Goal: Task Accomplishment & Management: Complete application form

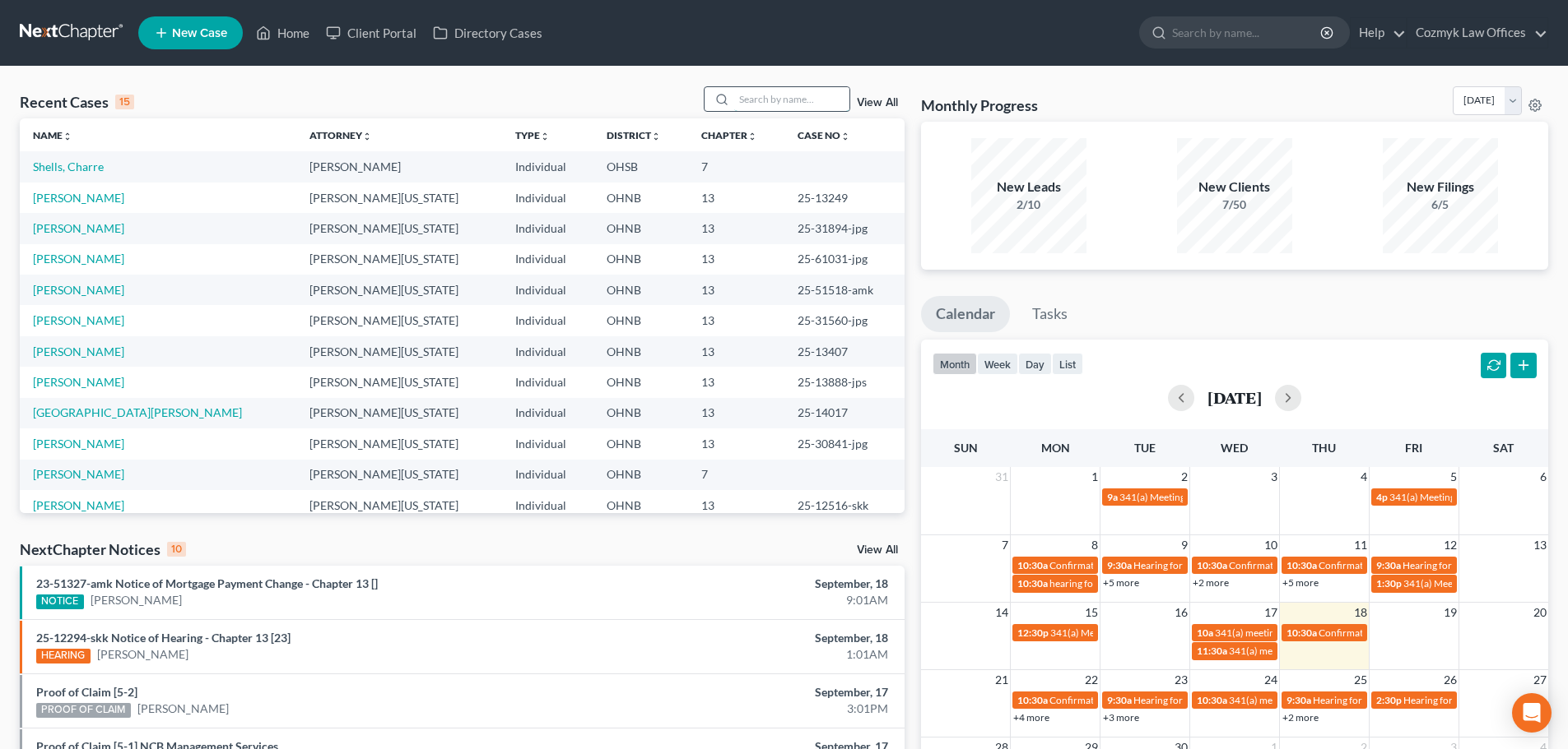
click at [785, 100] on input "search" at bounding box center [792, 99] width 115 height 24
type input "[PERSON_NAME]"
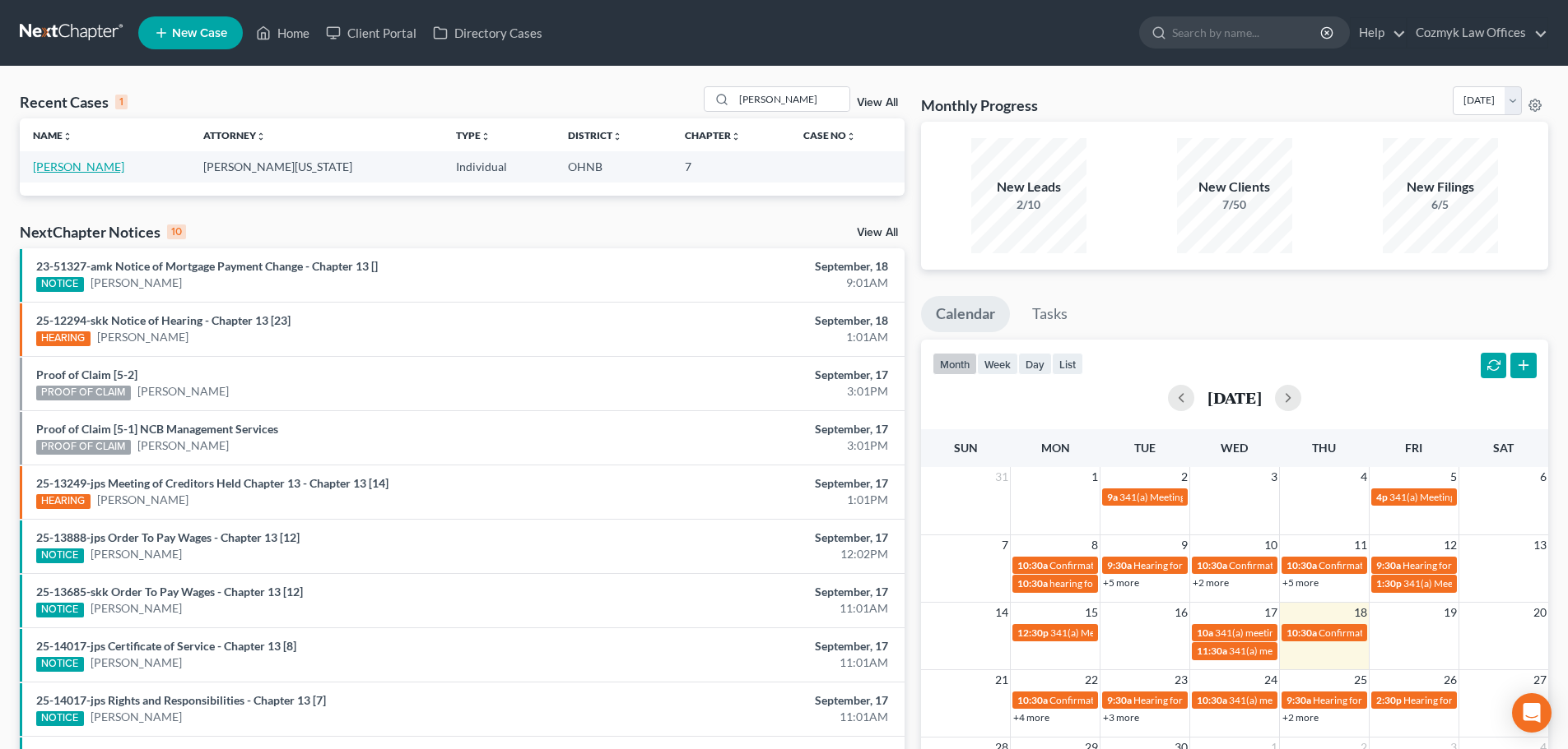
click at [60, 171] on link "[PERSON_NAME]" at bounding box center [78, 167] width 91 height 14
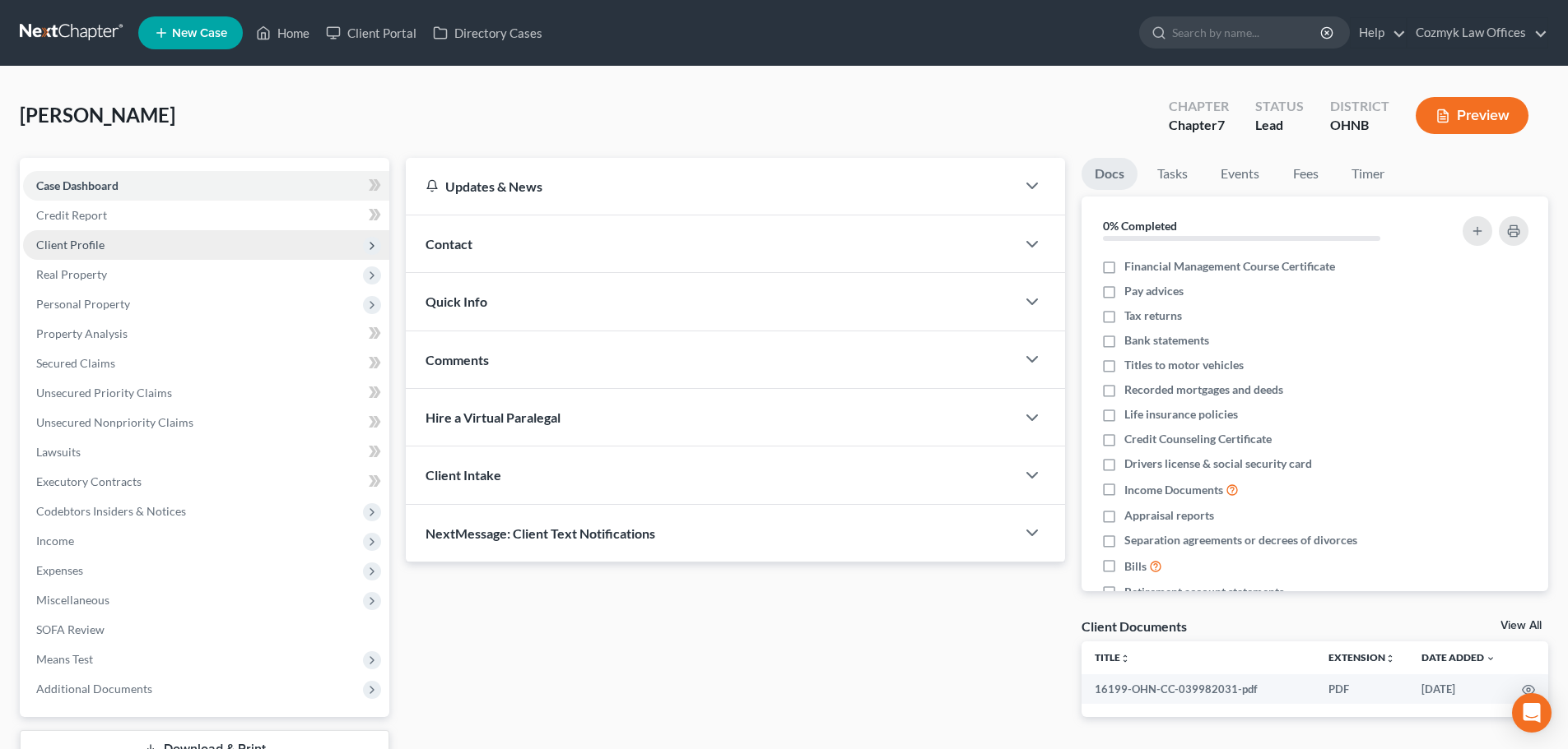
click at [92, 251] on span "Client Profile" at bounding box center [206, 245] width 367 height 30
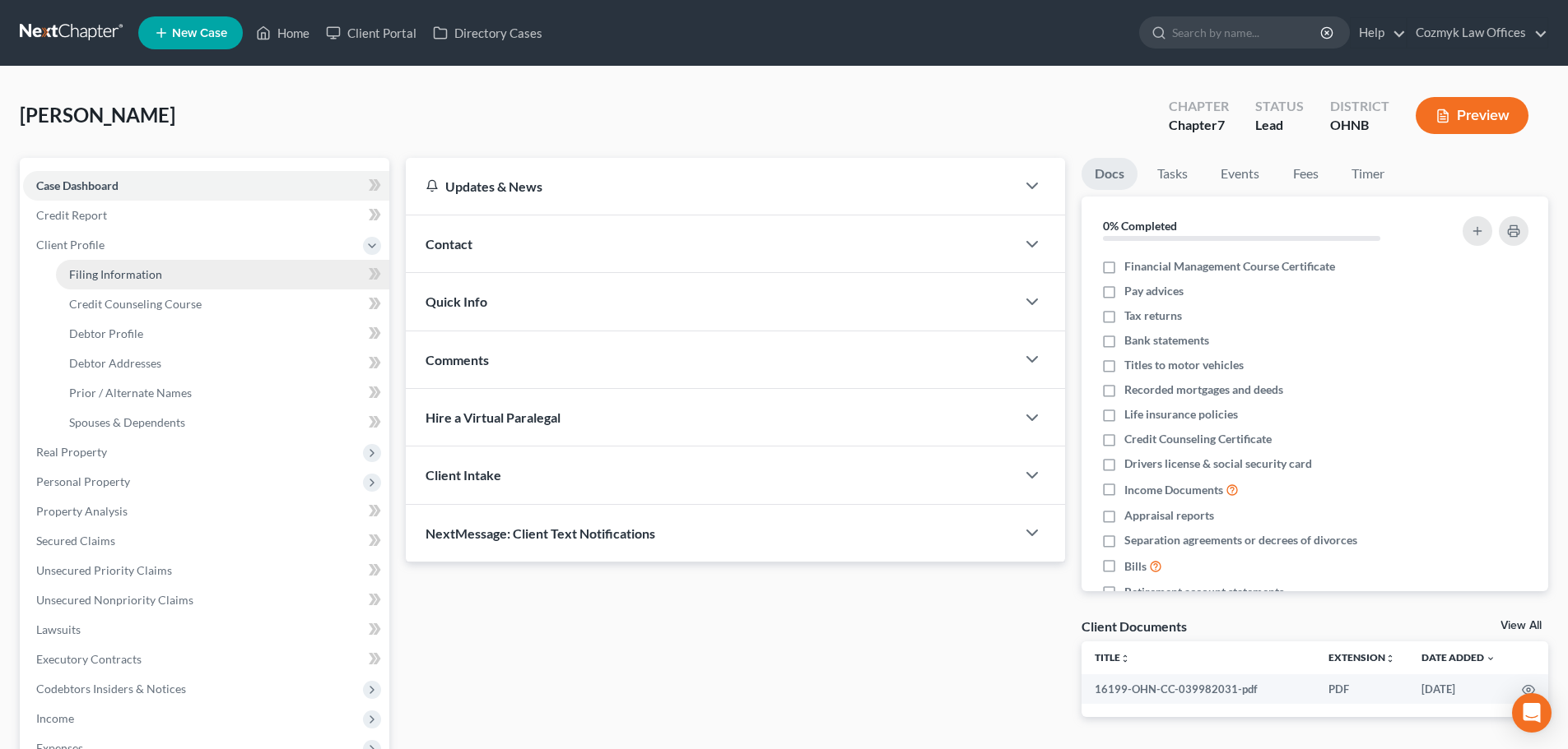
click at [107, 270] on span "Filing Information" at bounding box center [116, 274] width 93 height 14
select select "1"
select select "0"
select select "61"
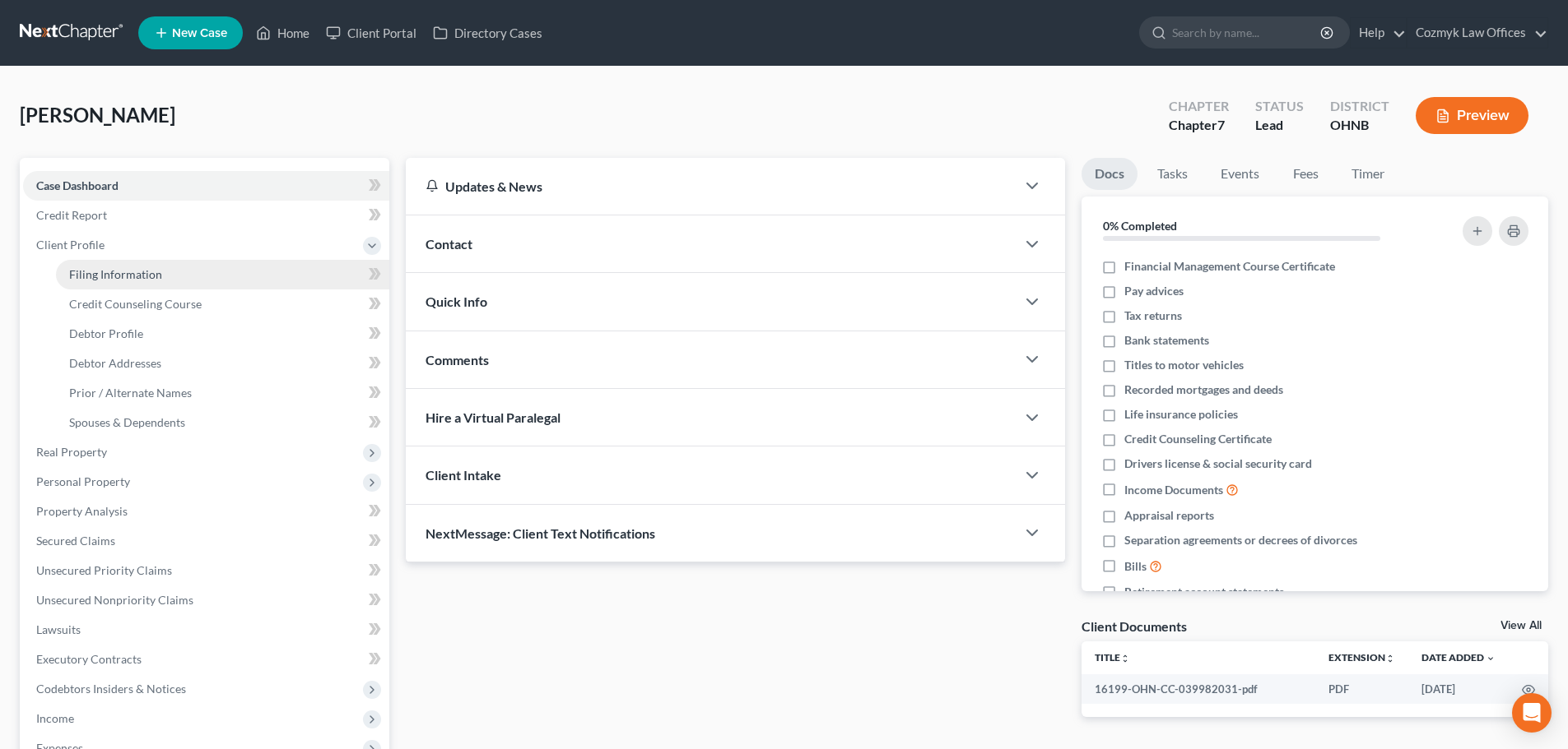
select select "0"
select select "36"
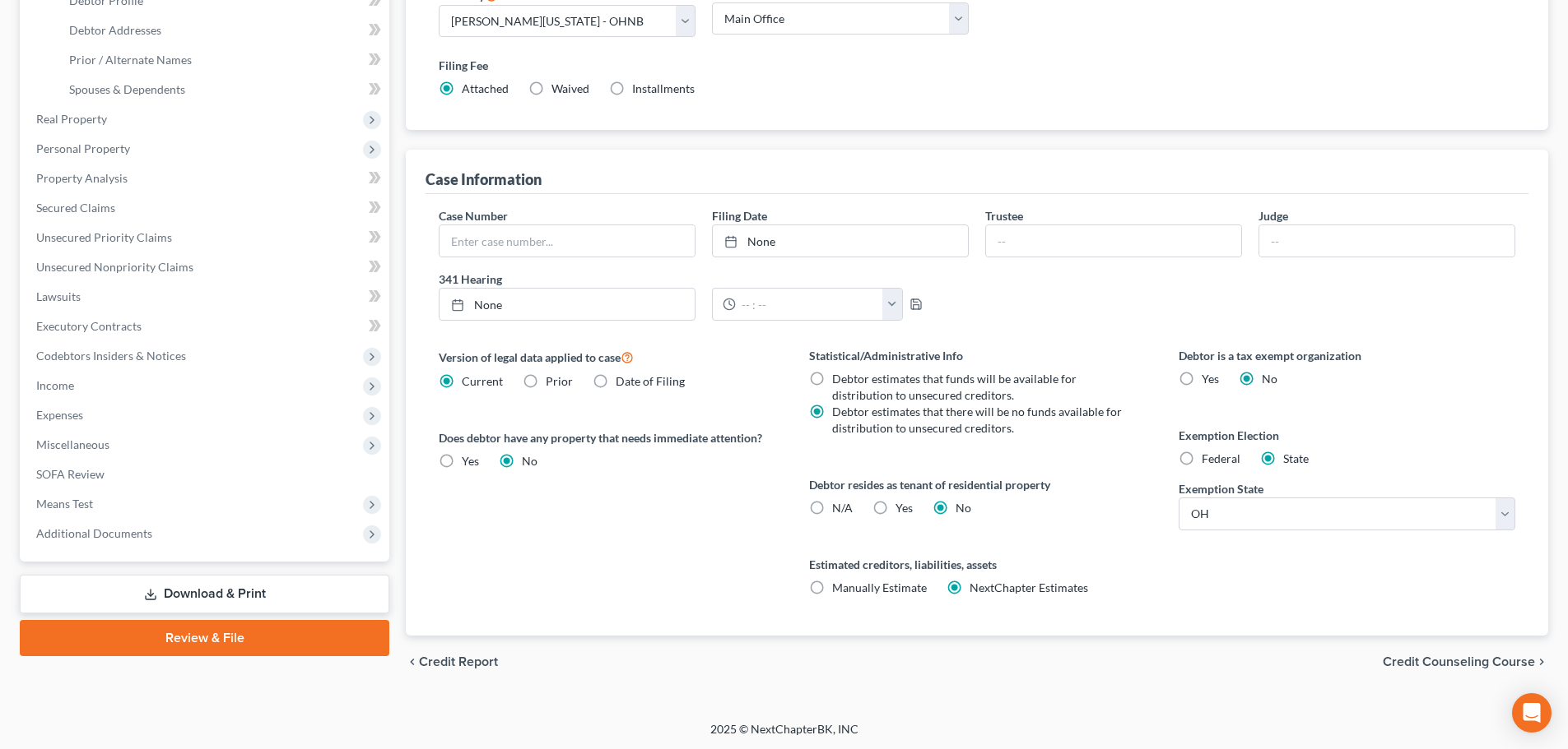
scroll to position [335, 0]
click at [1407, 660] on span "Credit Counseling Course" at bounding box center [1458, 660] width 152 height 13
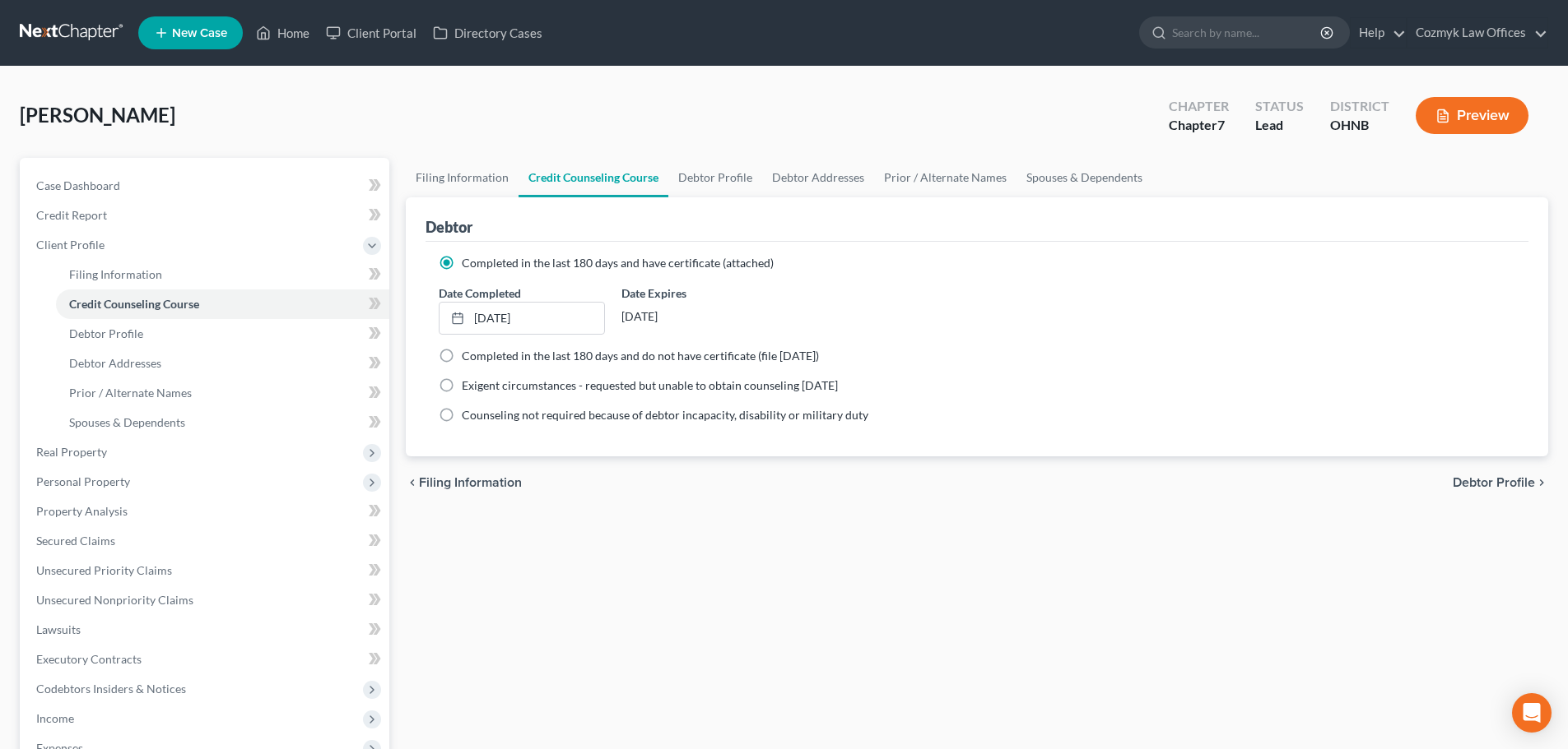
click at [1470, 486] on span "Debtor Profile" at bounding box center [1493, 483] width 82 height 13
select select "4"
select select "0"
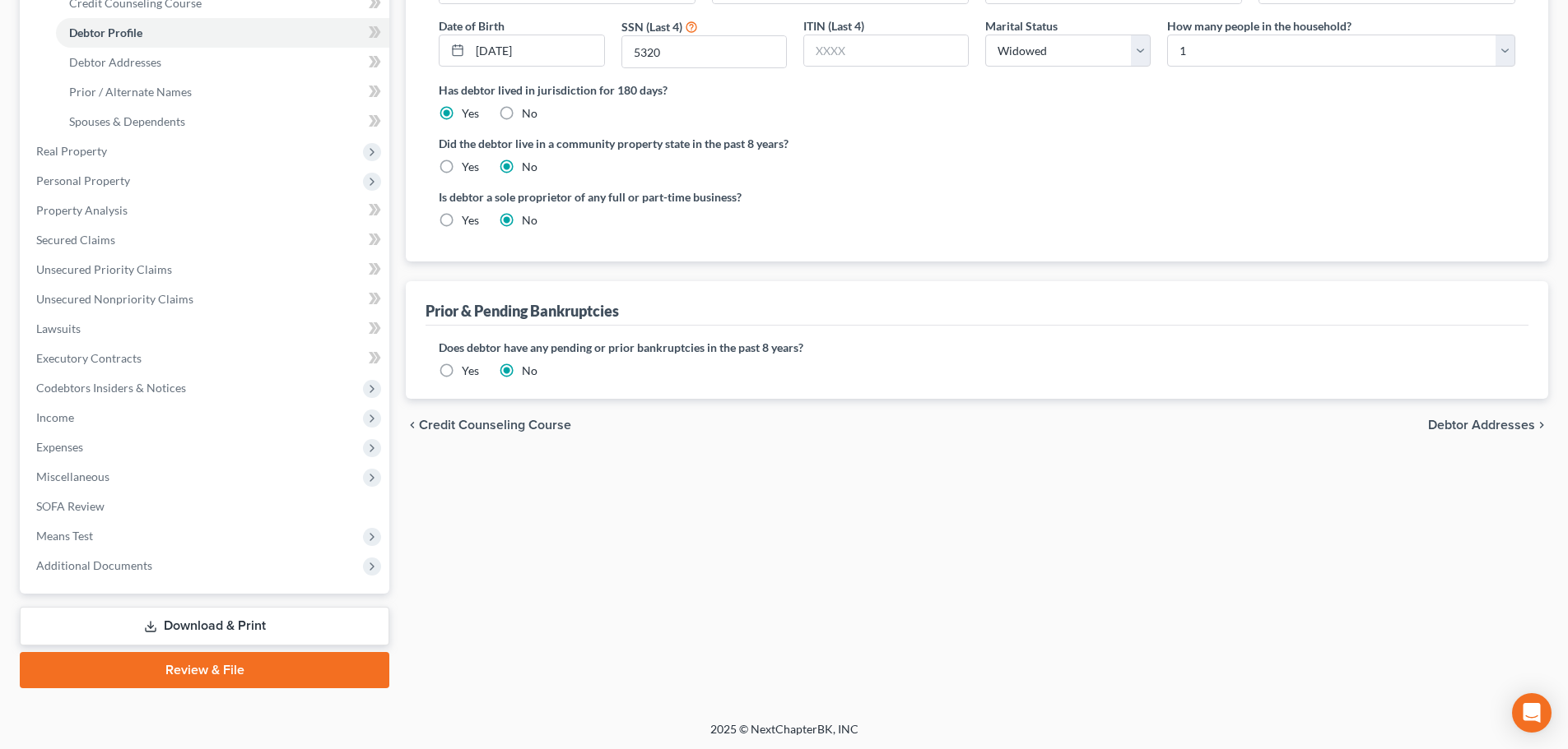
scroll to position [303, 0]
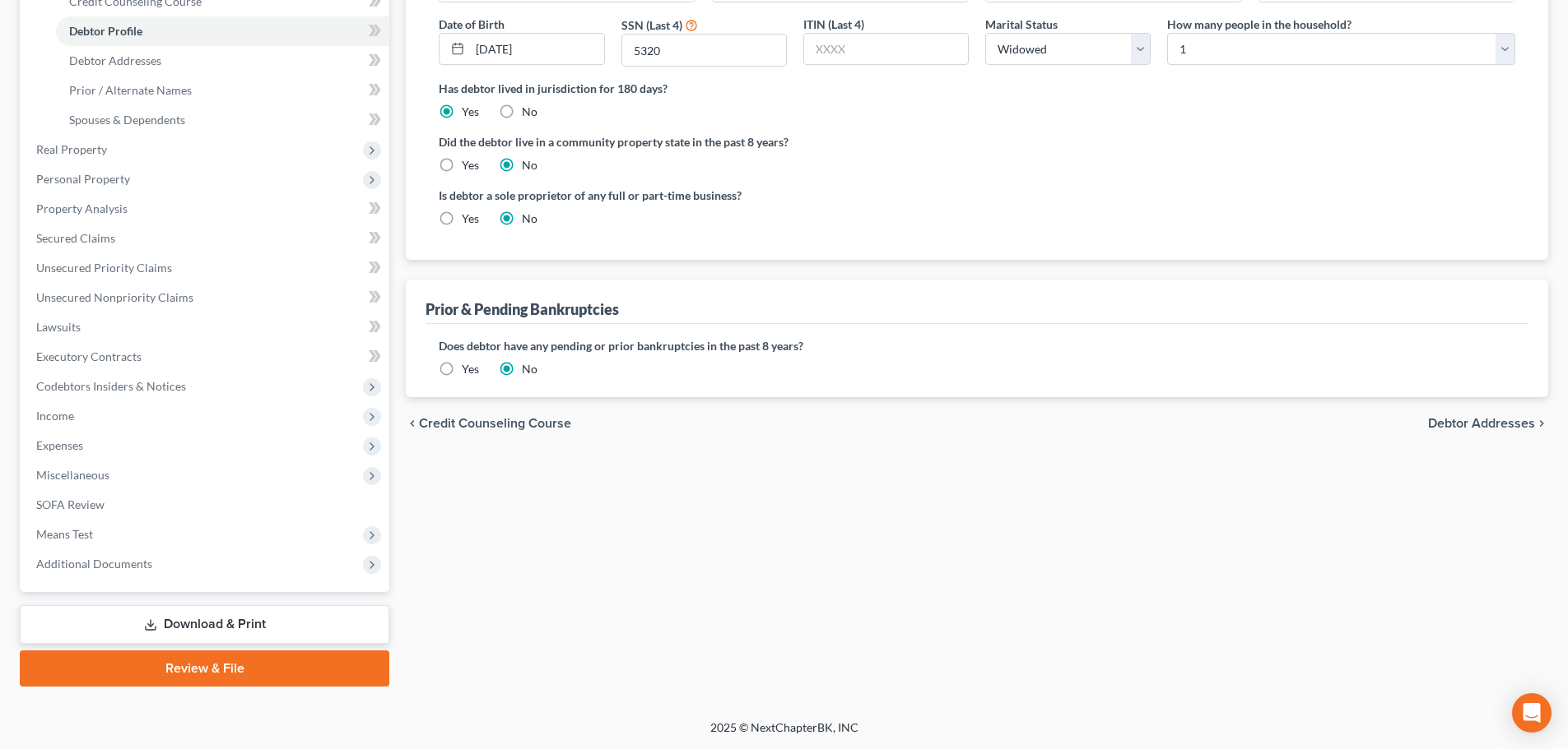
click at [1456, 424] on span "Debtor Addresses" at bounding box center [1482, 423] width 107 height 13
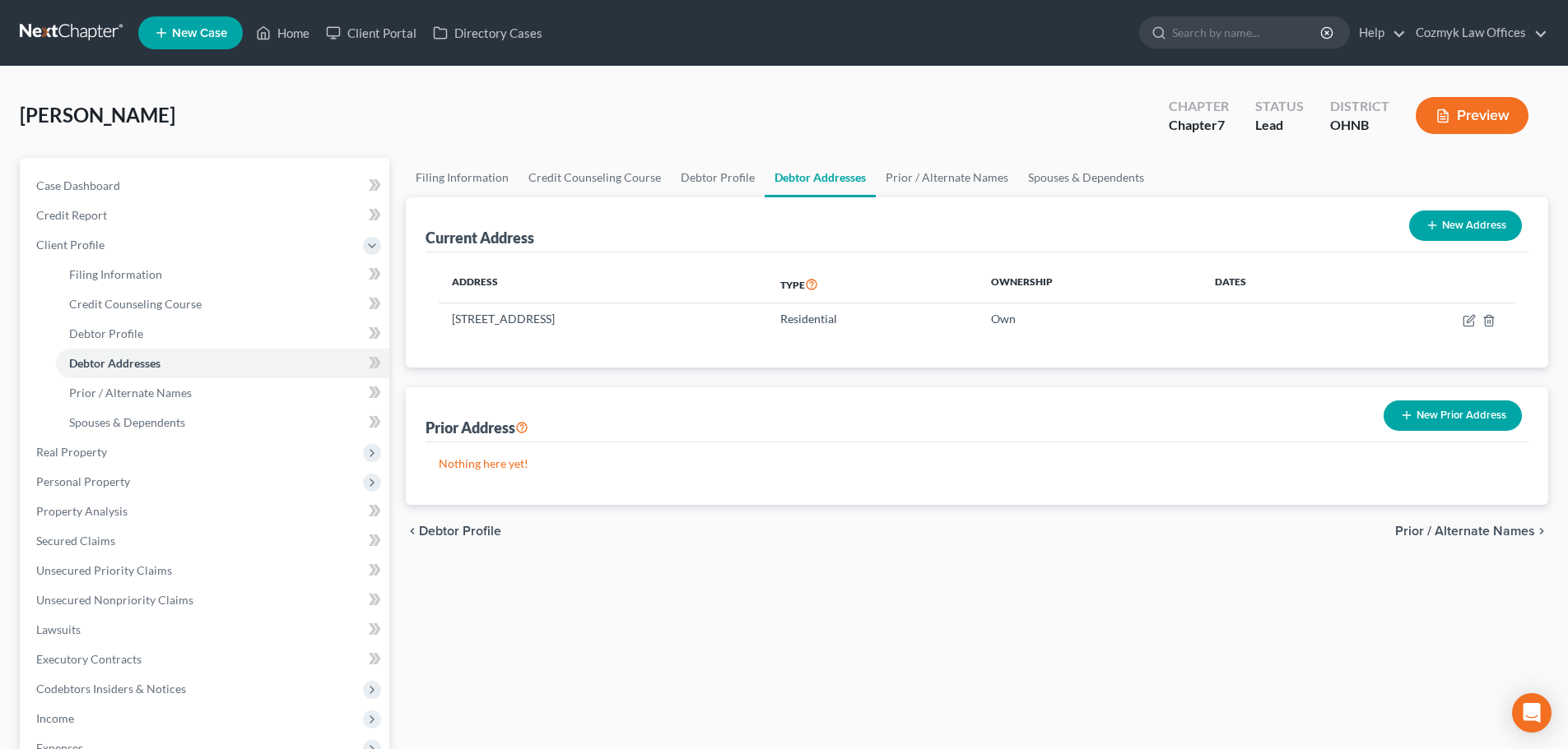
click at [1433, 531] on span "Prior / Alternate Names" at bounding box center [1465, 530] width 140 height 13
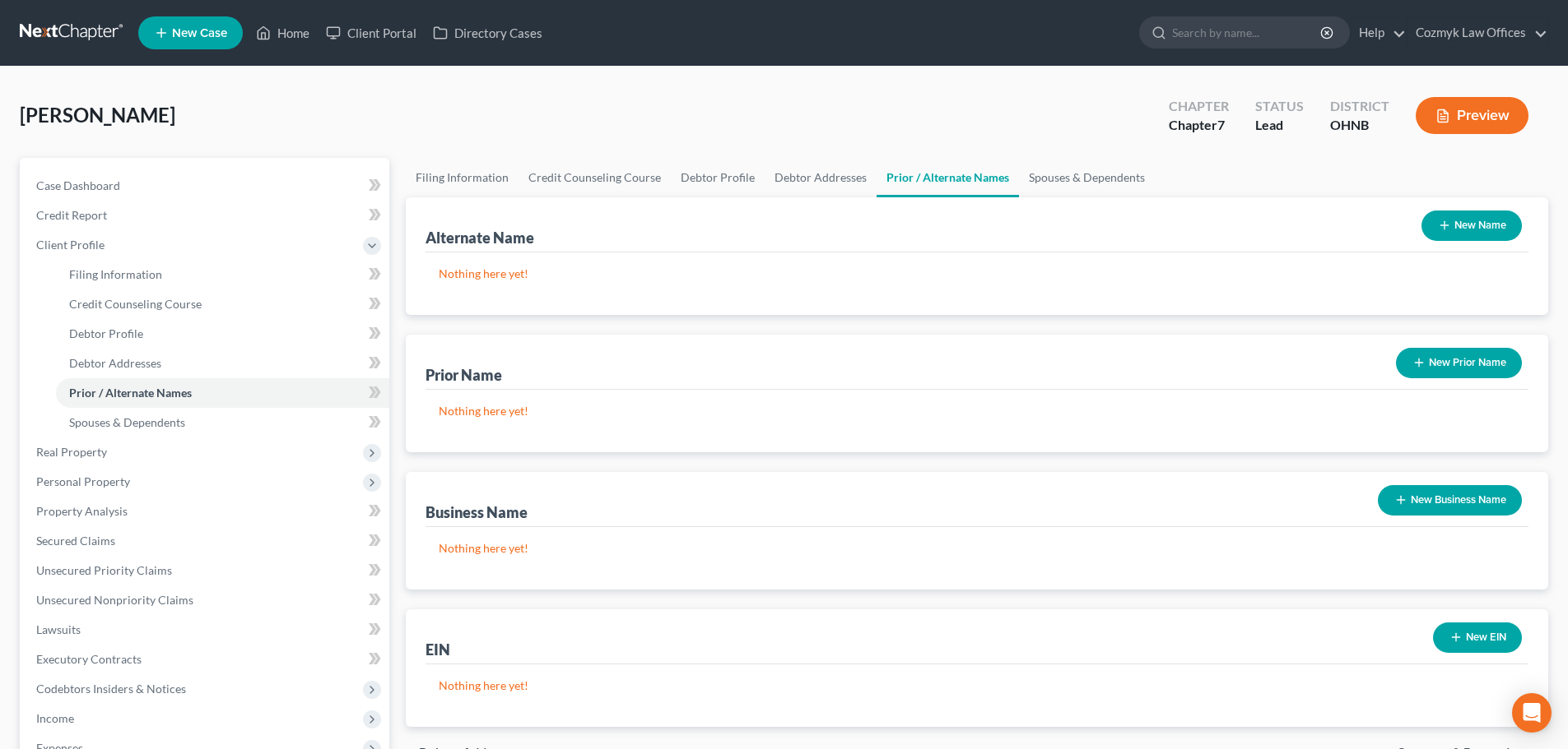
scroll to position [165, 0]
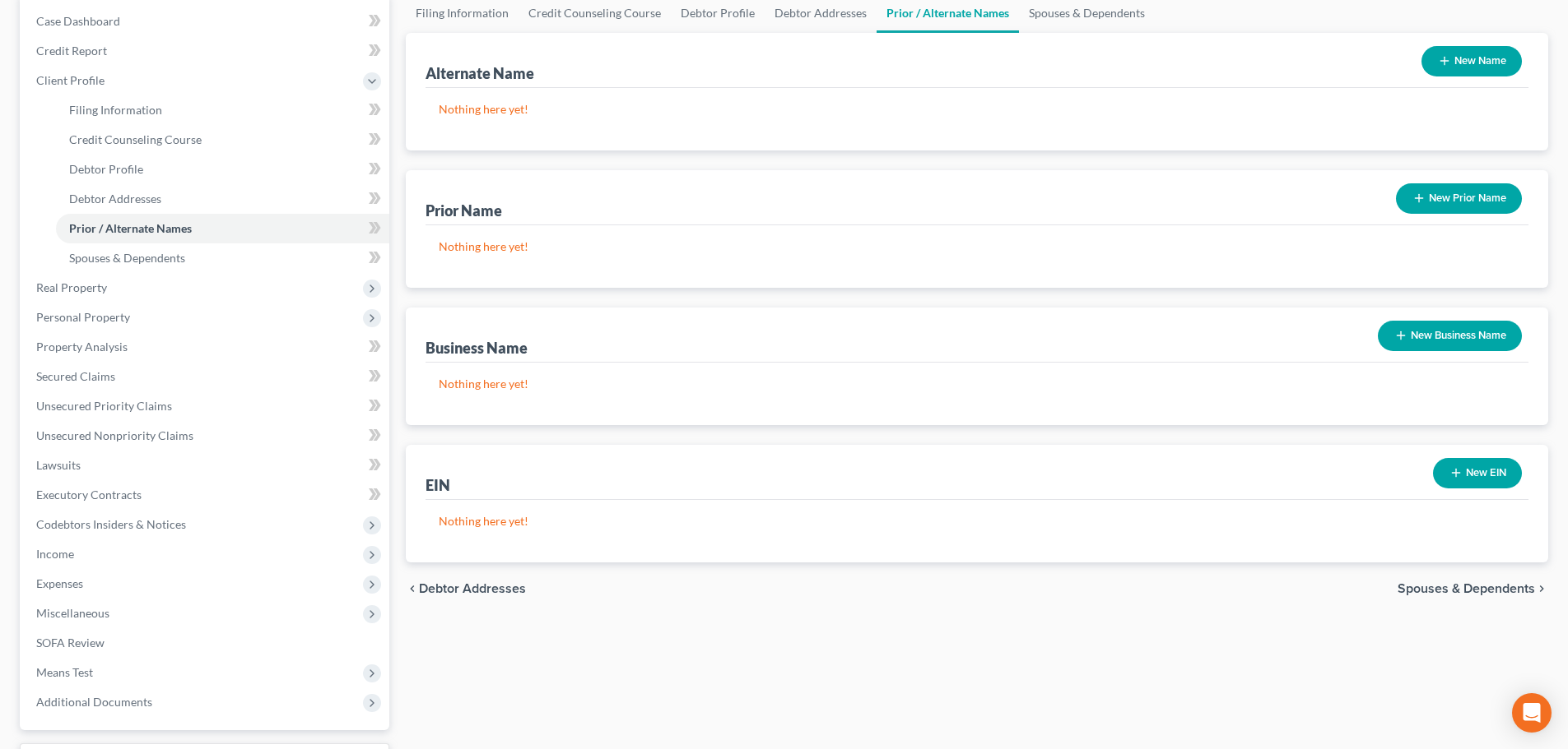
click at [1443, 589] on span "Spouses & Dependents" at bounding box center [1466, 588] width 137 height 13
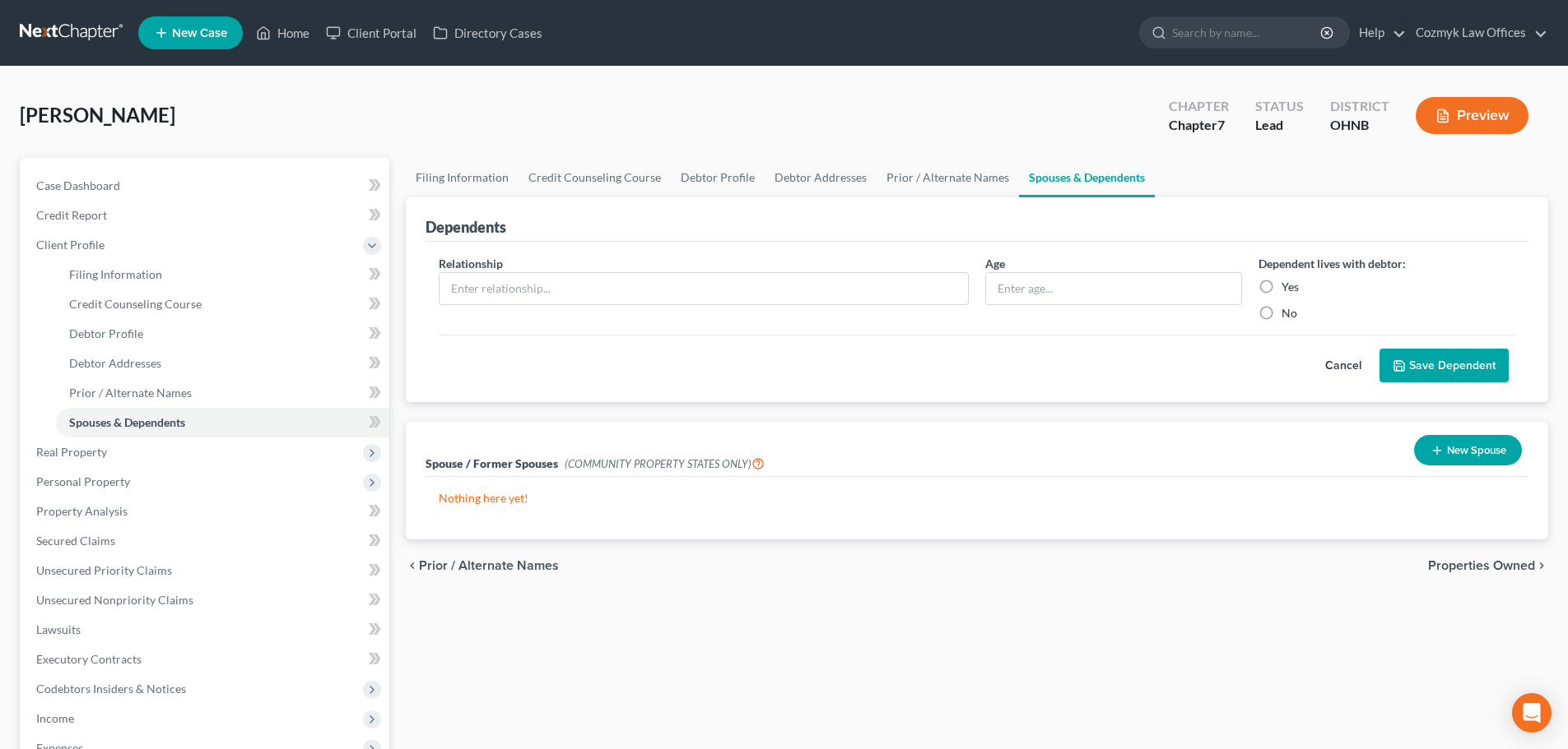
scroll to position [82, 0]
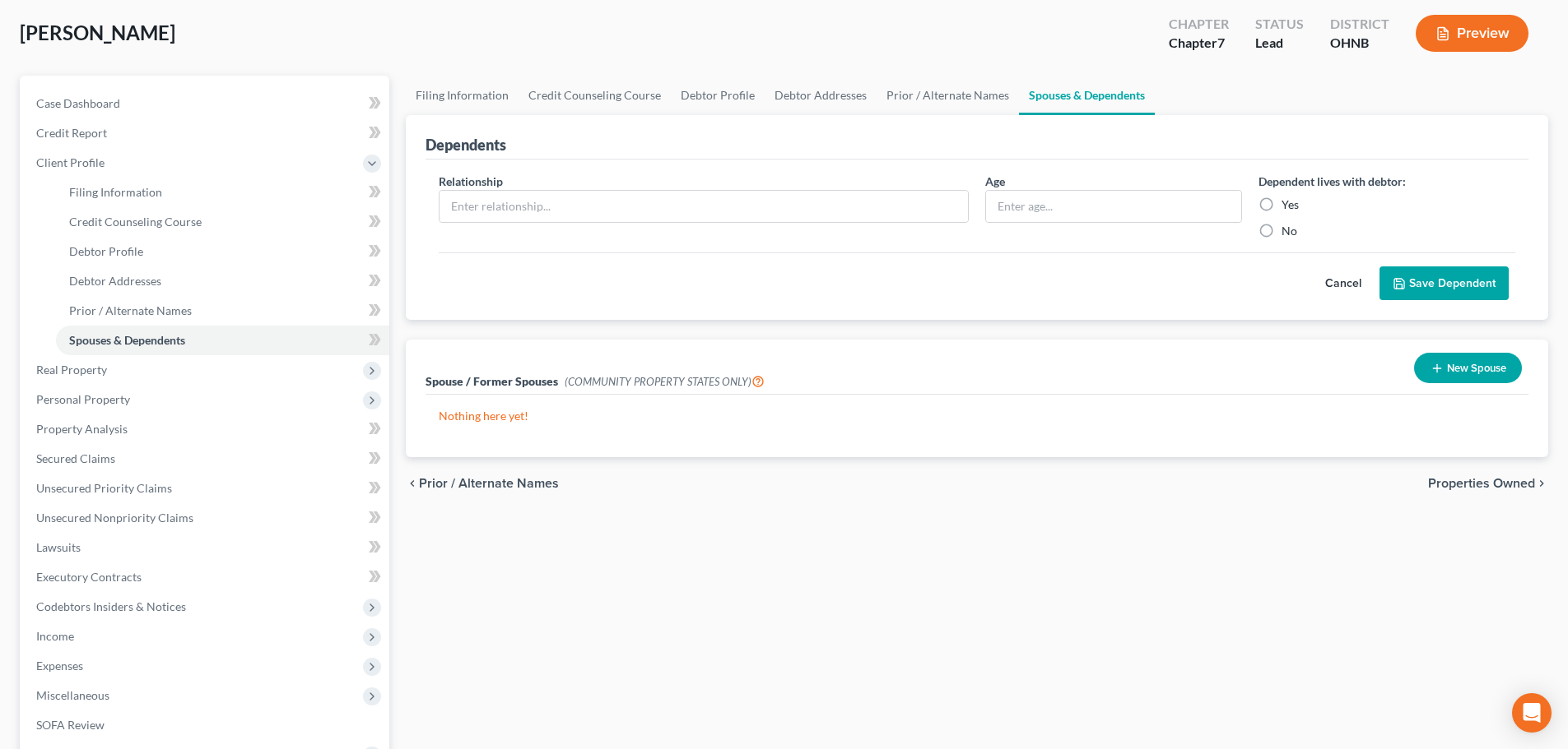
click at [1460, 489] on span "Properties Owned" at bounding box center [1482, 483] width 107 height 13
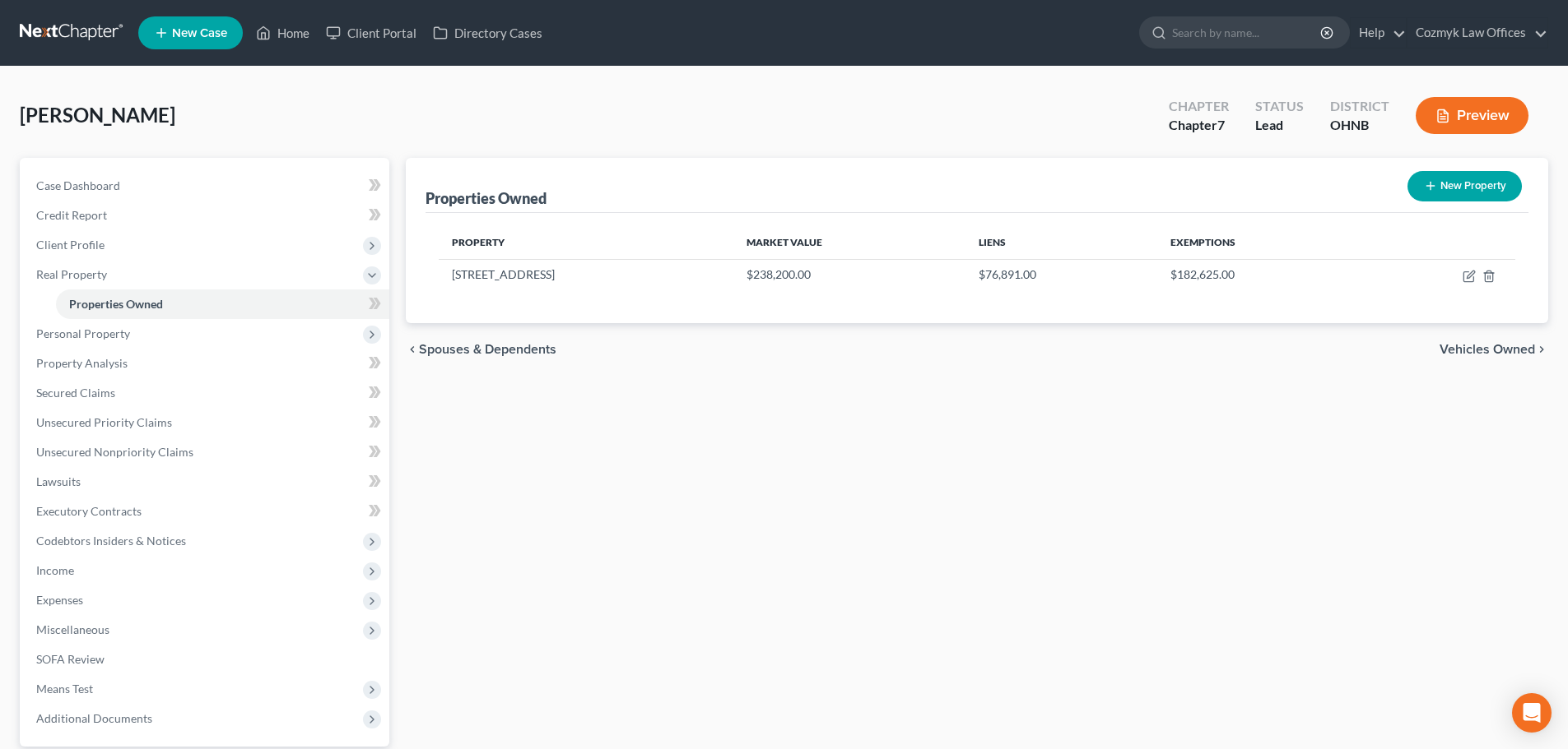
click at [1470, 350] on span "Vehicles Owned" at bounding box center [1488, 349] width 95 height 13
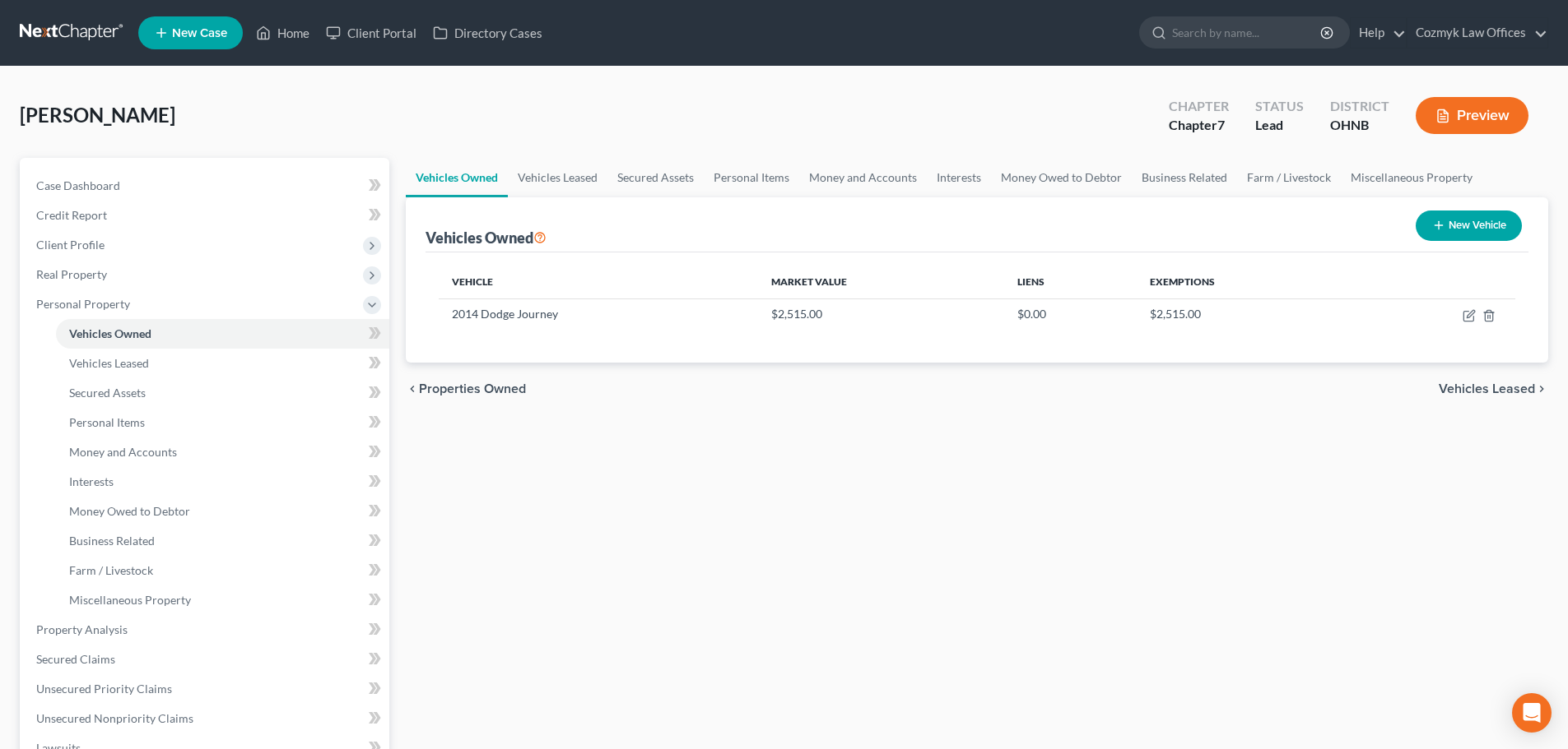
click at [1481, 388] on span "Vehicles Leased" at bounding box center [1487, 388] width 96 height 13
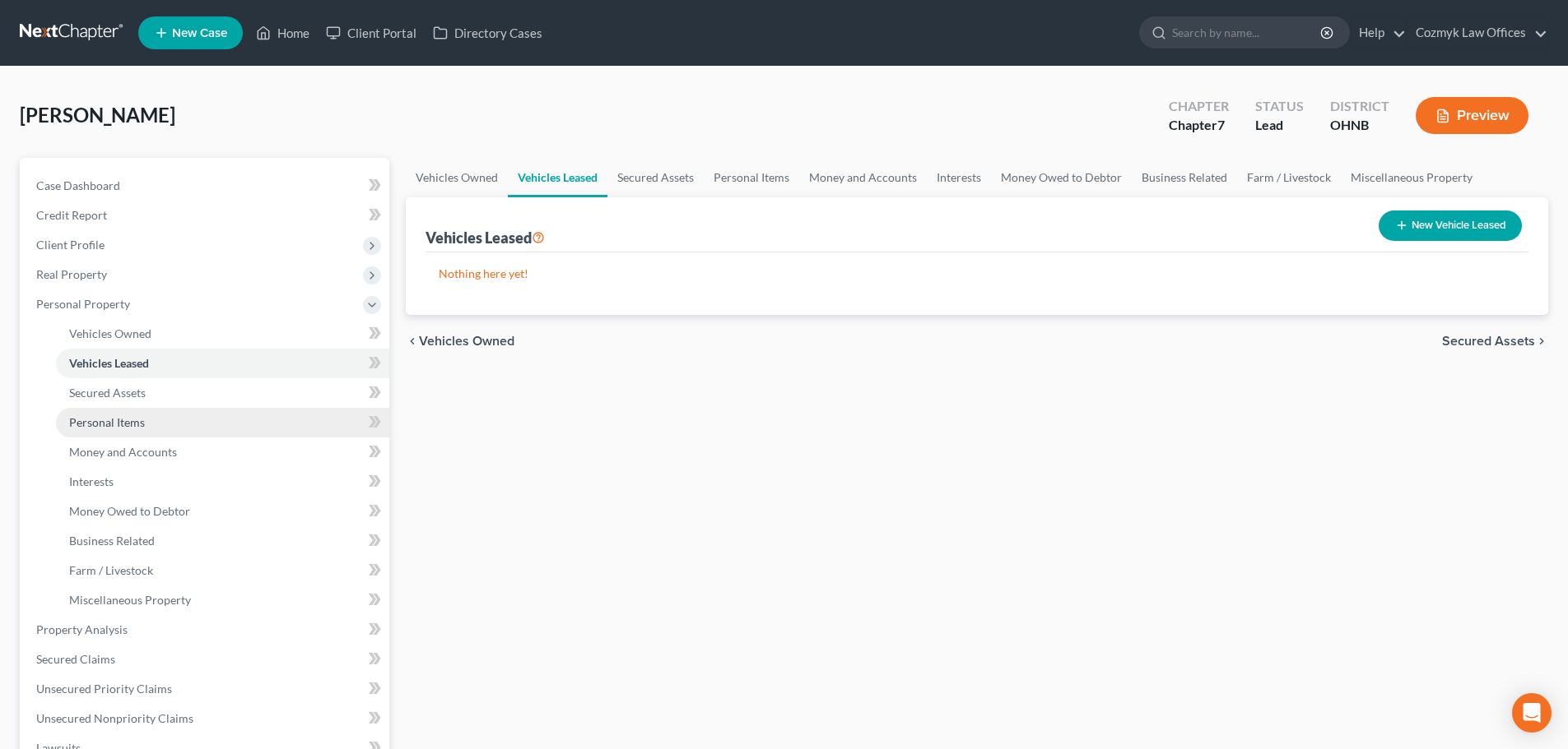
click at [152, 426] on link "Personal Items" at bounding box center [222, 423] width 333 height 30
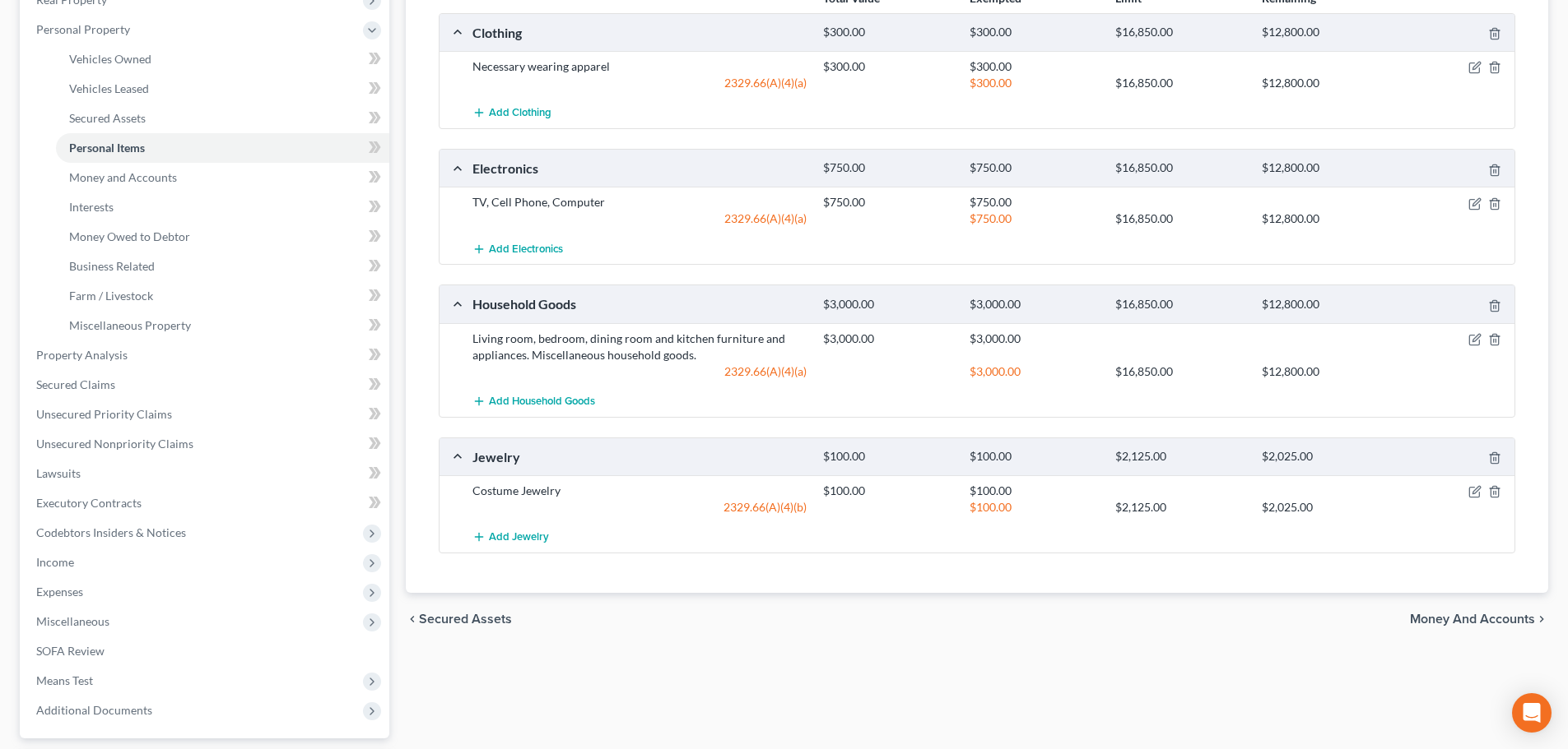
scroll to position [329, 0]
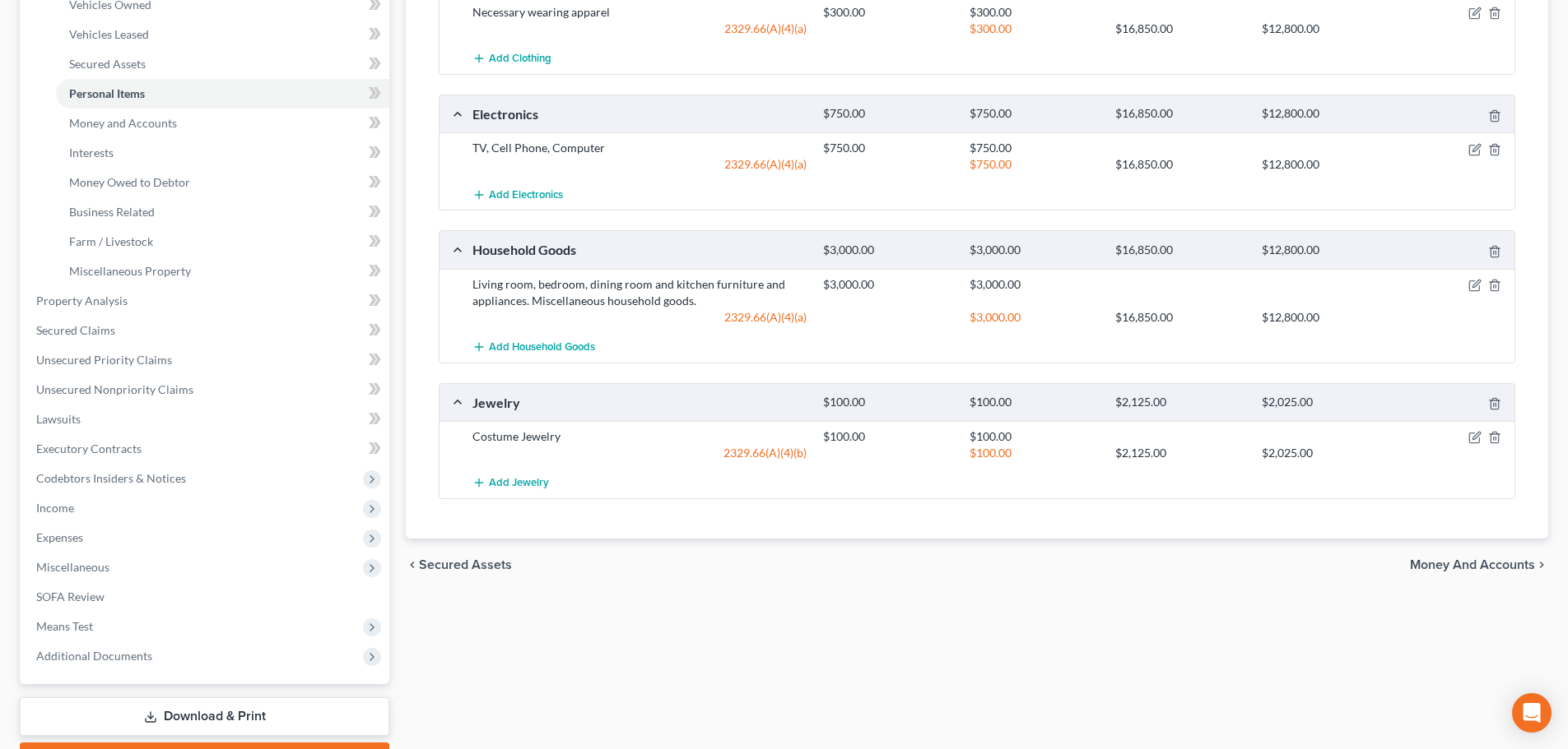
click at [1497, 567] on span "Money and Accounts" at bounding box center [1473, 564] width 125 height 13
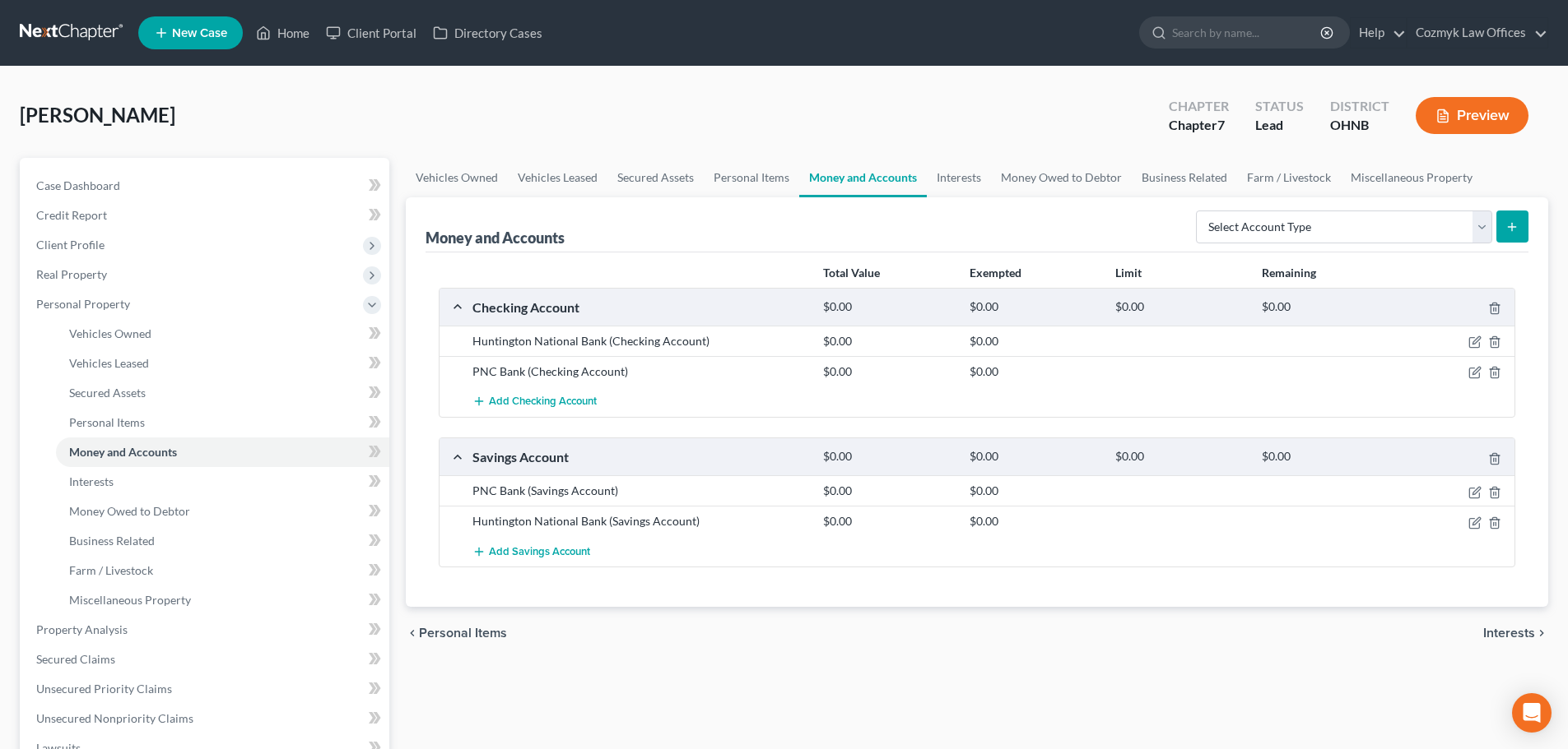
scroll to position [82, 0]
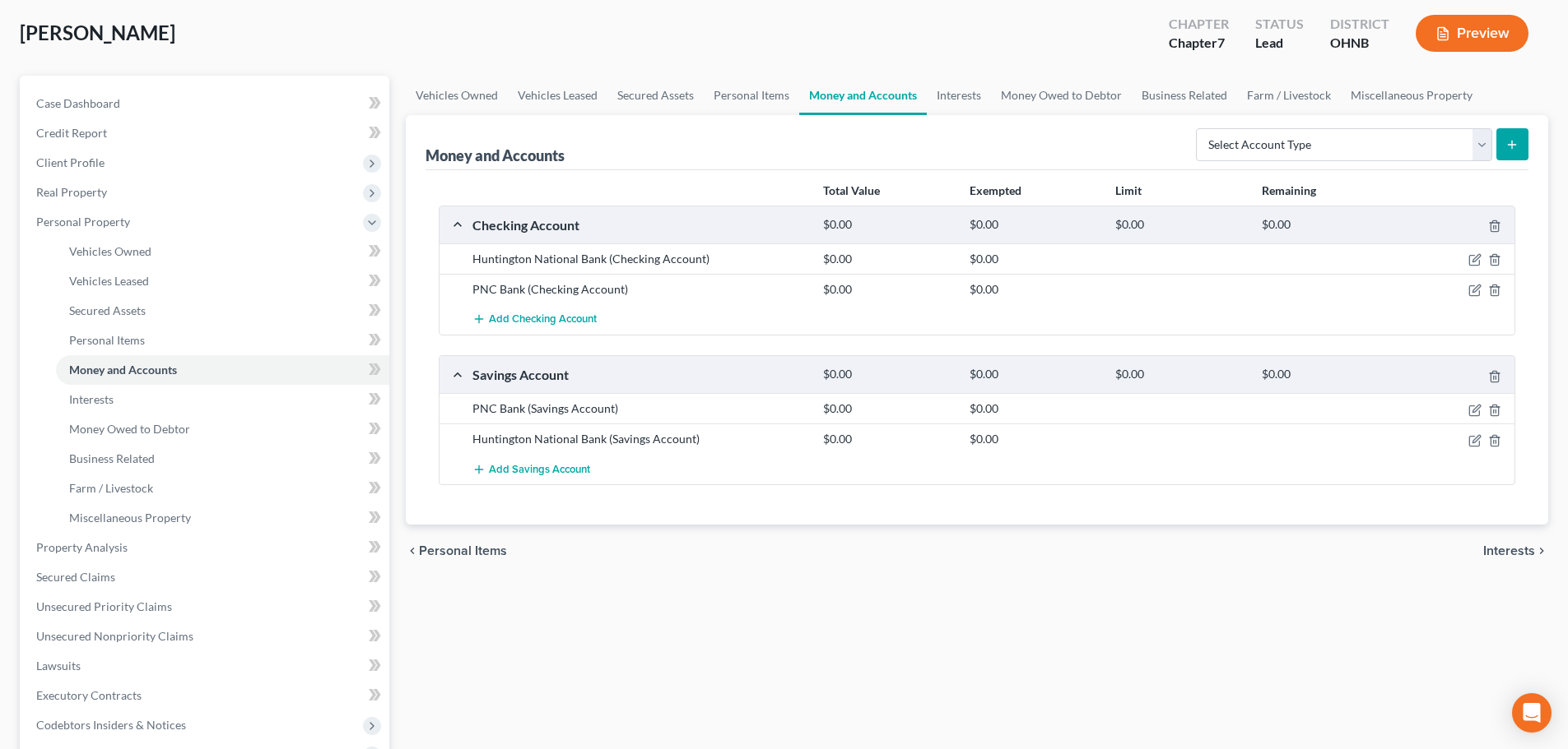
click at [1516, 548] on span "Interests" at bounding box center [1508, 550] width 52 height 13
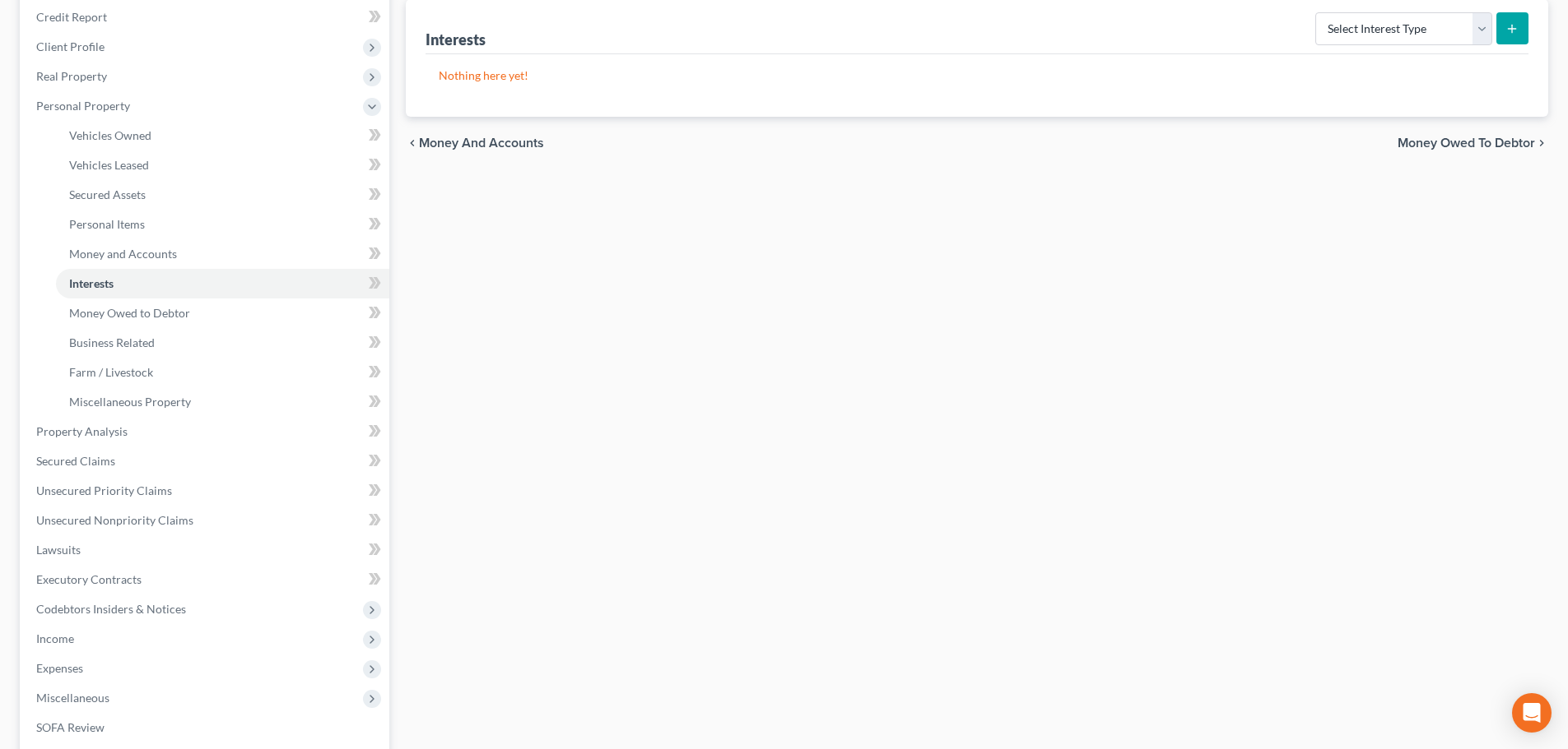
scroll to position [165, 0]
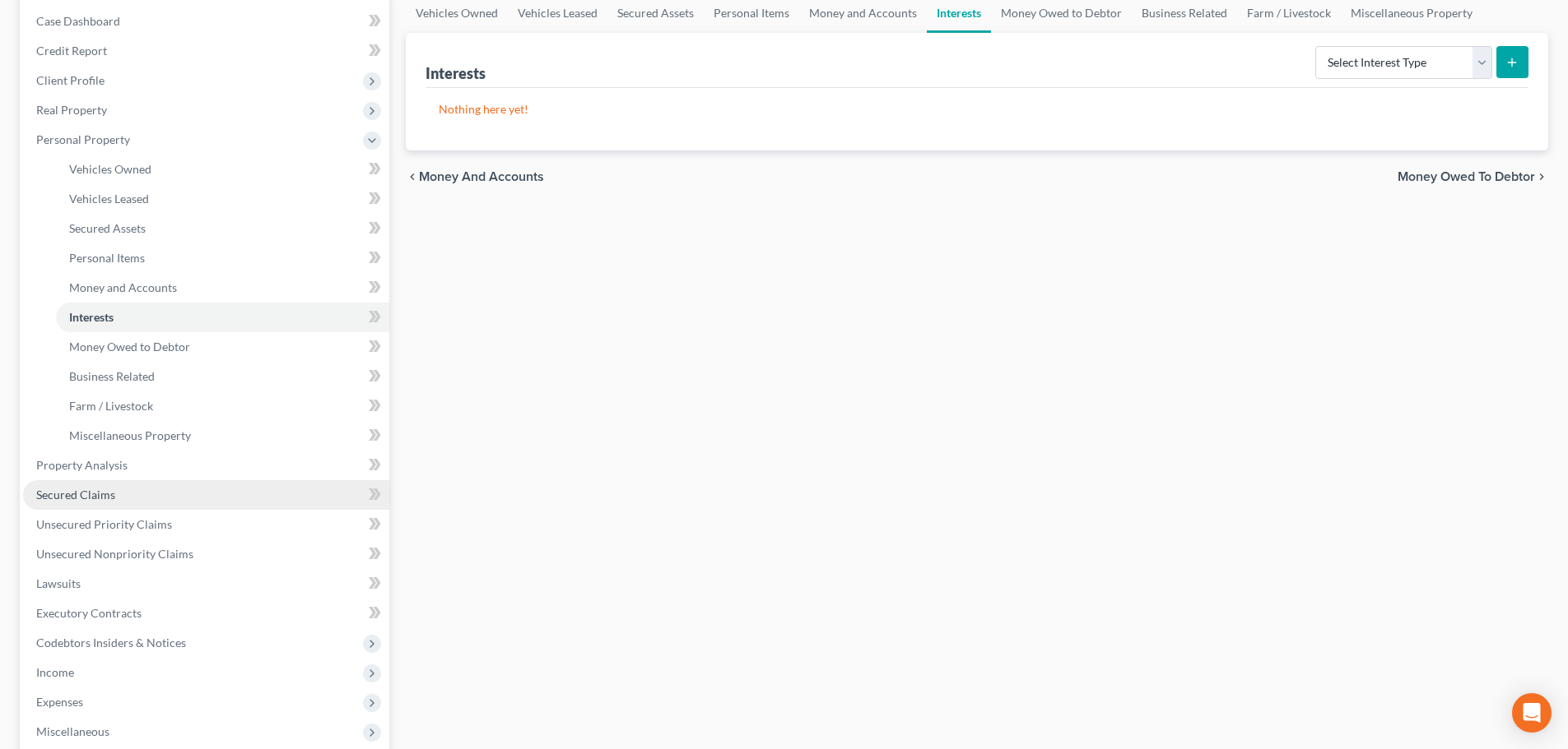
click at [175, 484] on link "Secured Claims" at bounding box center [206, 496] width 367 height 30
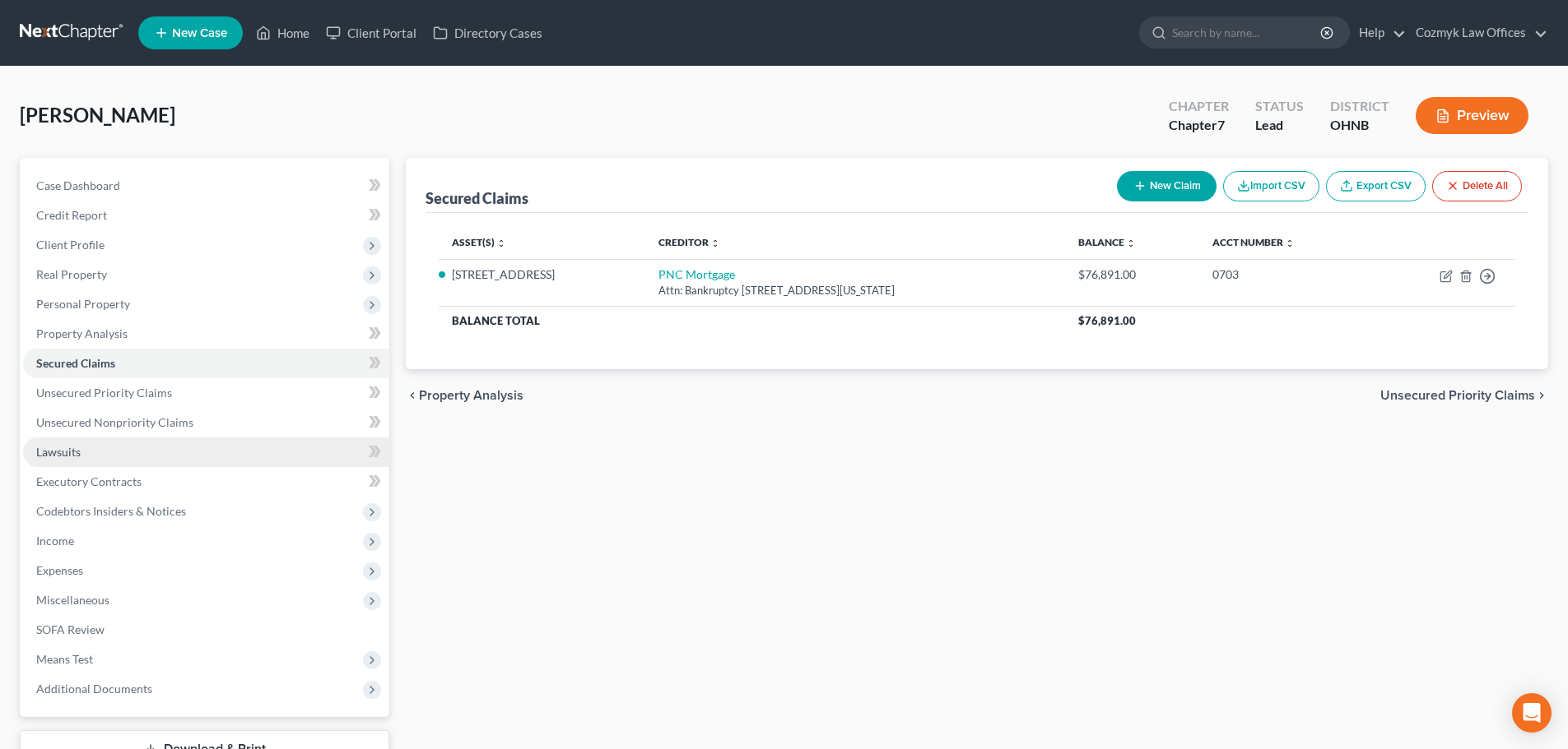
click at [165, 451] on link "Lawsuits" at bounding box center [206, 453] width 367 height 30
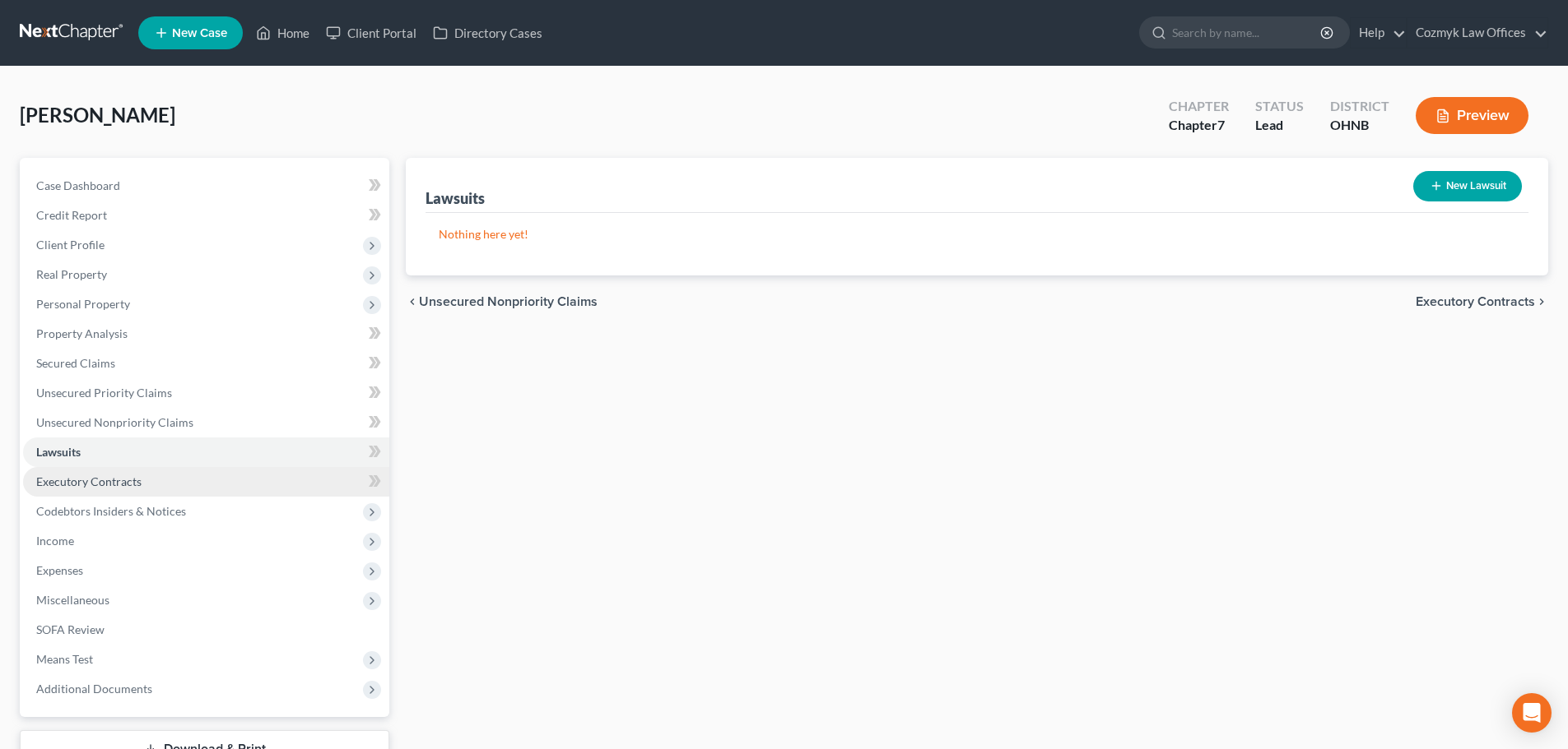
click at [151, 490] on link "Executory Contracts" at bounding box center [206, 482] width 367 height 30
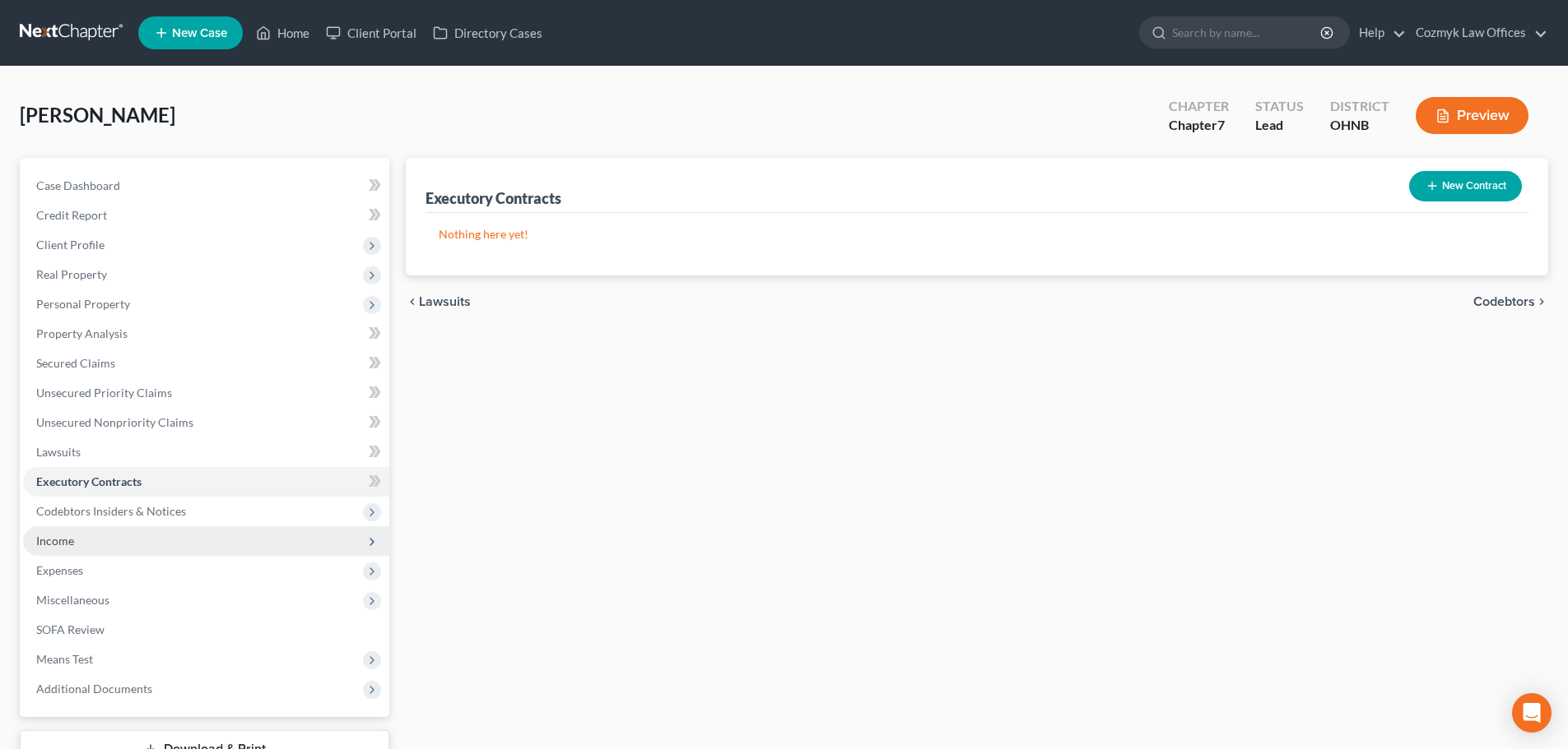
click at [126, 533] on span "Income" at bounding box center [206, 541] width 367 height 30
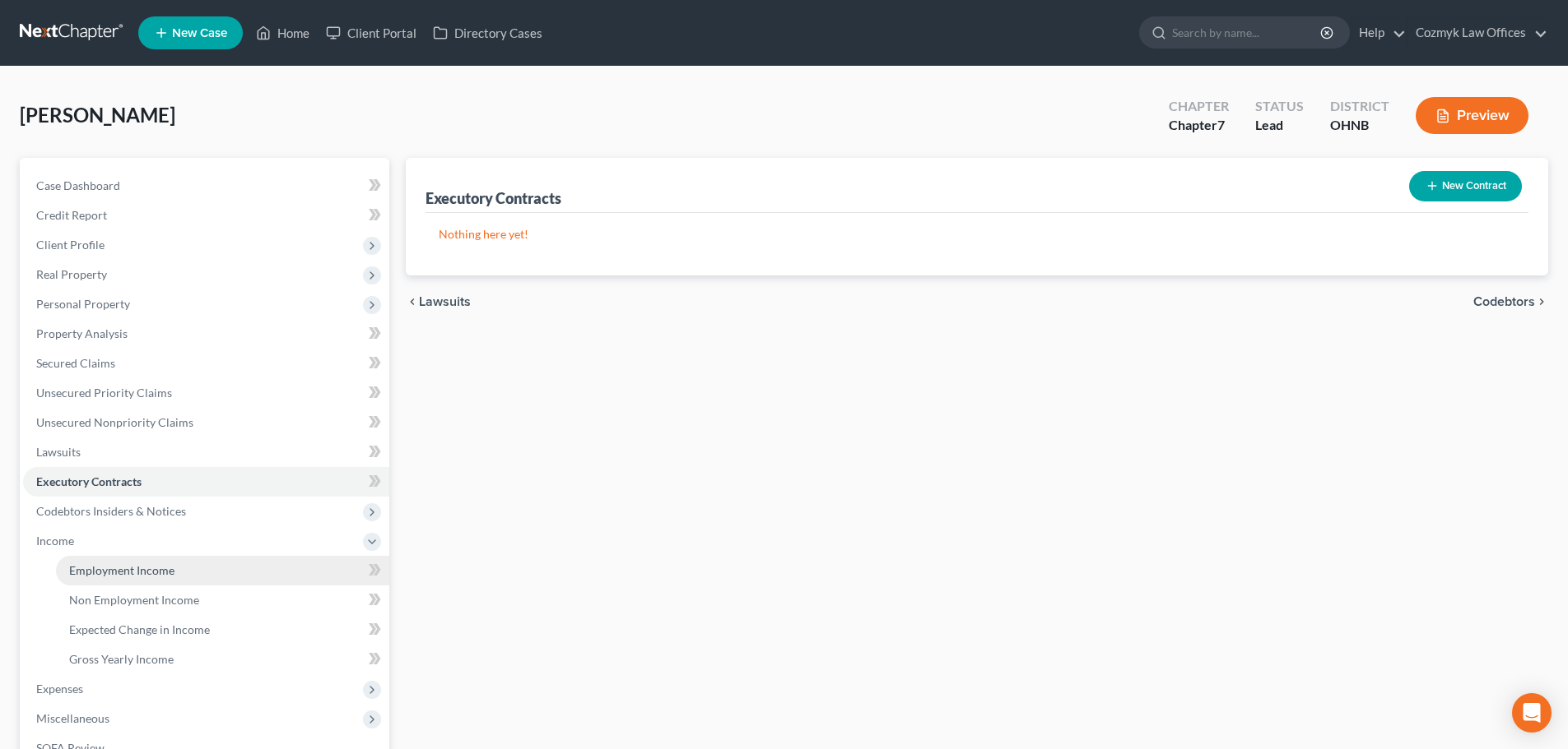
click at [126, 570] on span "Employment Income" at bounding box center [122, 570] width 105 height 14
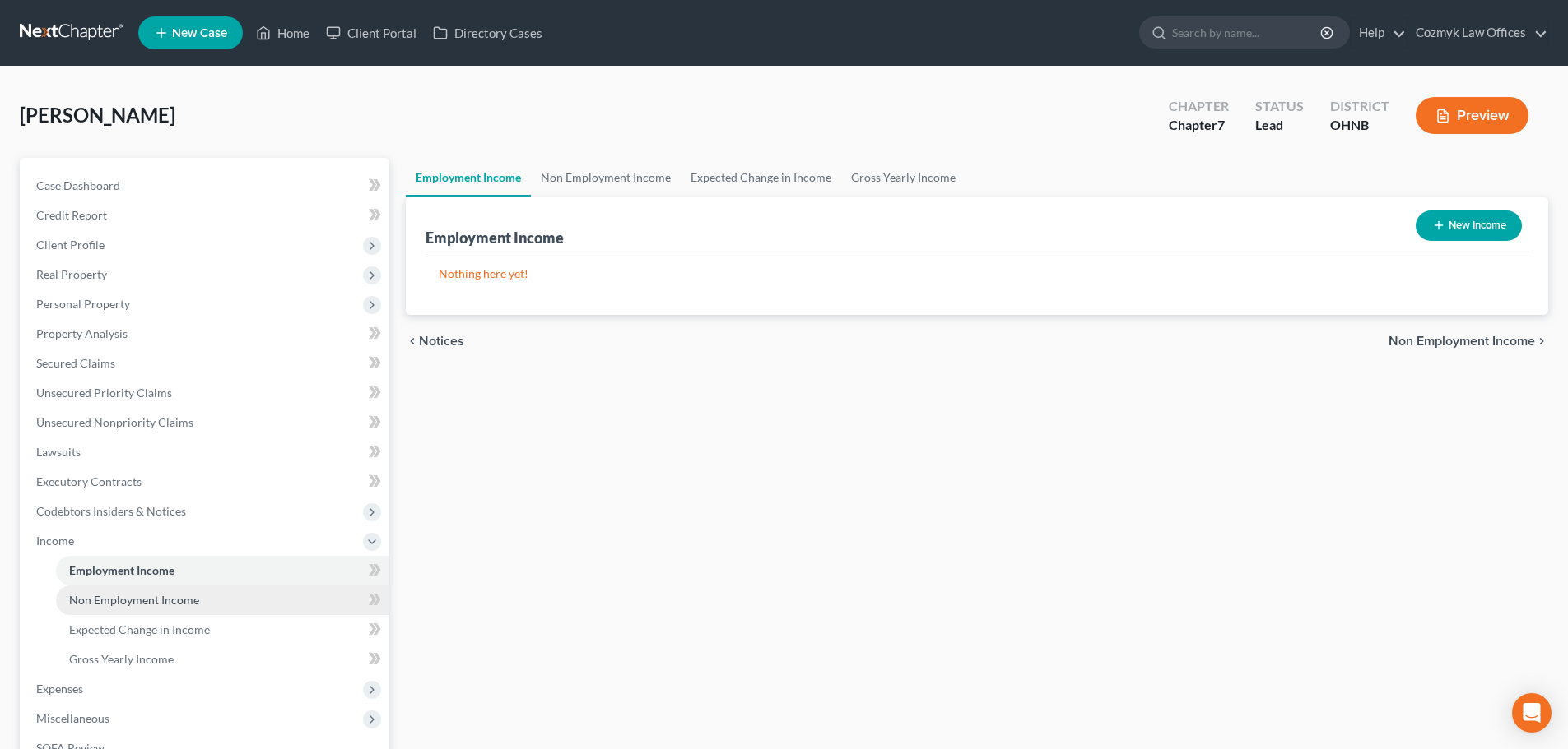
click at [167, 601] on span "Non Employment Income" at bounding box center [134, 600] width 130 height 14
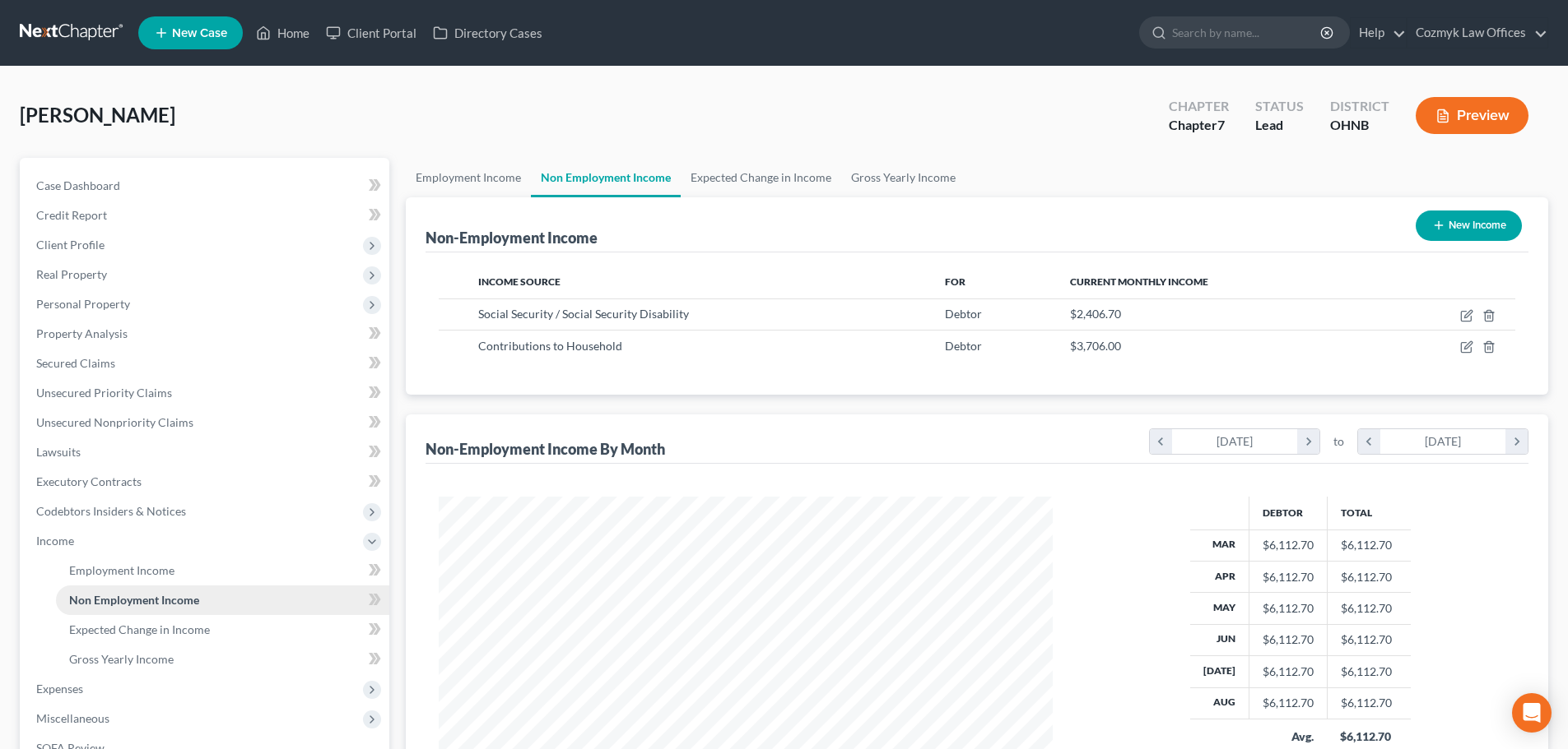
scroll to position [307, 647]
click at [169, 659] on span "Gross Yearly Income" at bounding box center [121, 660] width 104 height 14
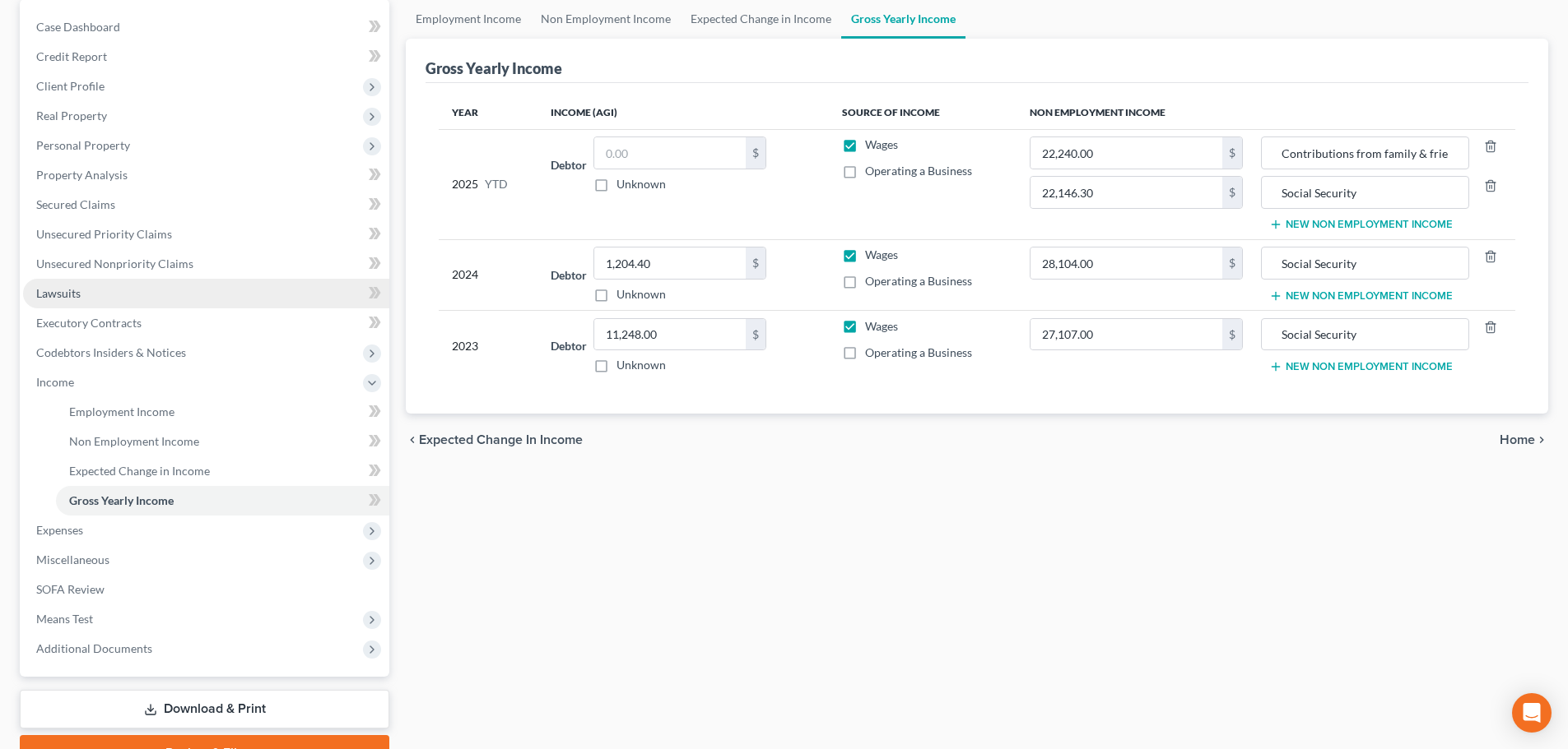
scroll to position [165, 0]
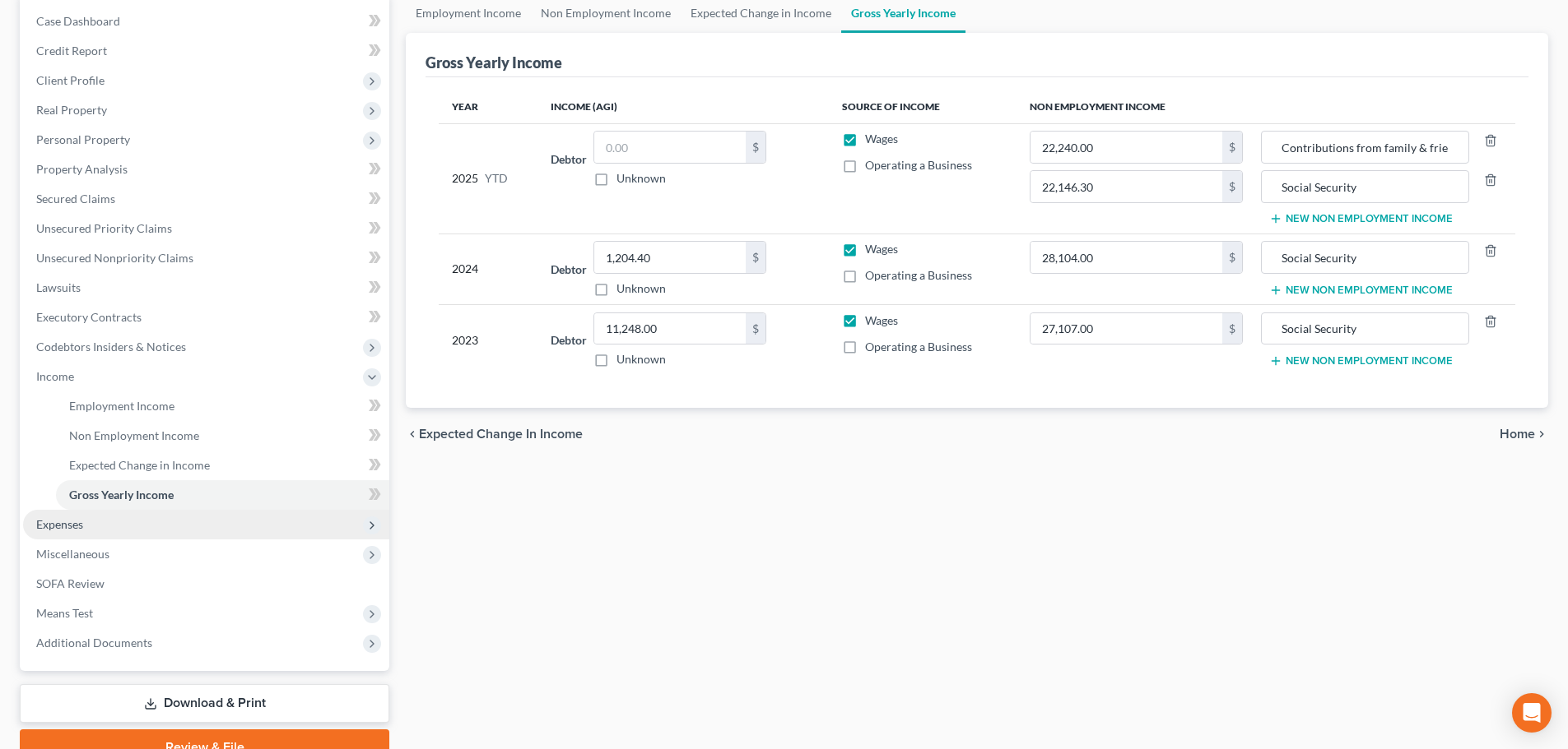
click at [177, 522] on span "Expenses" at bounding box center [206, 524] width 367 height 30
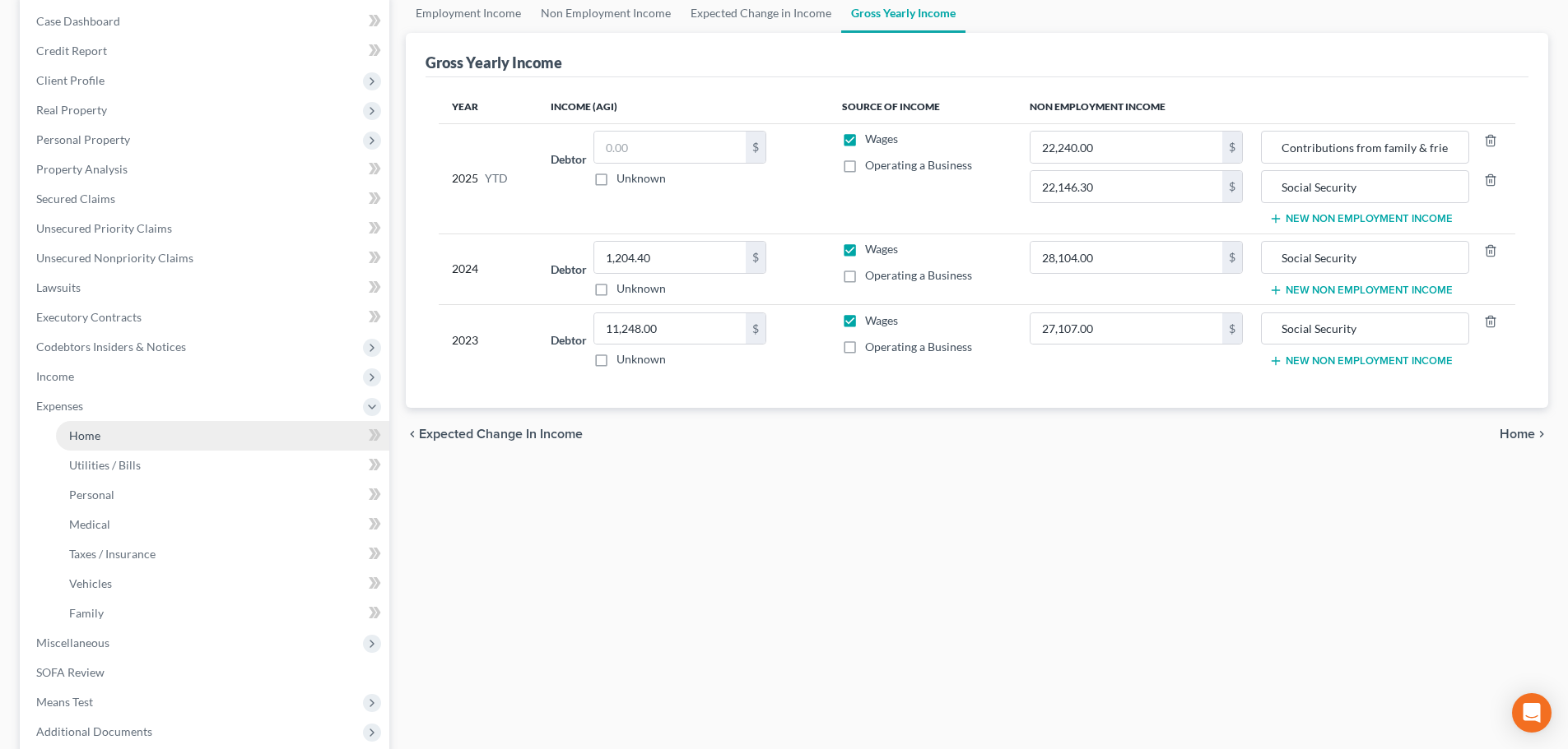
click at [141, 438] on link "Home" at bounding box center [222, 436] width 333 height 30
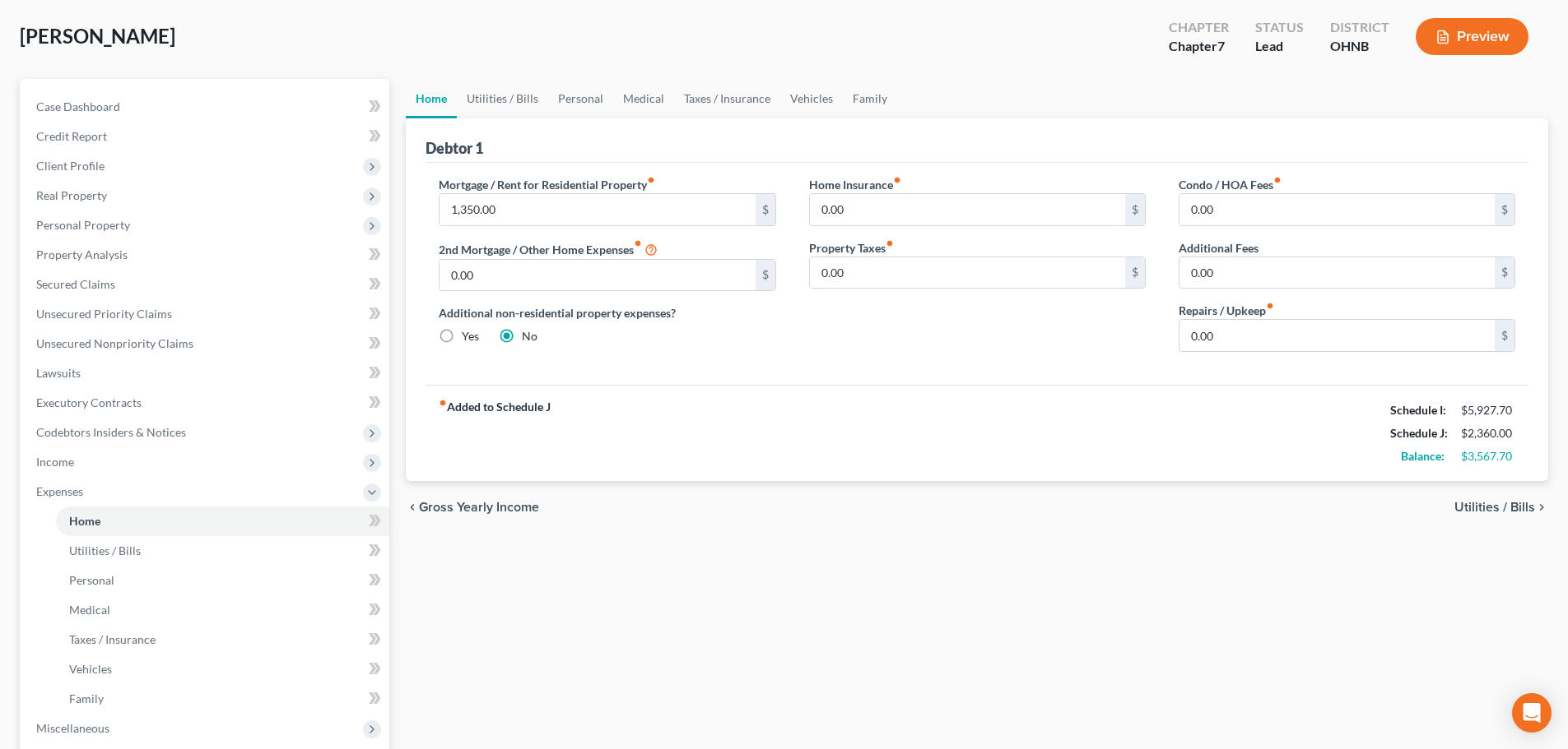
scroll to position [82, 0]
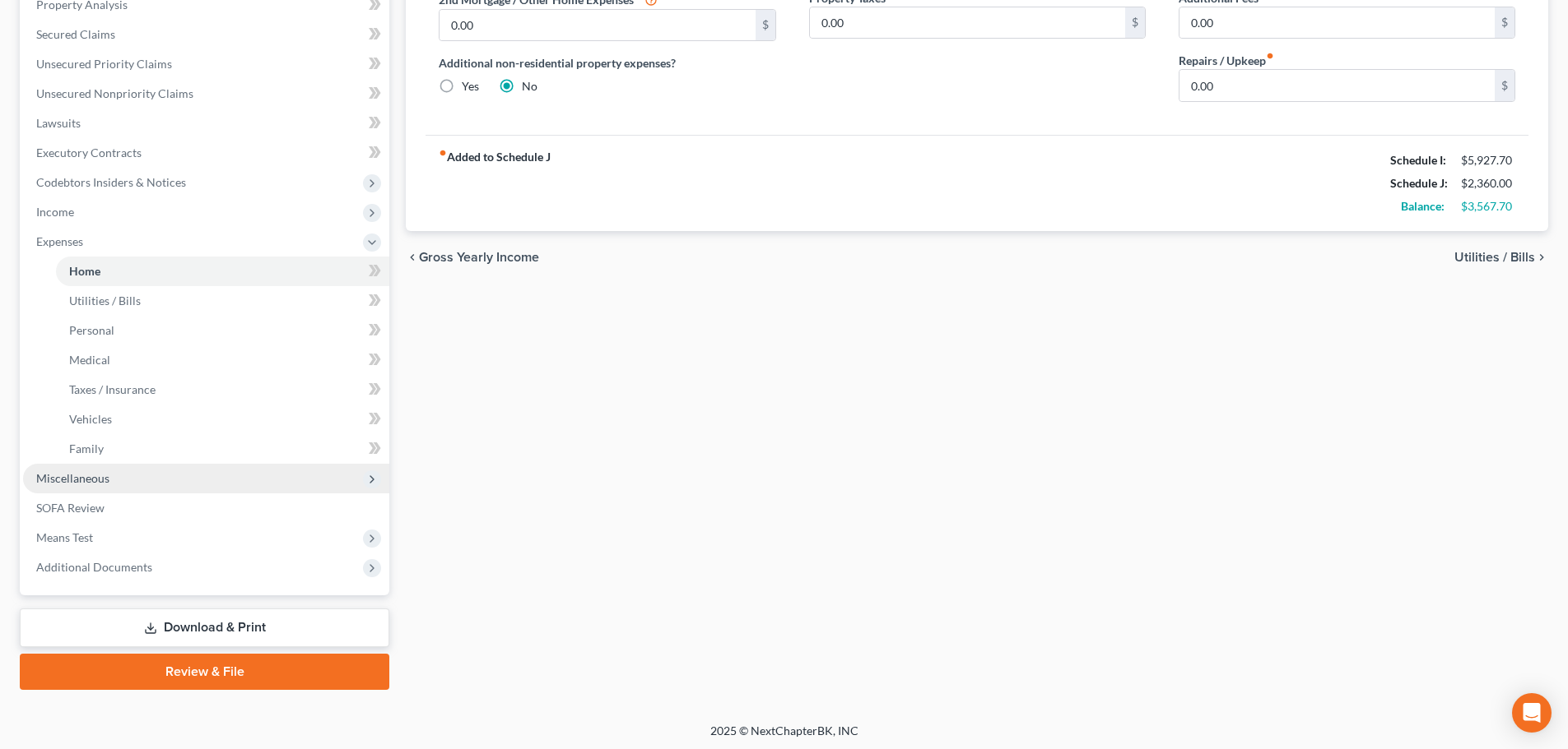
click at [227, 492] on span "Miscellaneous" at bounding box center [206, 479] width 367 height 30
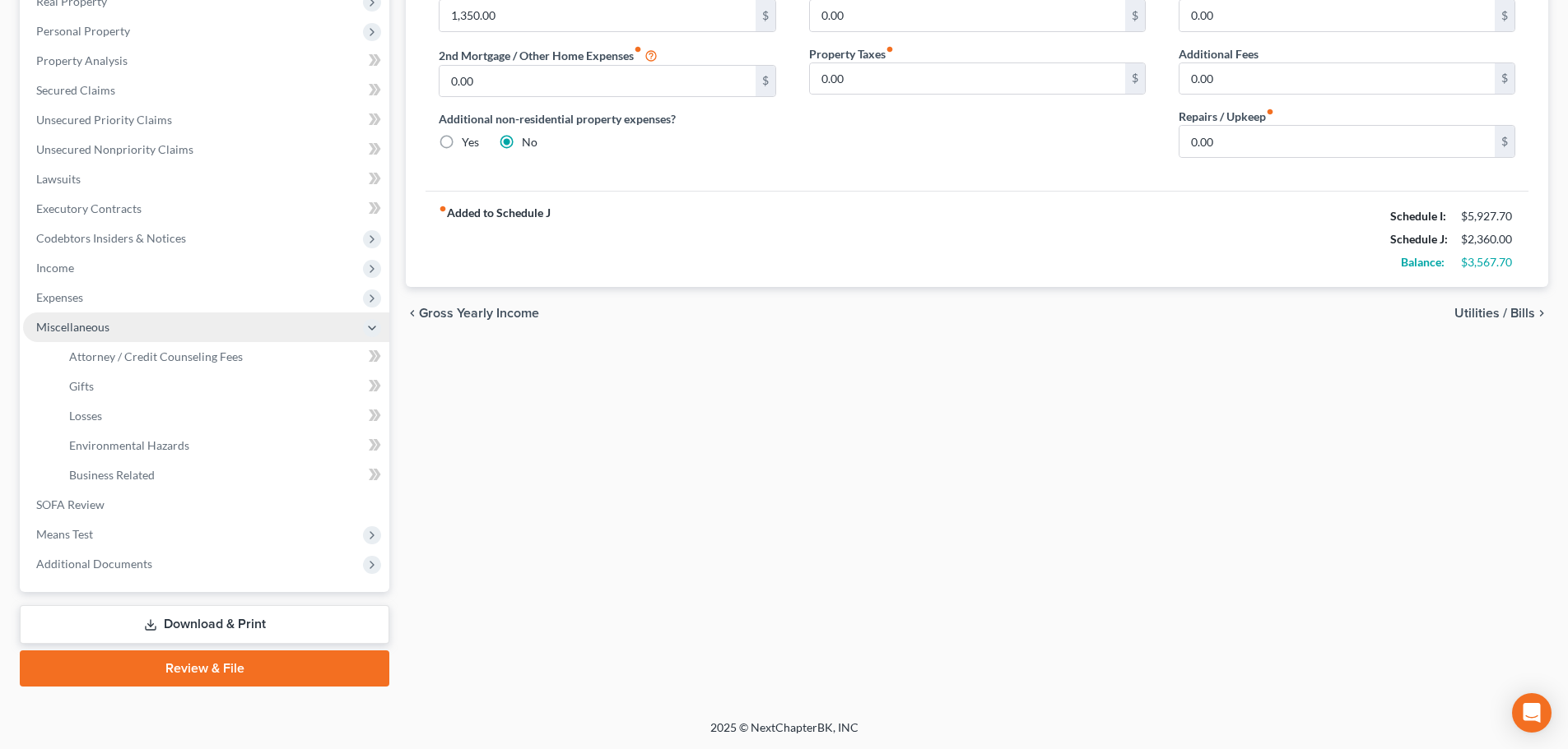
scroll to position [273, 0]
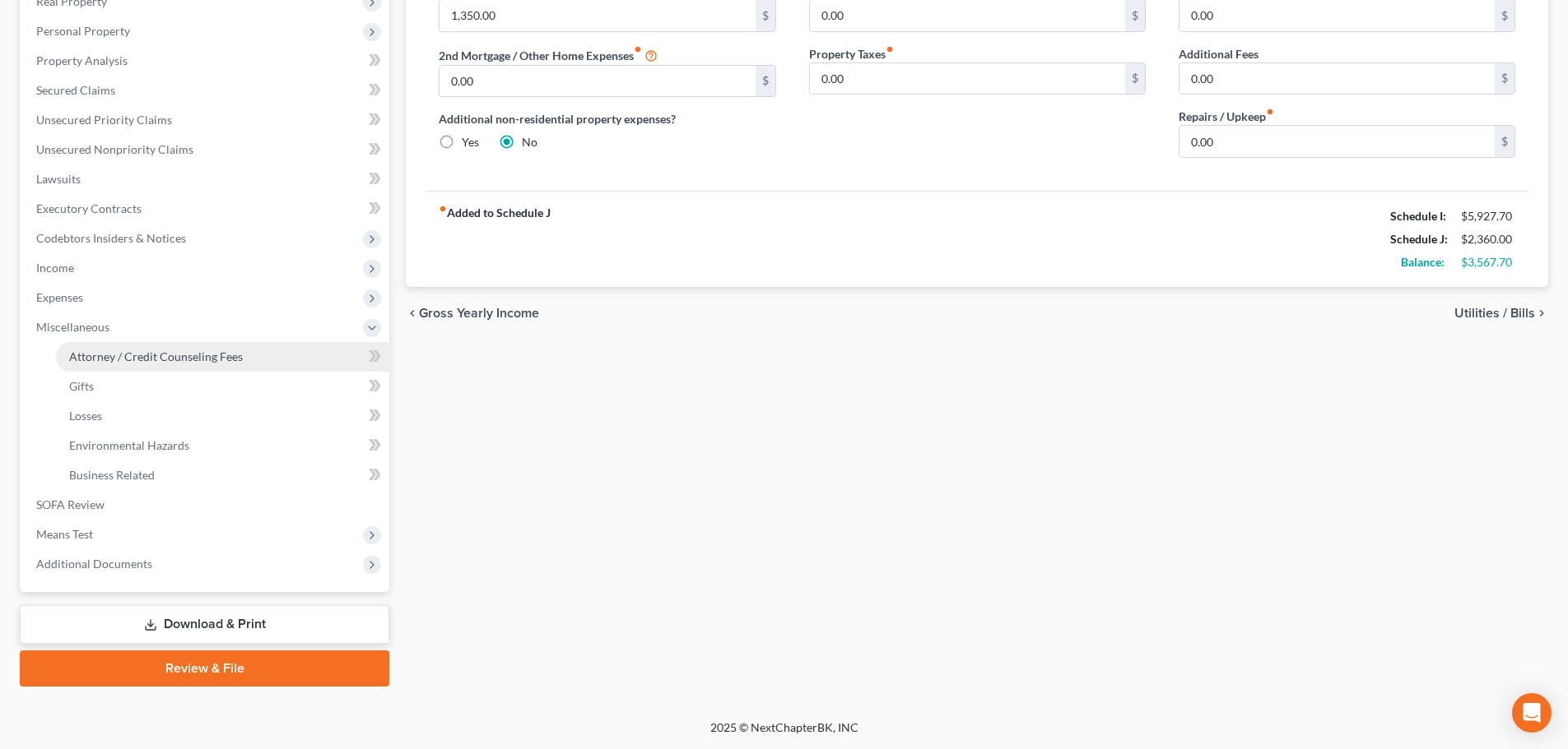
click at [178, 361] on span "Attorney / Credit Counseling Fees" at bounding box center [156, 357] width 174 height 14
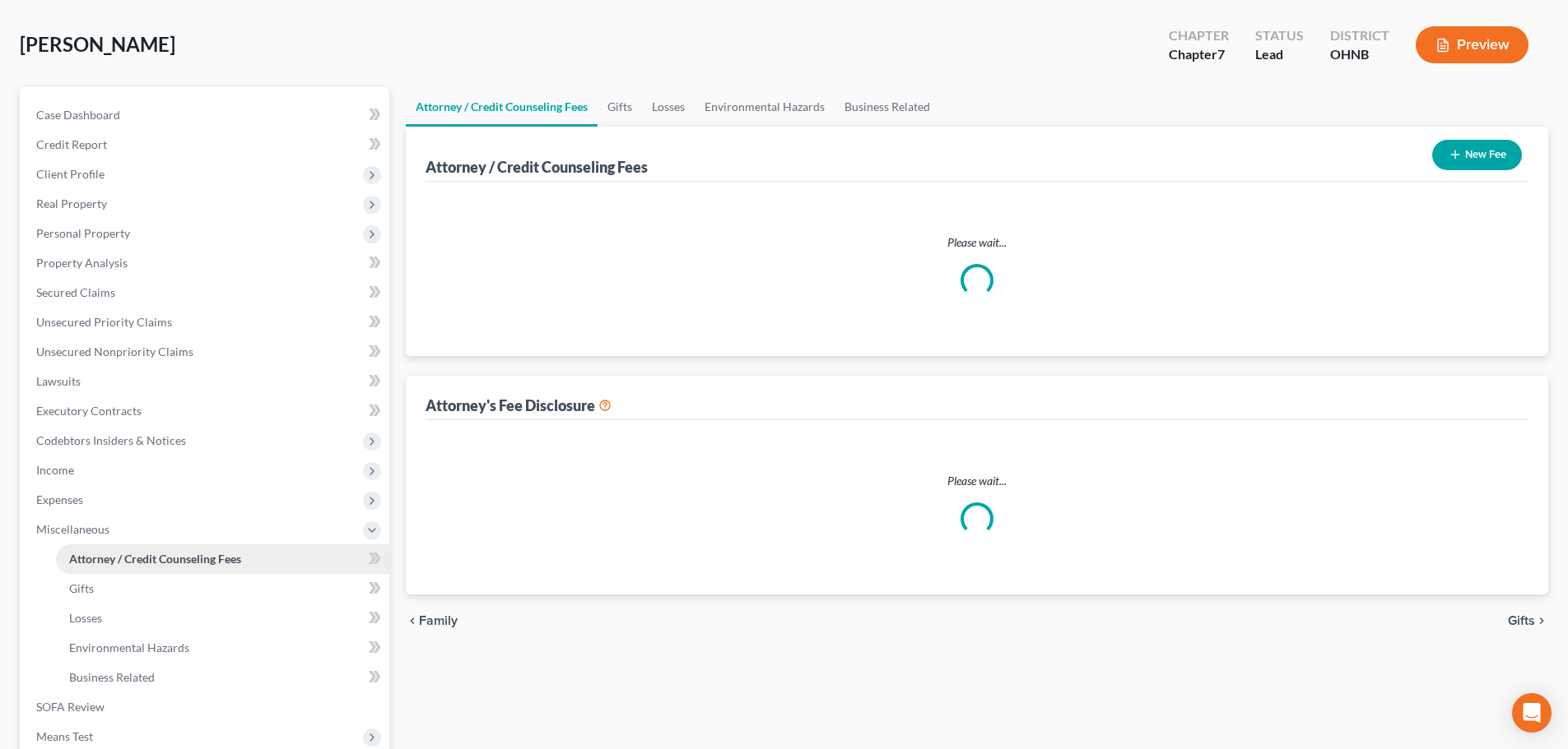
select select "1"
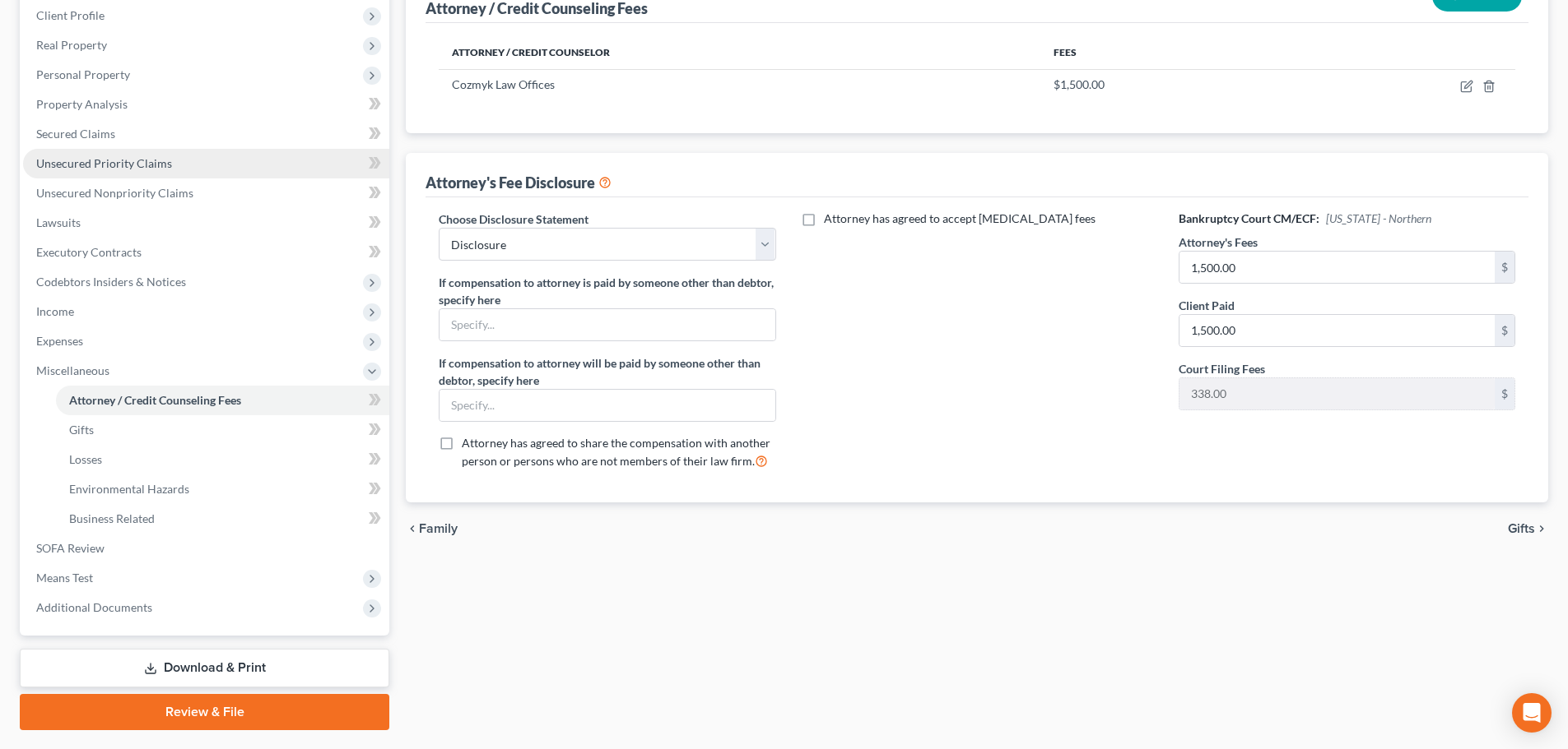
scroll to position [273, 0]
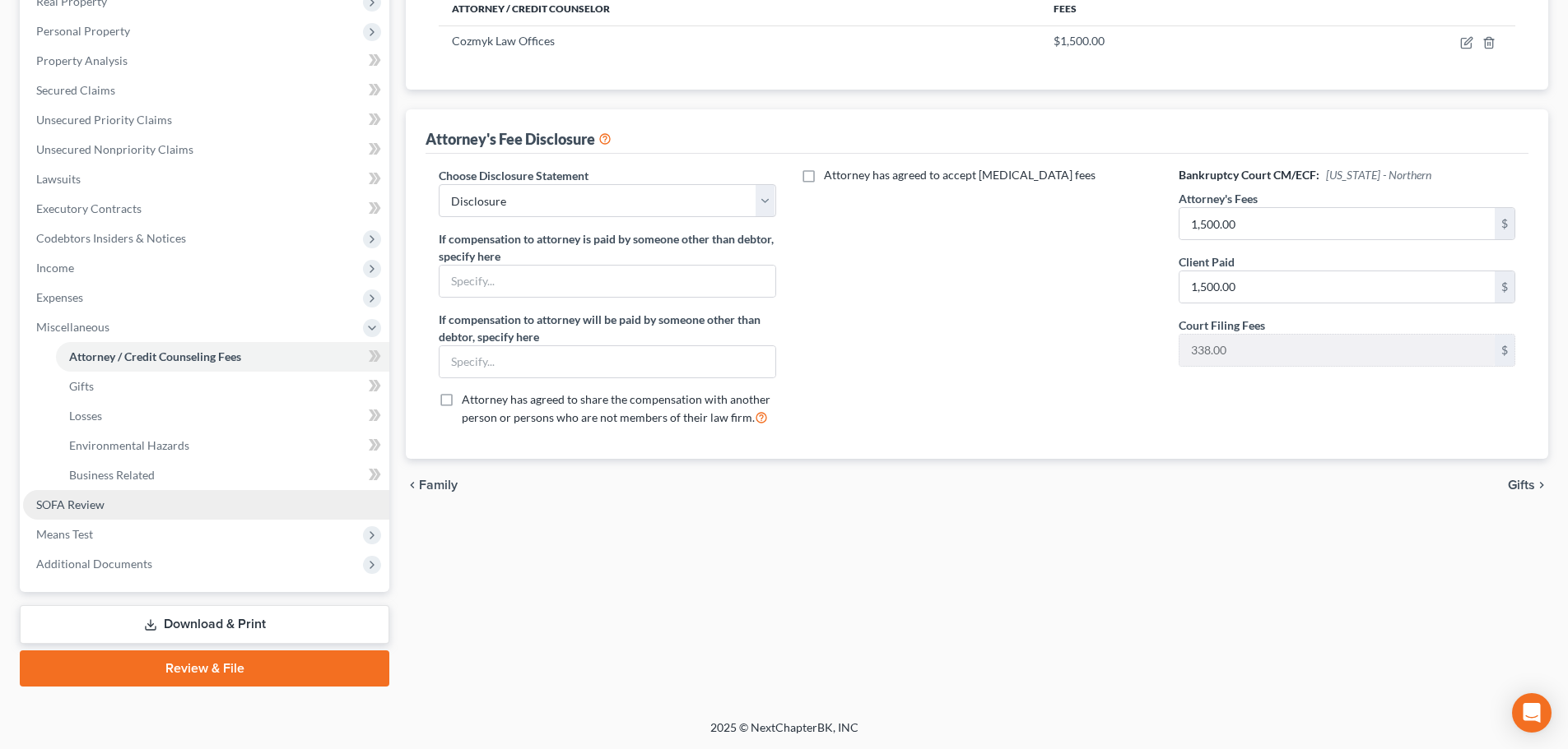
click at [175, 506] on link "SOFA Review" at bounding box center [206, 506] width 367 height 30
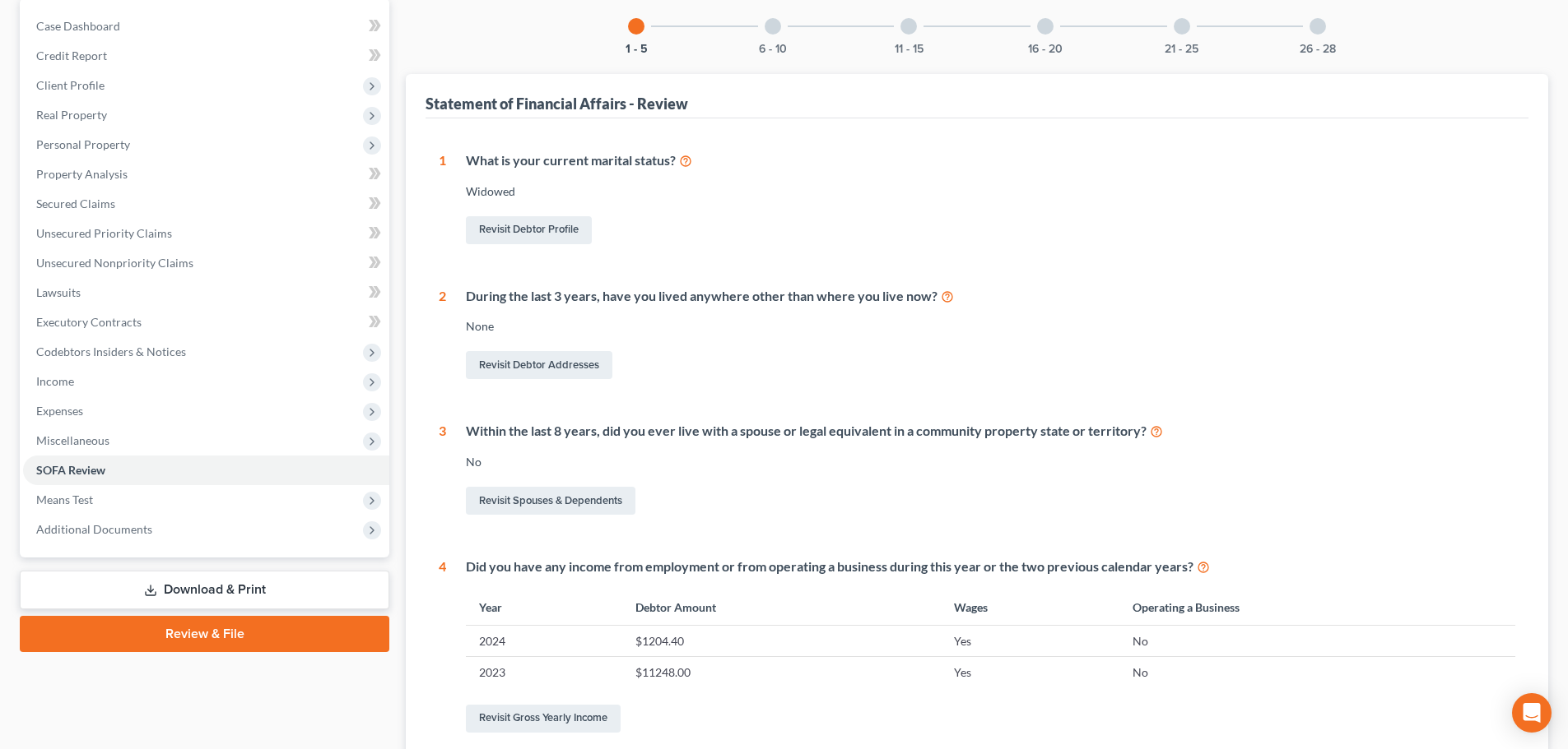
scroll to position [329, 0]
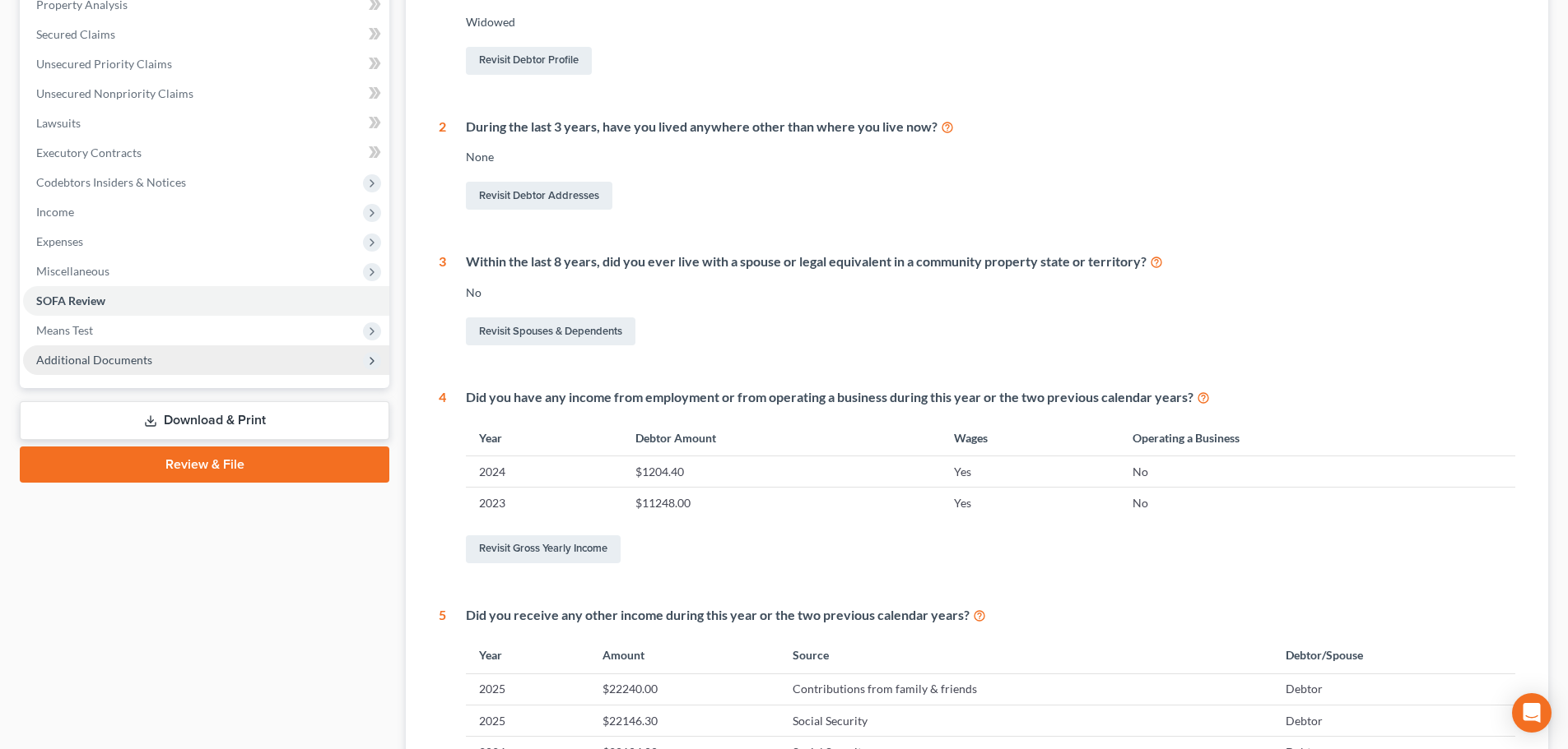
click at [201, 367] on span "Additional Documents" at bounding box center [206, 361] width 367 height 30
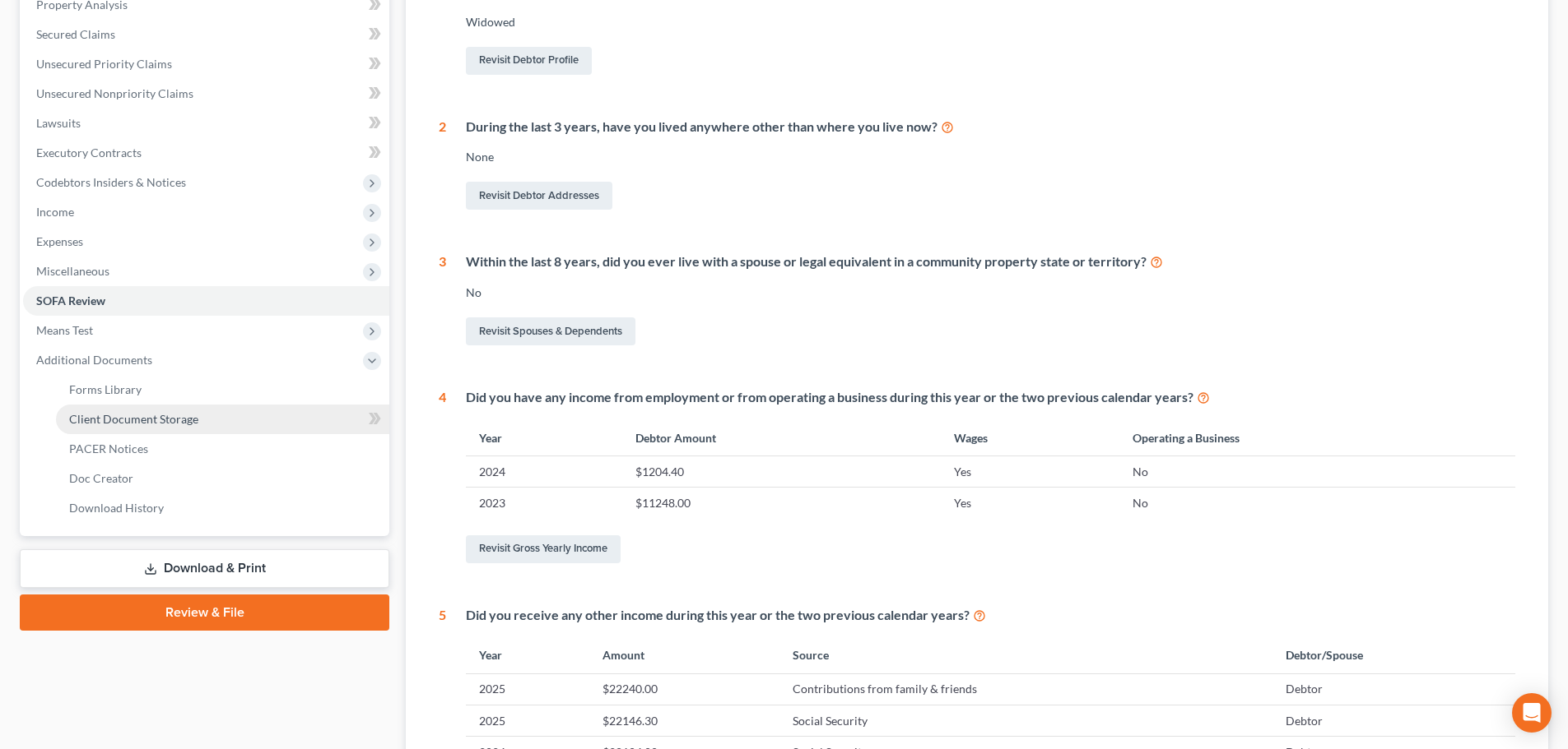
click at [199, 412] on link "Client Document Storage" at bounding box center [222, 419] width 333 height 30
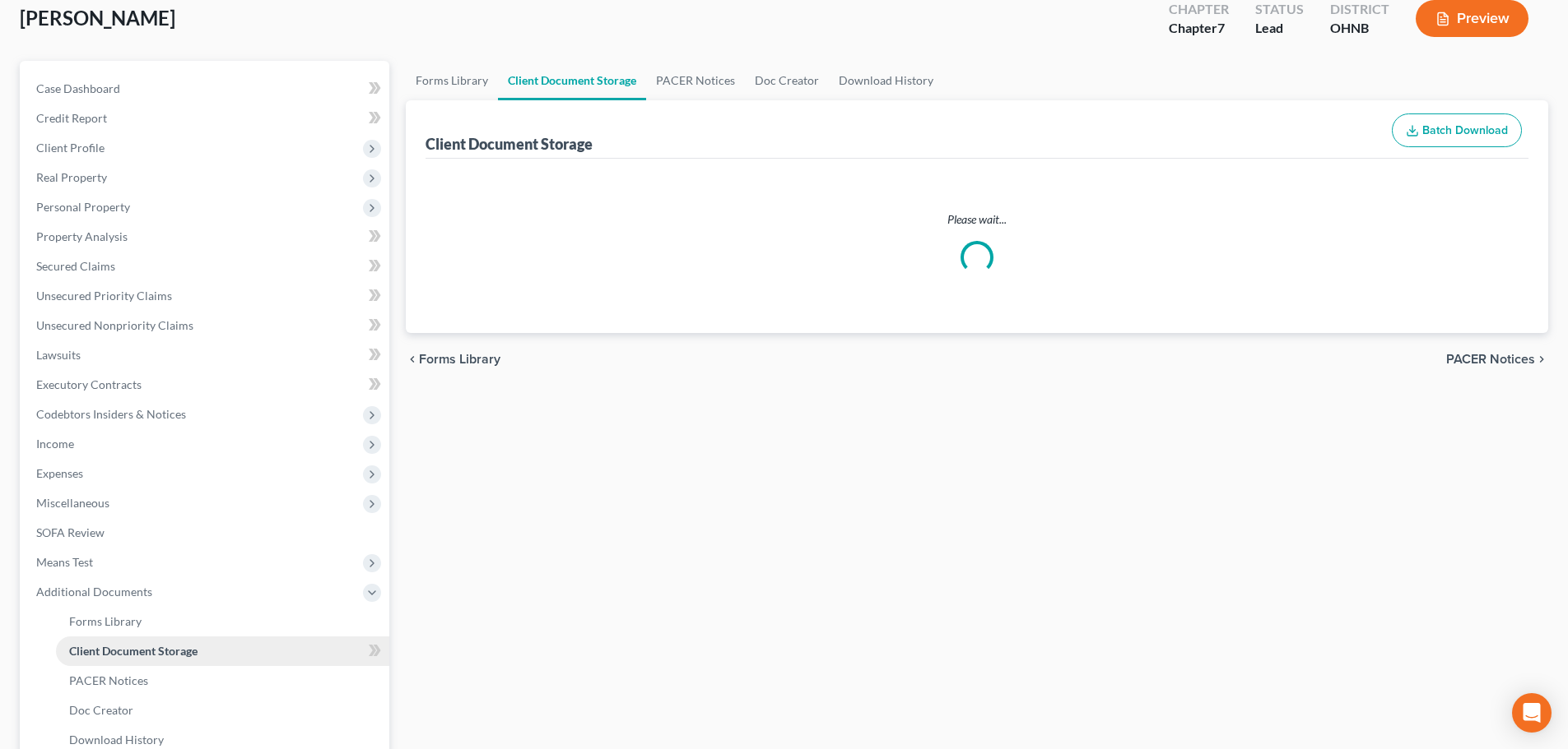
scroll to position [10, 0]
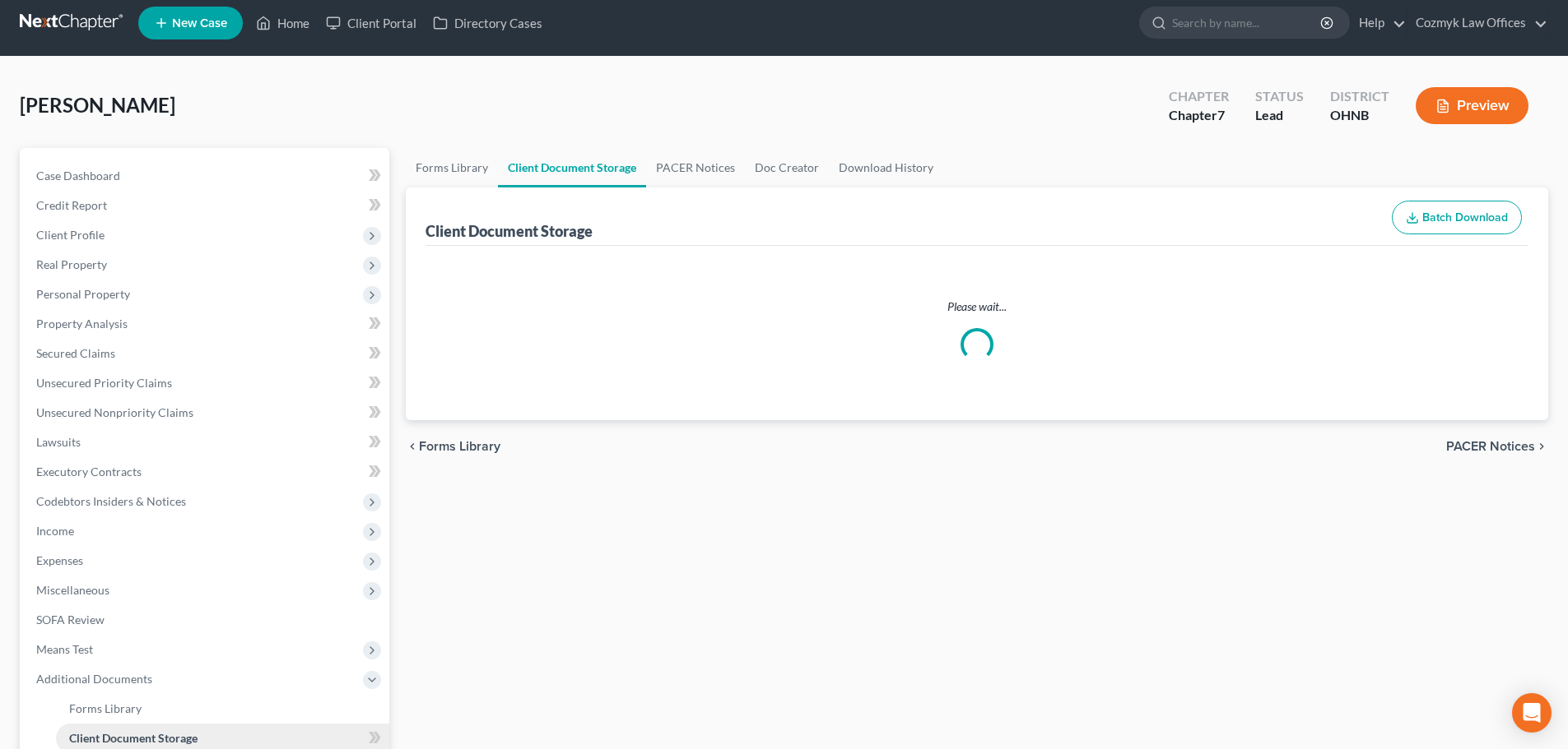
select select "5"
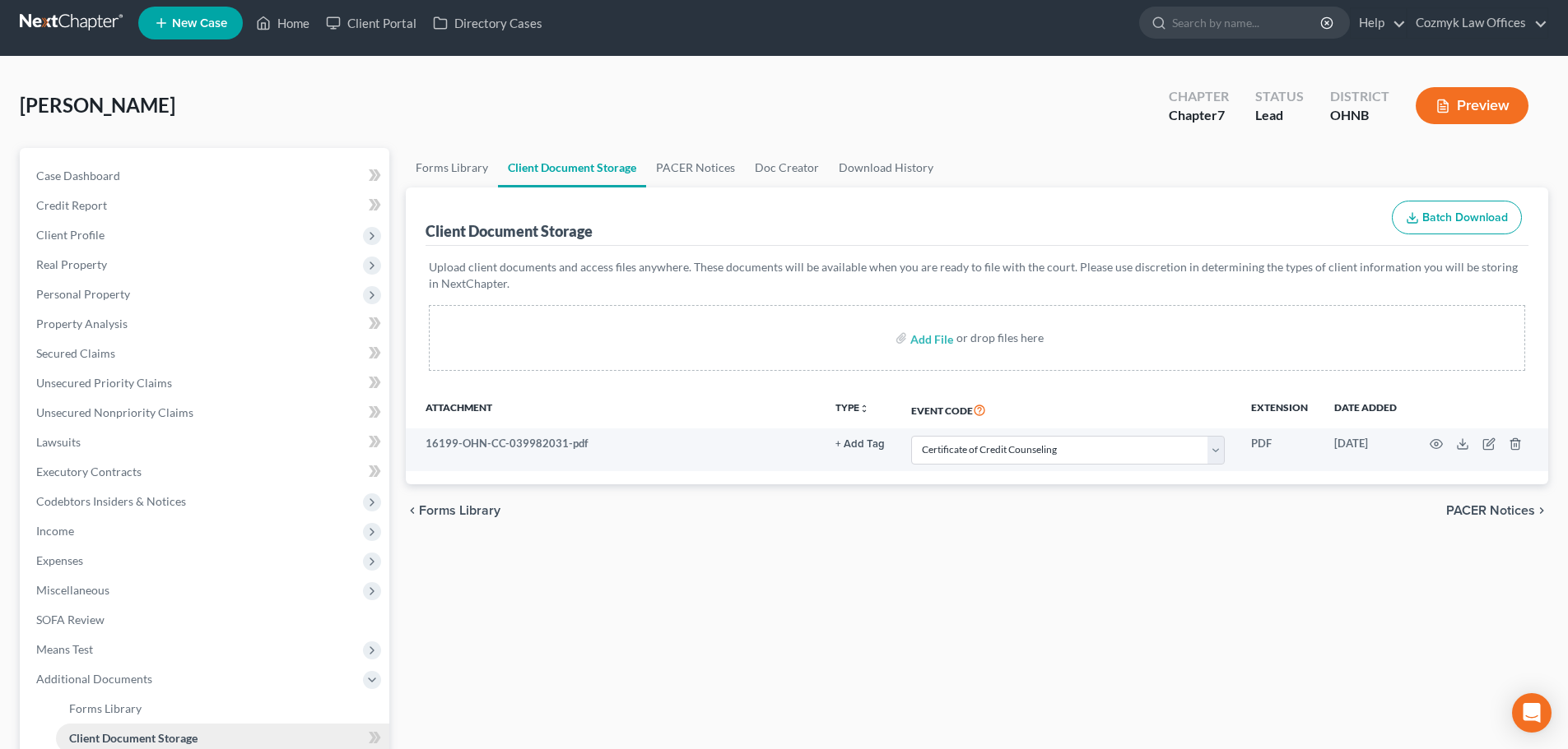
scroll to position [0, 0]
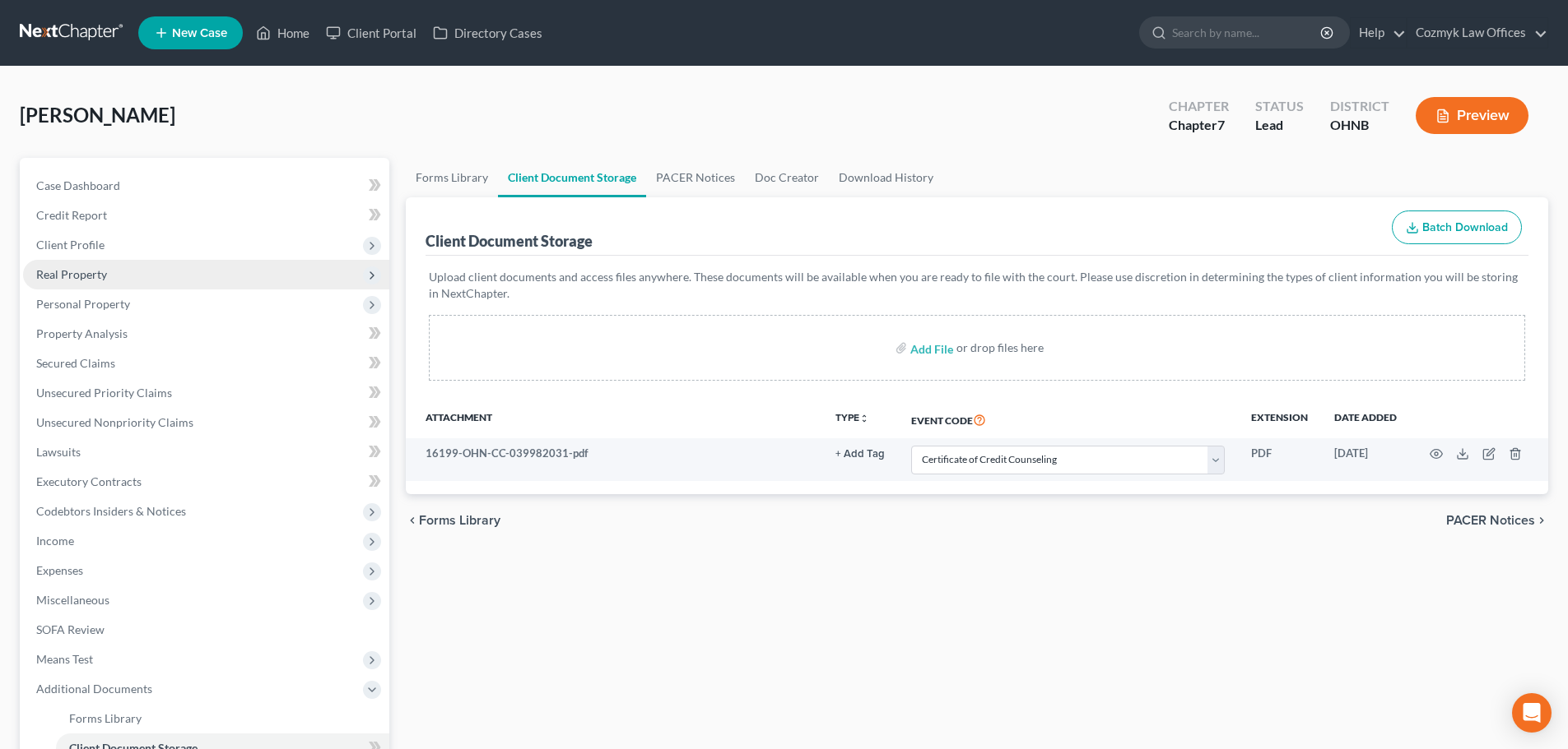
click at [108, 268] on span "Real Property" at bounding box center [206, 275] width 367 height 30
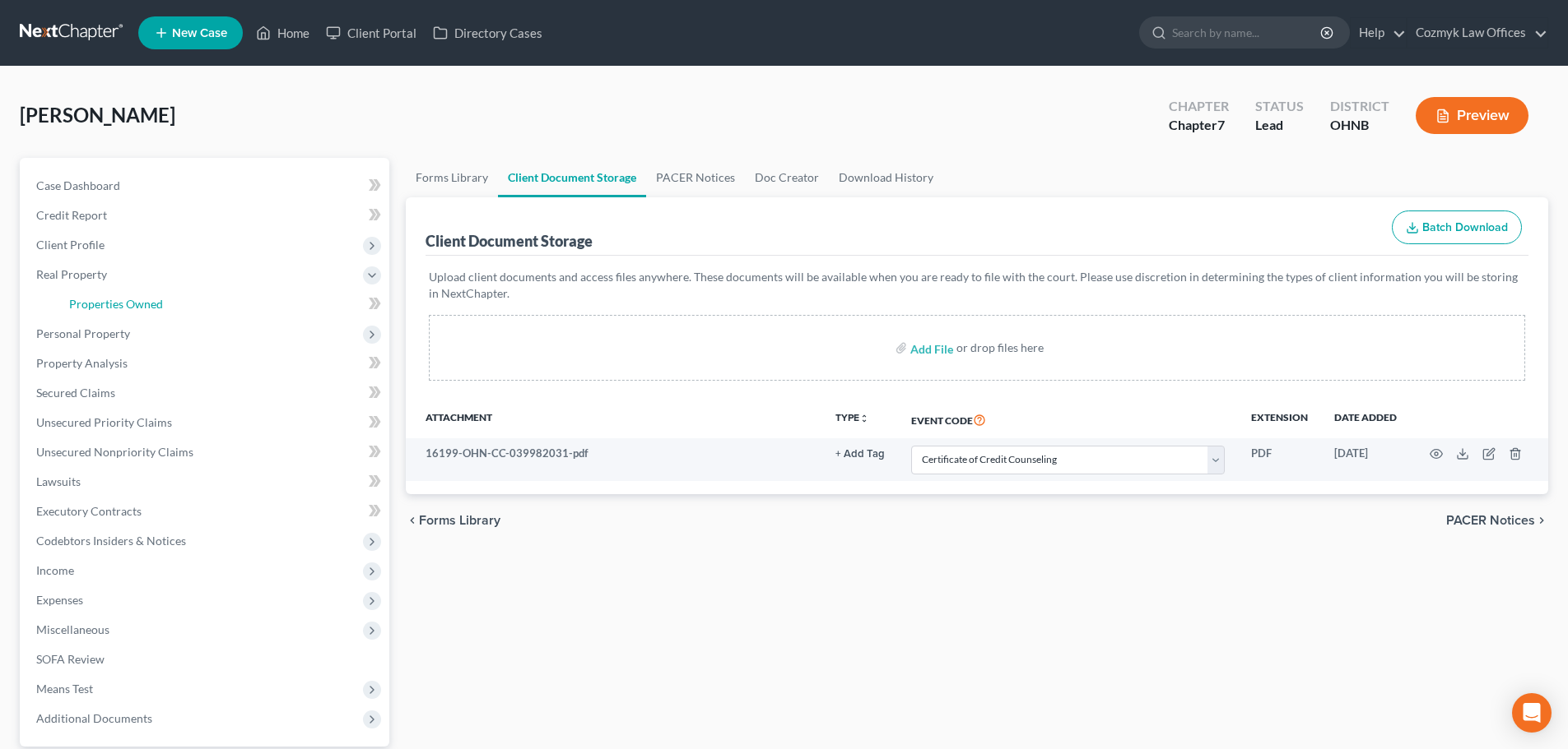
drag, startPoint x: 110, startPoint y: 292, endPoint x: 23, endPoint y: 290, distance: 87.0
click at [110, 292] on link "Properties Owned" at bounding box center [222, 305] width 333 height 30
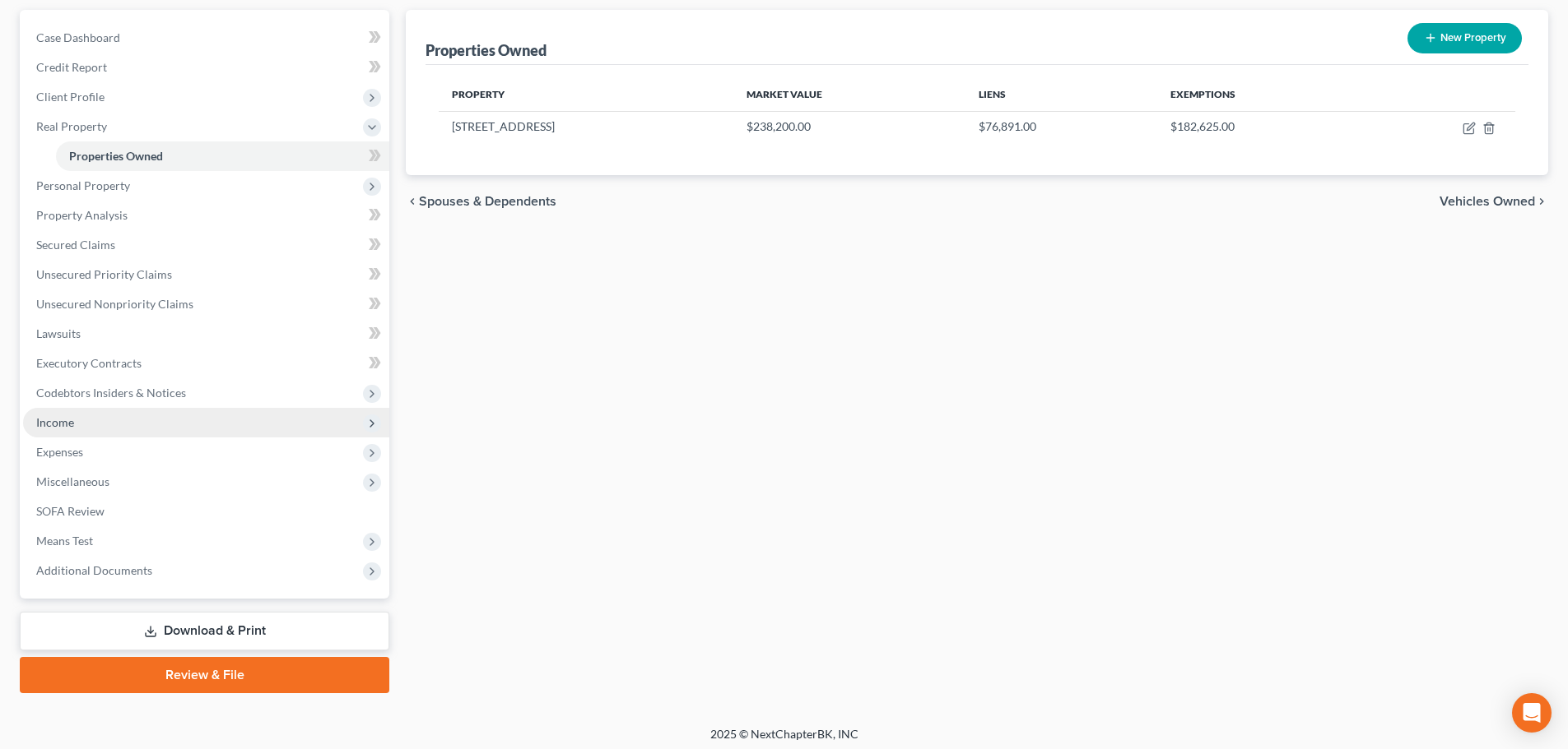
scroll to position [155, 0]
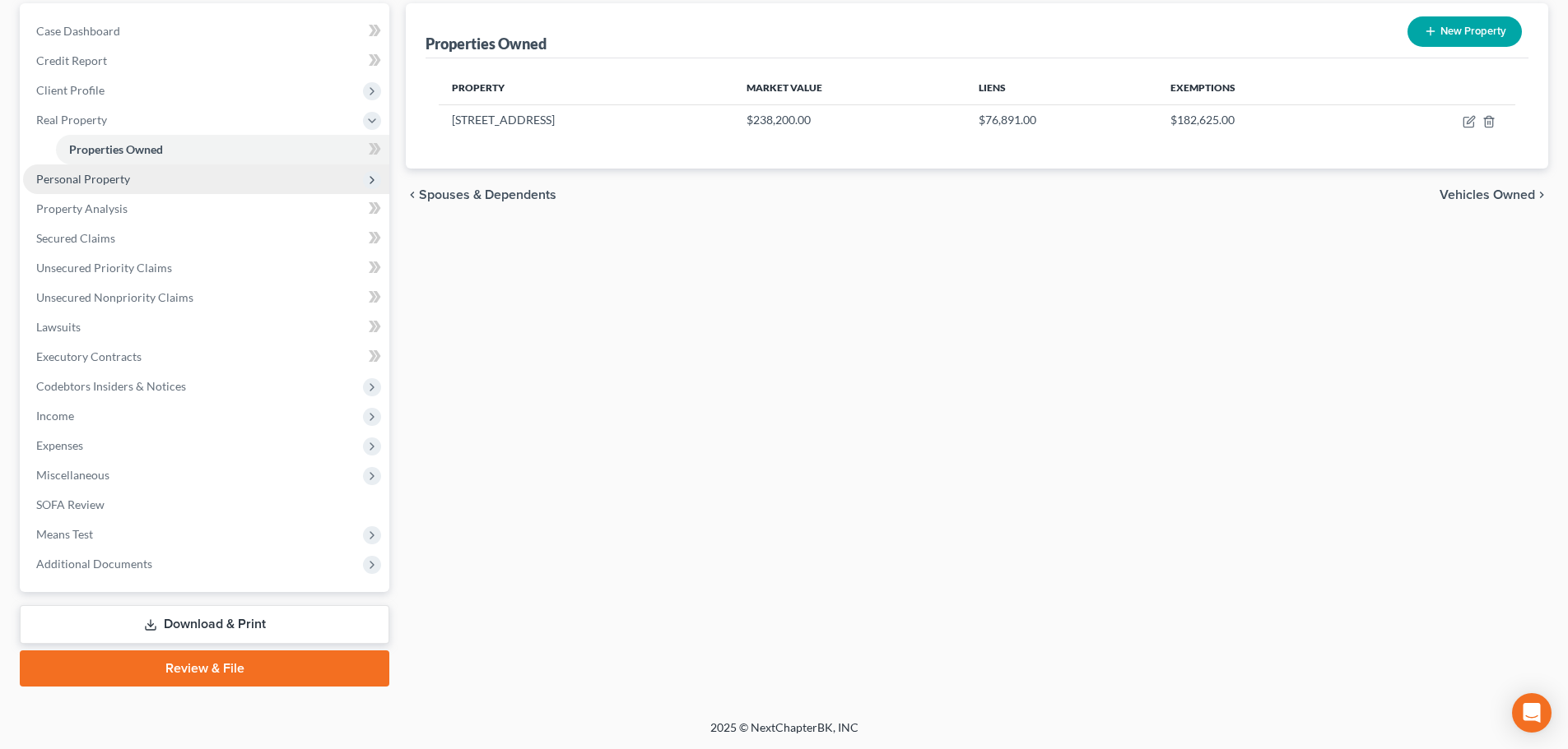
click at [133, 170] on span "Personal Property" at bounding box center [206, 180] width 367 height 30
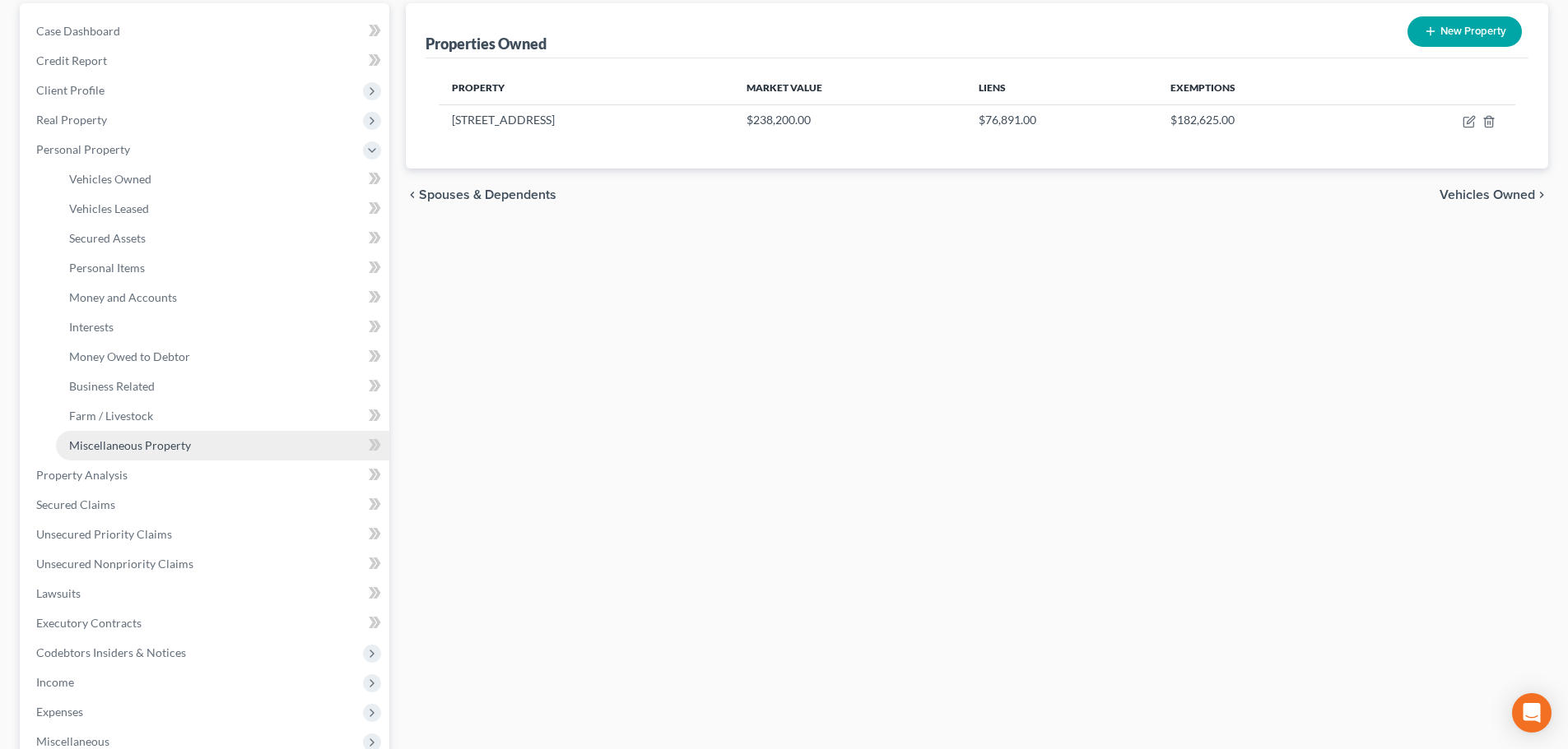
click at [159, 447] on span "Miscellaneous Property" at bounding box center [130, 445] width 122 height 14
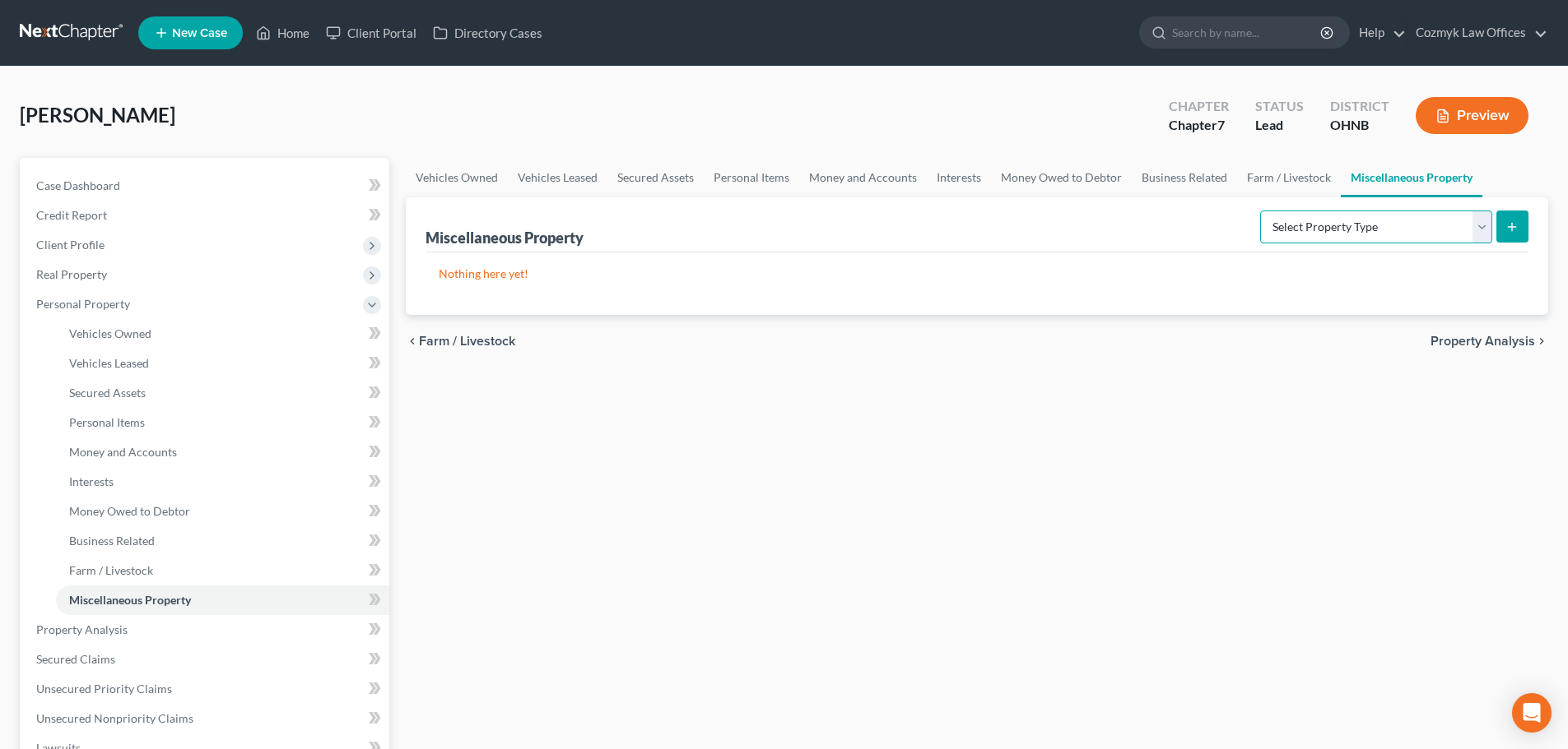
click at [1260, 223] on select "Select Property Type Assigned for Creditor Benefit [DATE] Holding for Another N…" at bounding box center [1376, 226] width 233 height 33
select select "transferred"
click at [1260, 211] on select "Select Property Type Assigned for Creditor Benefit [DATE] Holding for Another N…" at bounding box center [1376, 226] width 233 height 33
click at [1511, 222] on icon "submit" at bounding box center [1511, 226] width 13 height 13
select select "Ordinary ([DATE])"
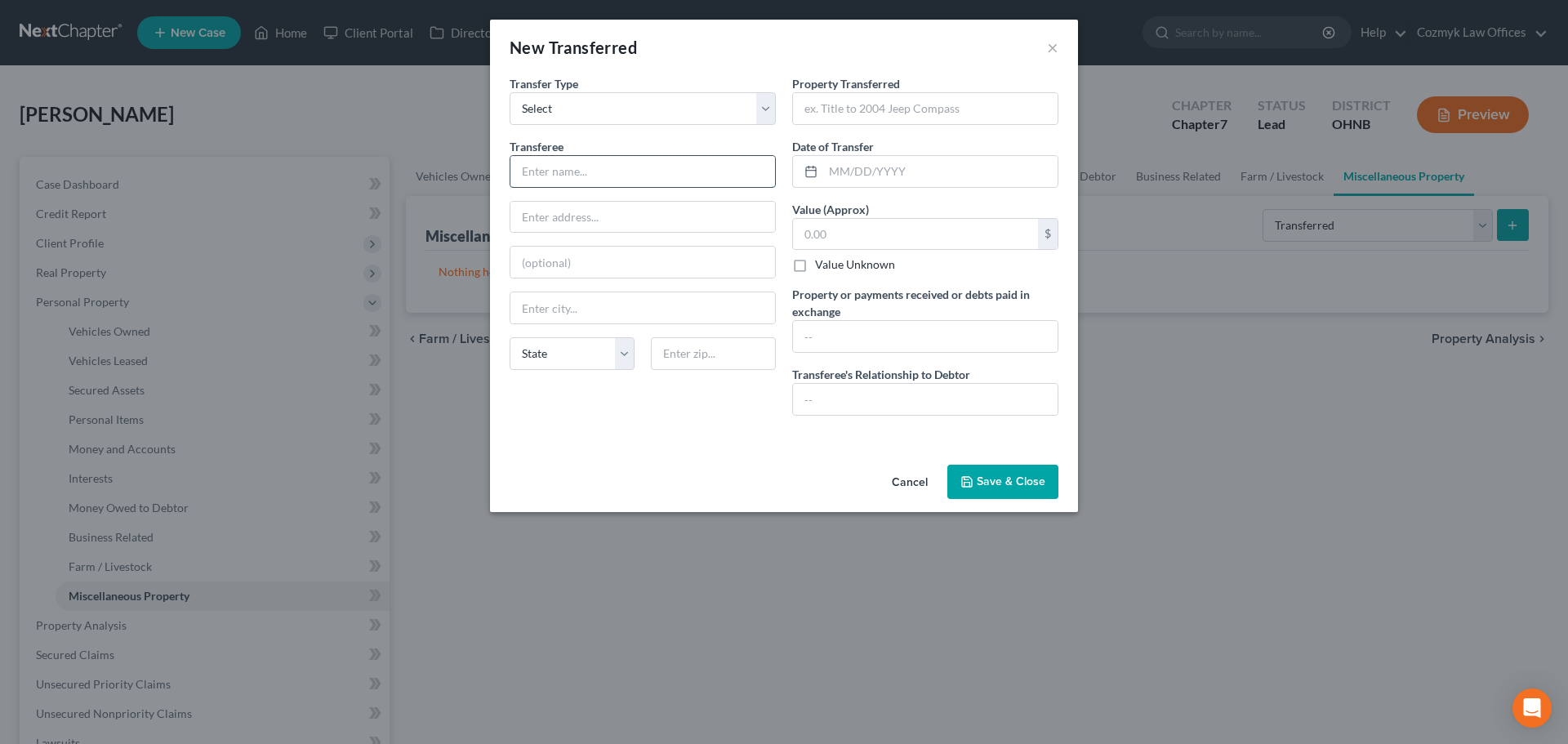
click at [564, 168] on input "text" at bounding box center [643, 171] width 264 height 31
click at [977, 113] on input "text" at bounding box center [925, 108] width 264 height 31
type input "25% of condo in [US_STATE]"
click at [561, 186] on input "text" at bounding box center [643, 171] width 264 height 31
click at [847, 407] on input "text" at bounding box center [925, 399] width 264 height 31
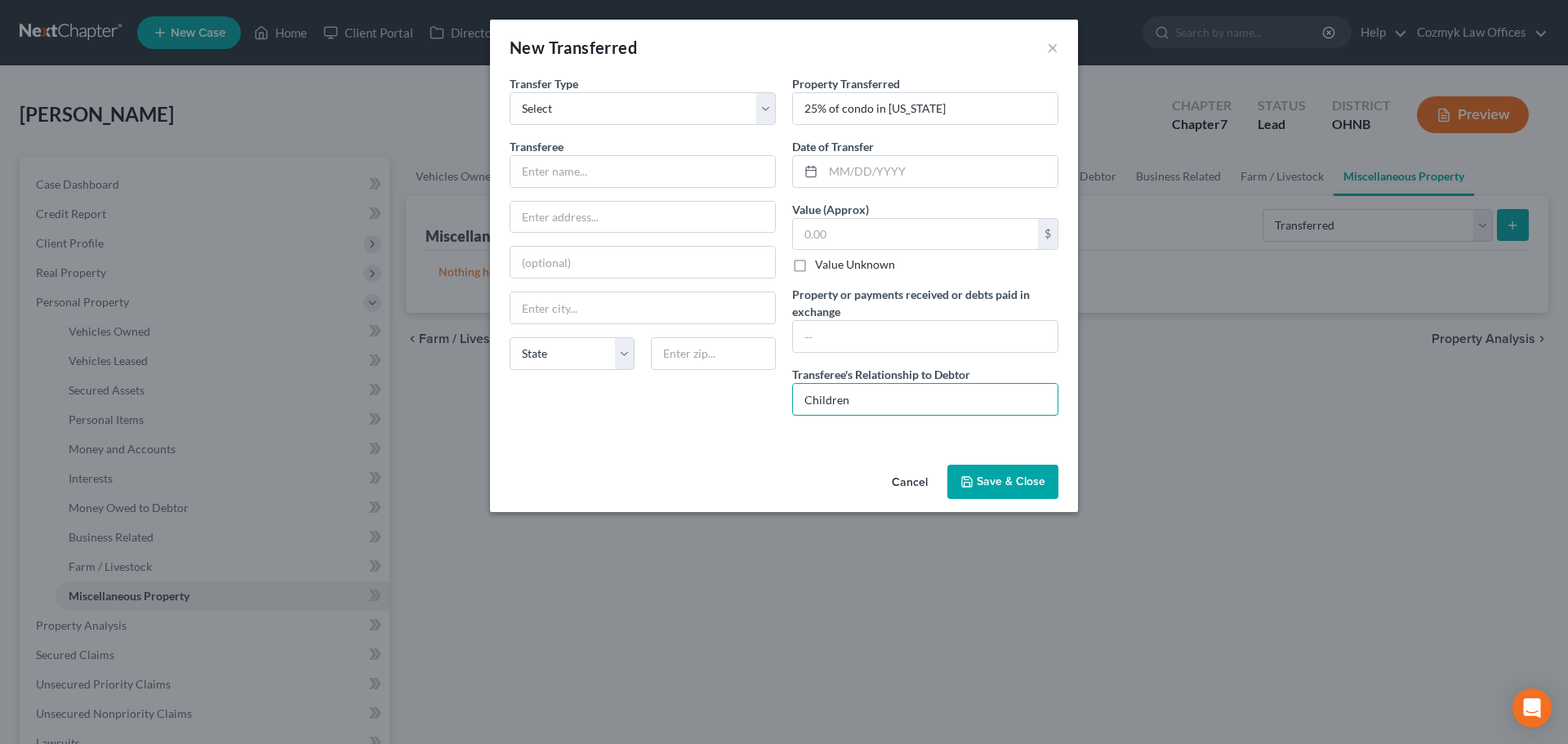
type input "Children"
click at [996, 465] on button "Save & Close" at bounding box center [1003, 482] width 111 height 35
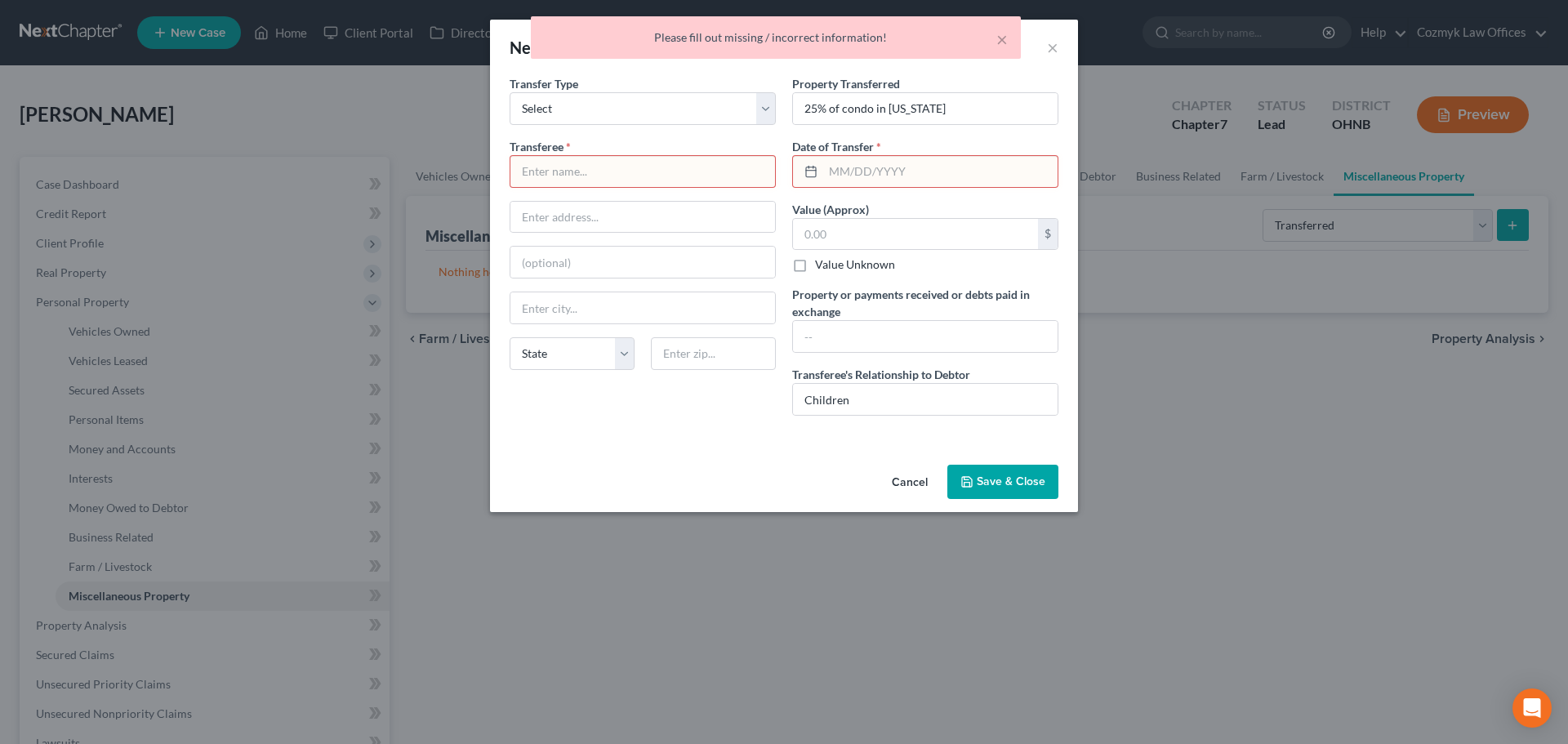
click at [885, 169] on input "text" at bounding box center [941, 171] width 235 height 31
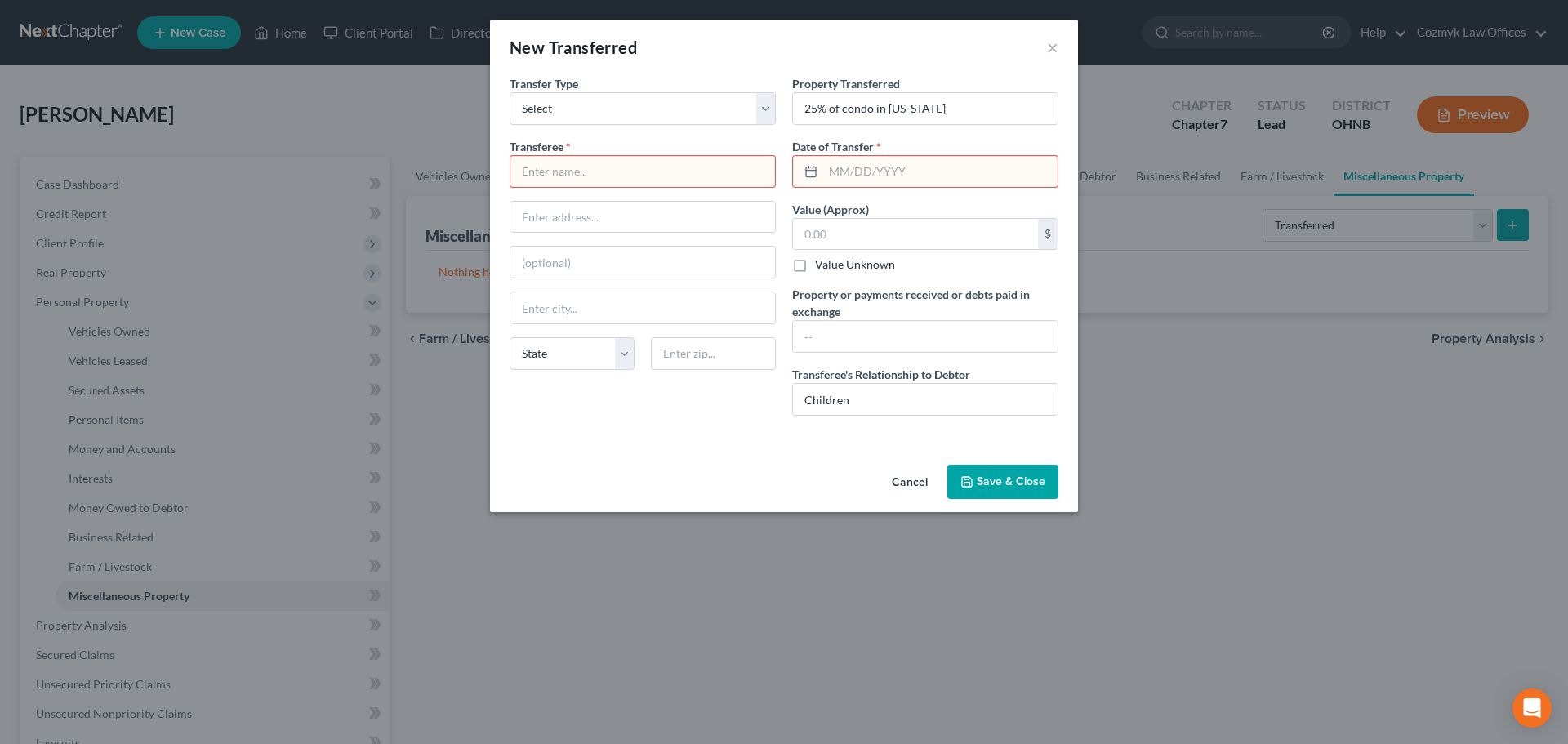
click at [570, 177] on input "text" at bounding box center [643, 171] width 264 height 31
type input "Children"
click at [991, 162] on input "text" at bounding box center [941, 171] width 235 height 31
click at [1033, 483] on button "Save & Close" at bounding box center [1003, 482] width 111 height 35
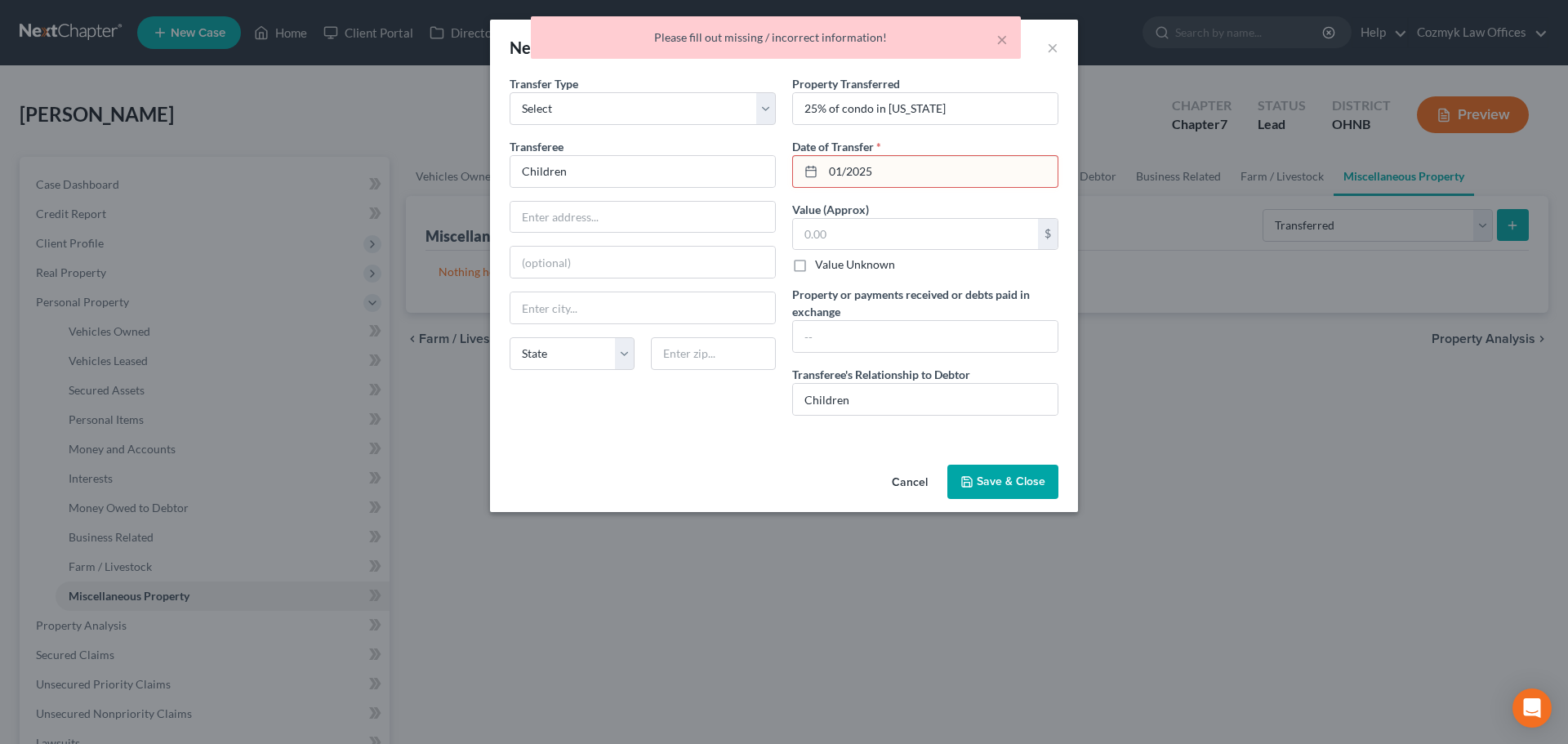
click at [851, 172] on input "01/2025" at bounding box center [941, 171] width 235 height 31
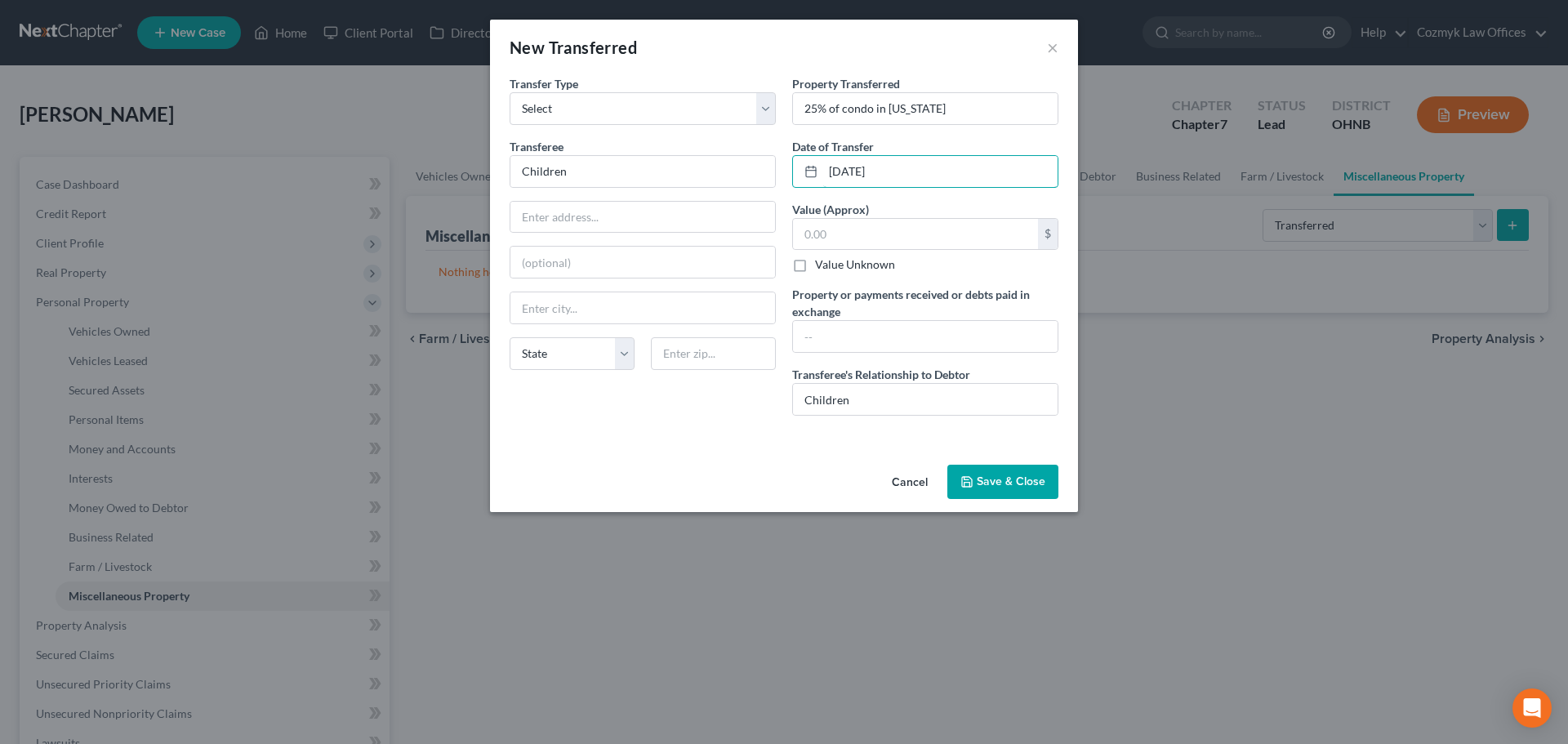
type input "[DATE]"
click at [978, 474] on button "Save & Close" at bounding box center [1003, 482] width 111 height 35
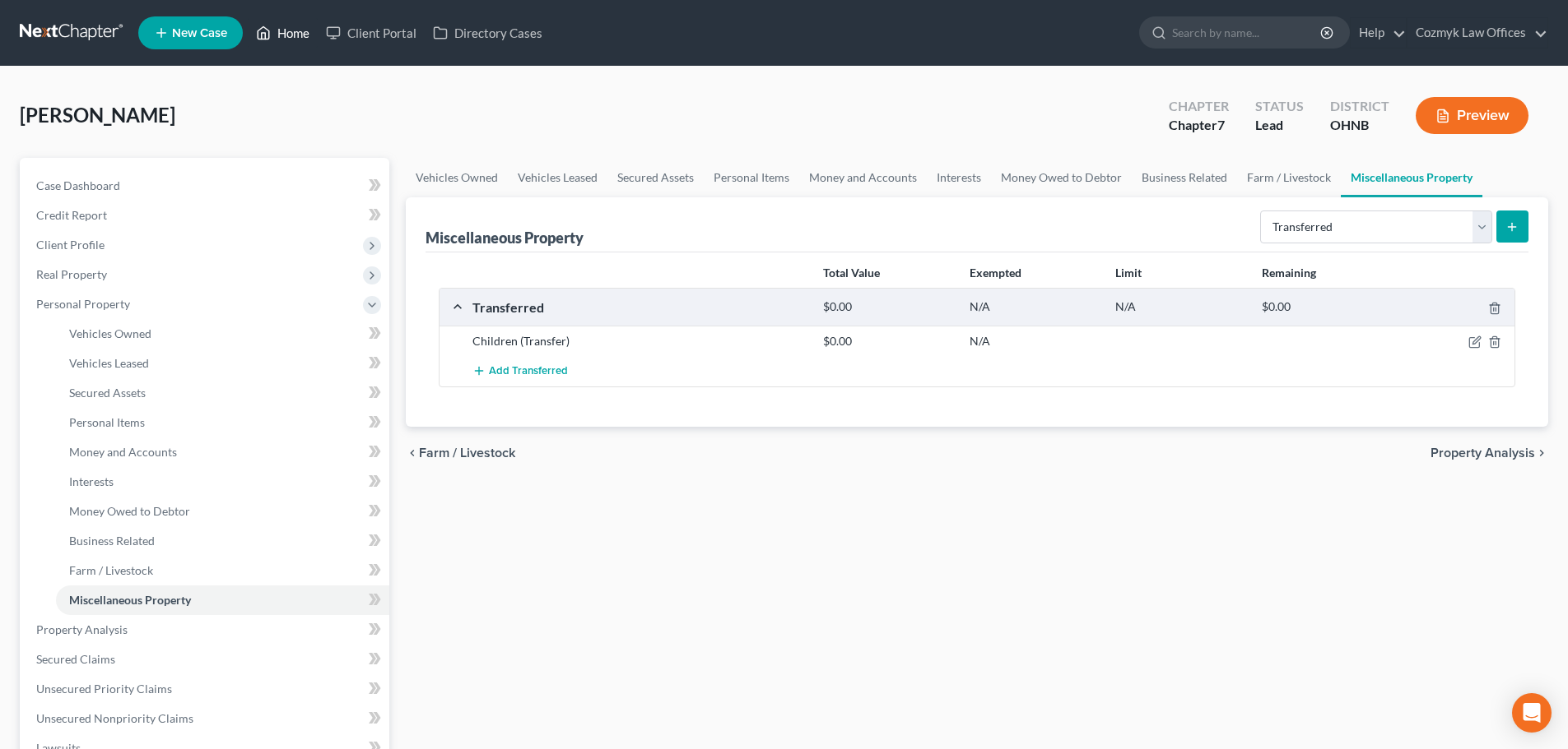
drag, startPoint x: 306, startPoint y: 27, endPoint x: 369, endPoint y: 138, distance: 127.6
click at [306, 27] on link "Home" at bounding box center [282, 33] width 70 height 30
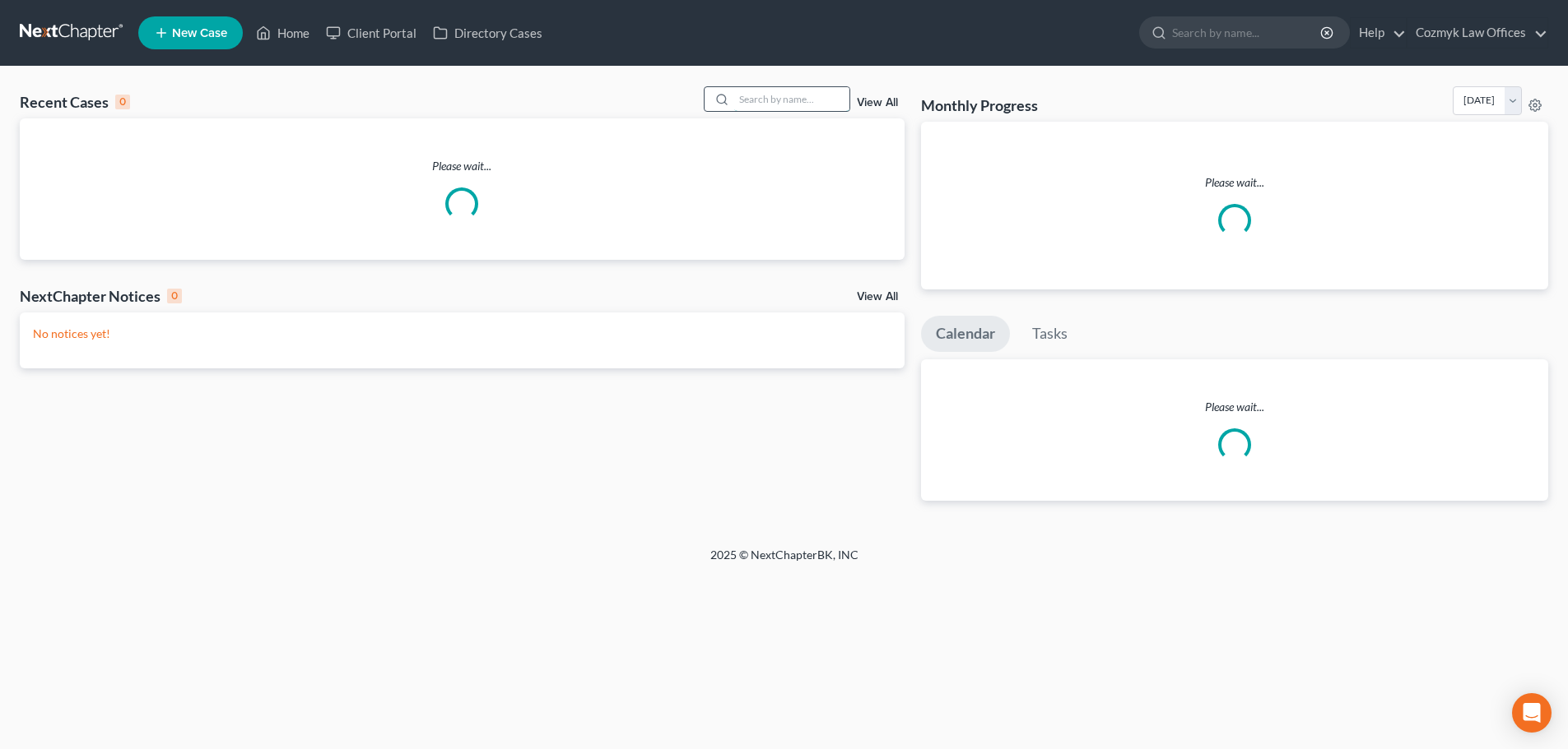
click at [803, 101] on input "search" at bounding box center [792, 99] width 115 height 24
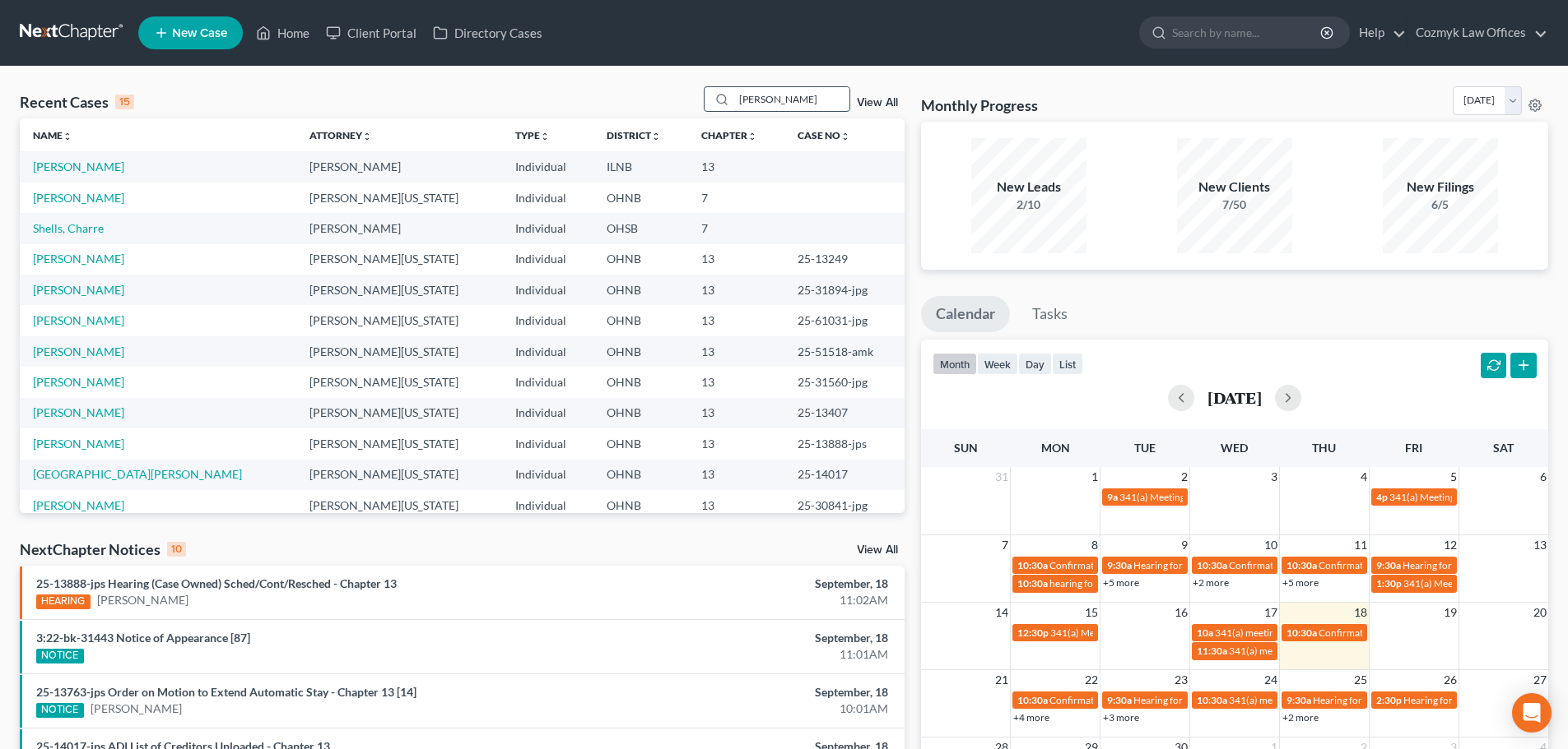
type input "[PERSON_NAME]"
click at [79, 167] on link "[PERSON_NAME]" at bounding box center [78, 167] width 91 height 14
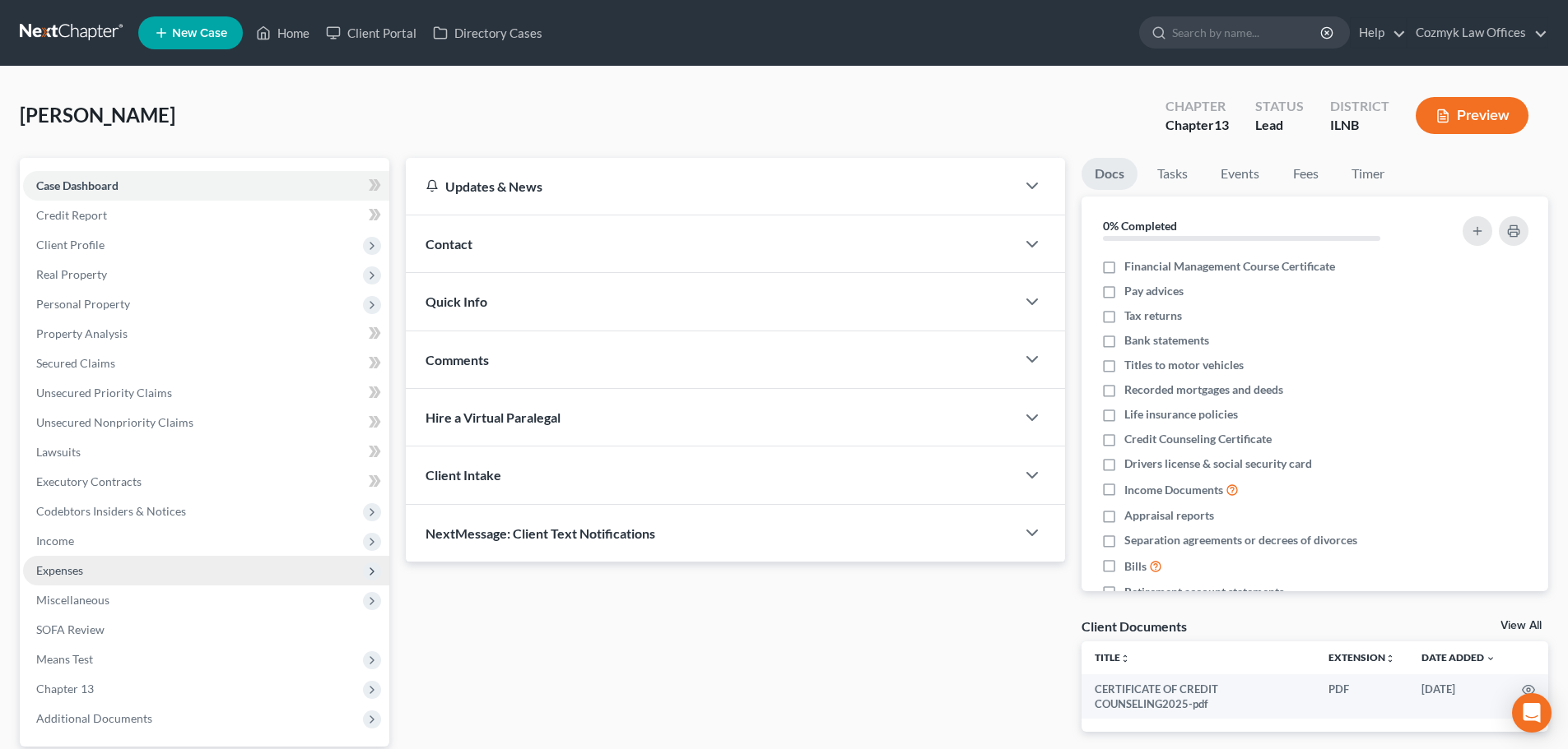
click at [79, 562] on span "Expenses" at bounding box center [206, 571] width 367 height 30
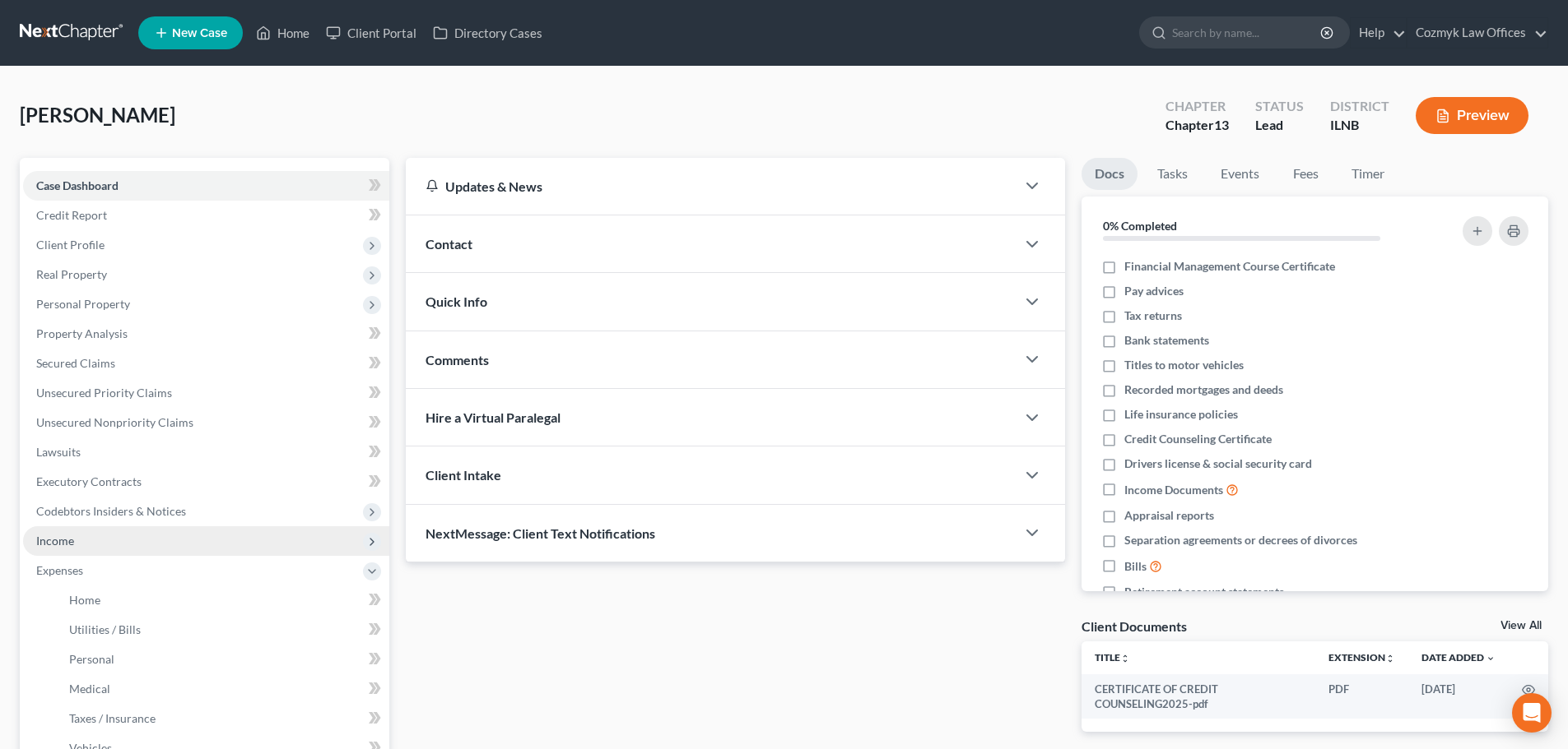
click at [82, 533] on span "Income" at bounding box center [206, 541] width 367 height 30
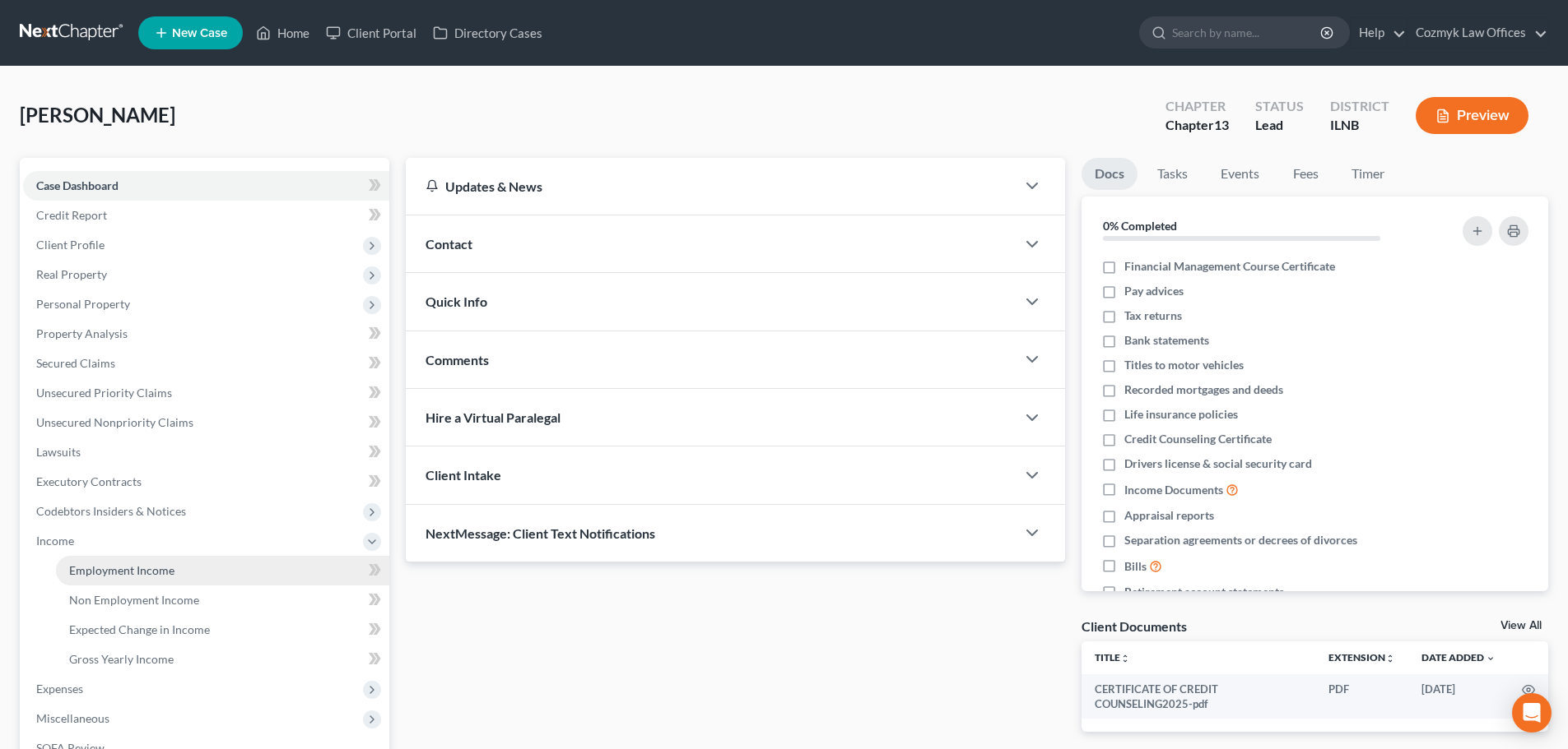
click at [115, 572] on span "Employment Income" at bounding box center [122, 570] width 105 height 14
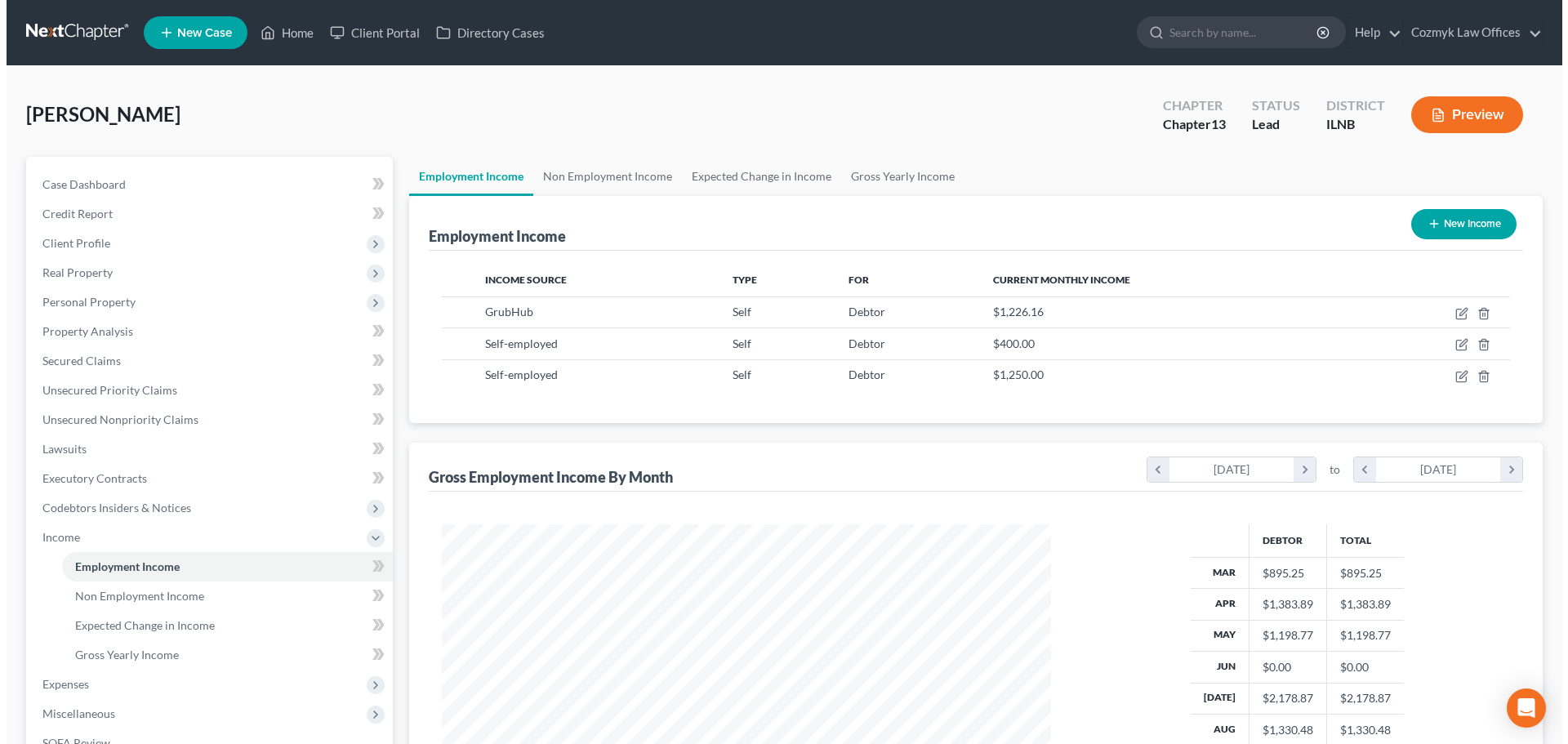
scroll to position [305, 642]
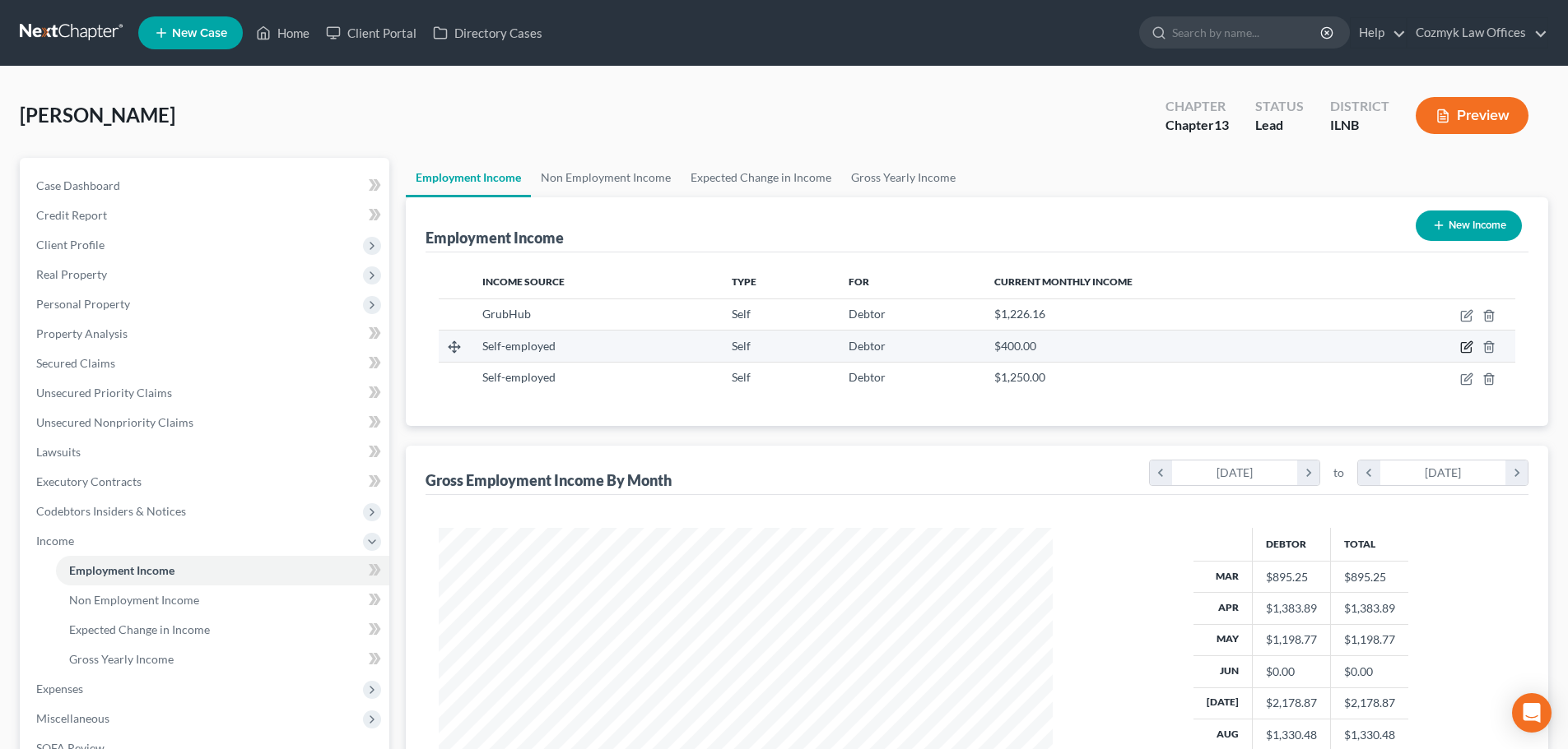
click at [1468, 344] on icon "button" at bounding box center [1466, 347] width 13 height 13
select select "1"
select select "0"
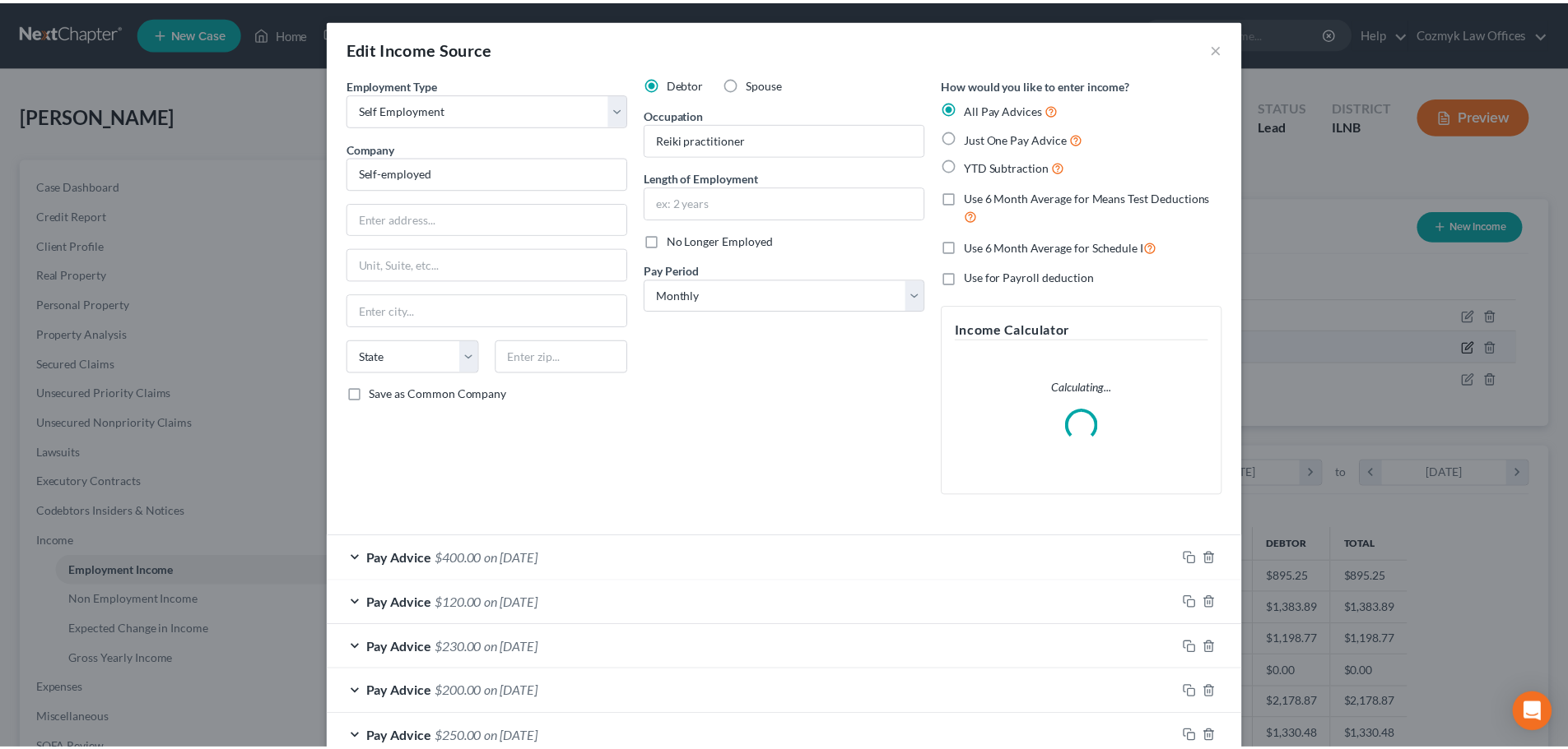
scroll to position [309, 653]
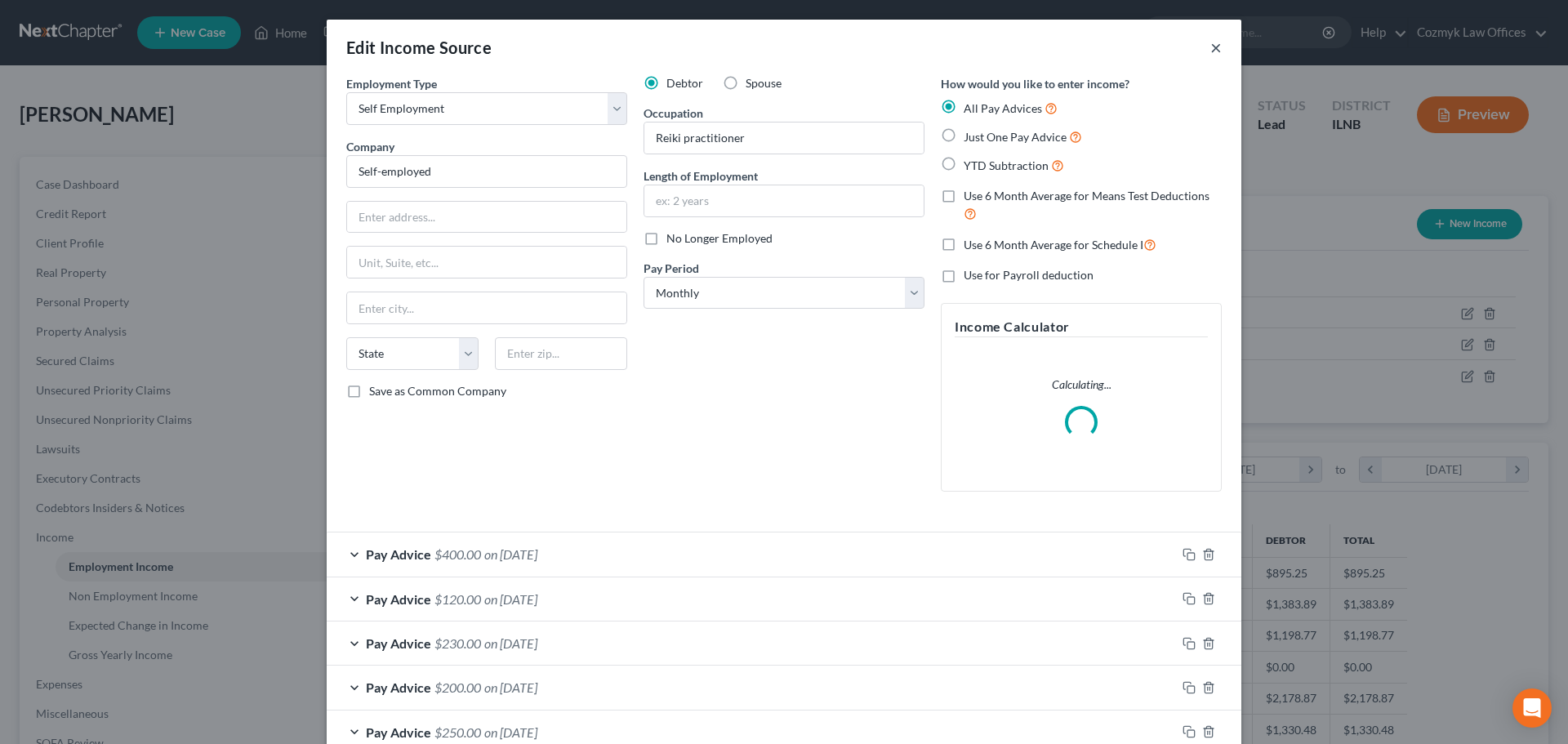
click at [1215, 50] on button "×" at bounding box center [1216, 47] width 12 height 20
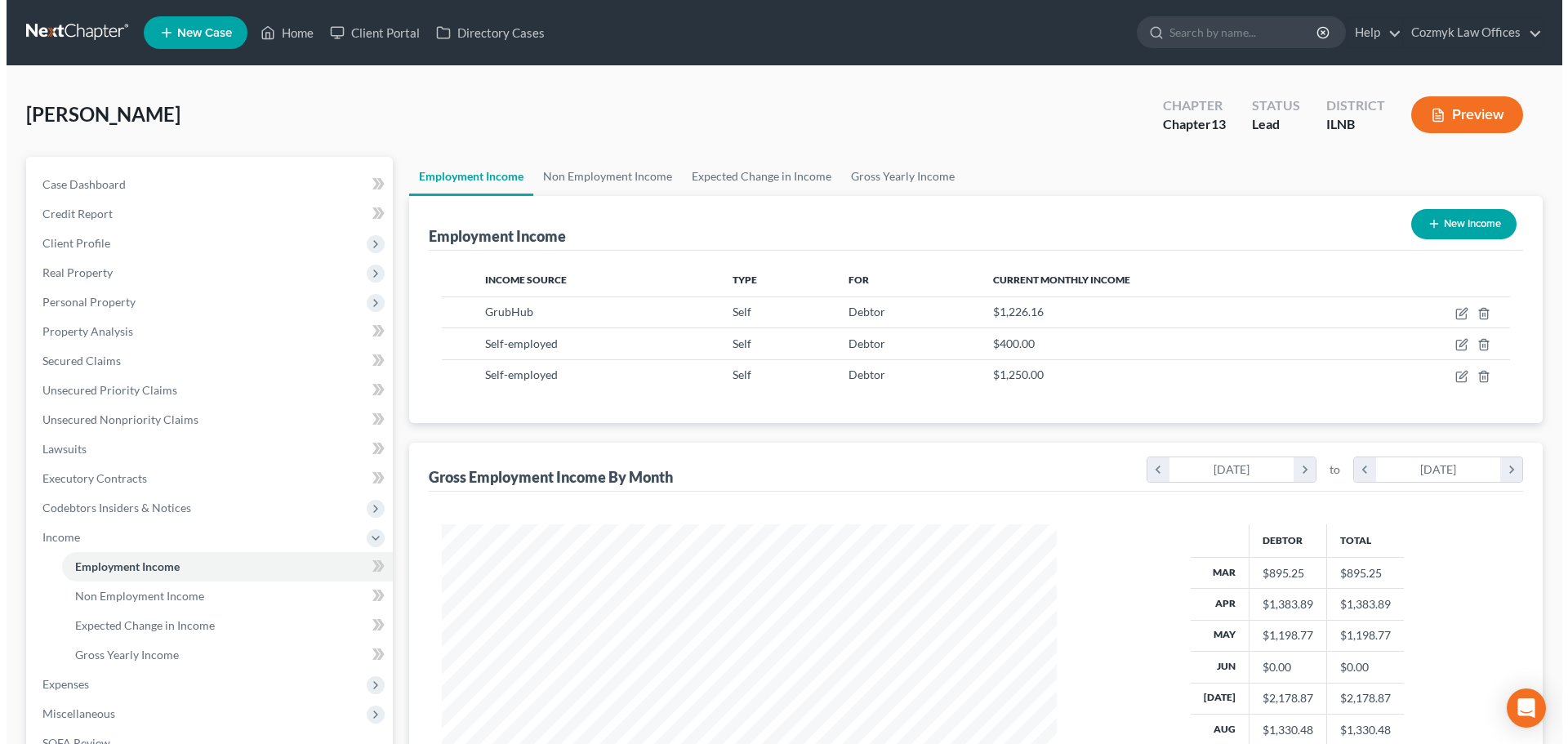
scroll to position [816907, 816095]
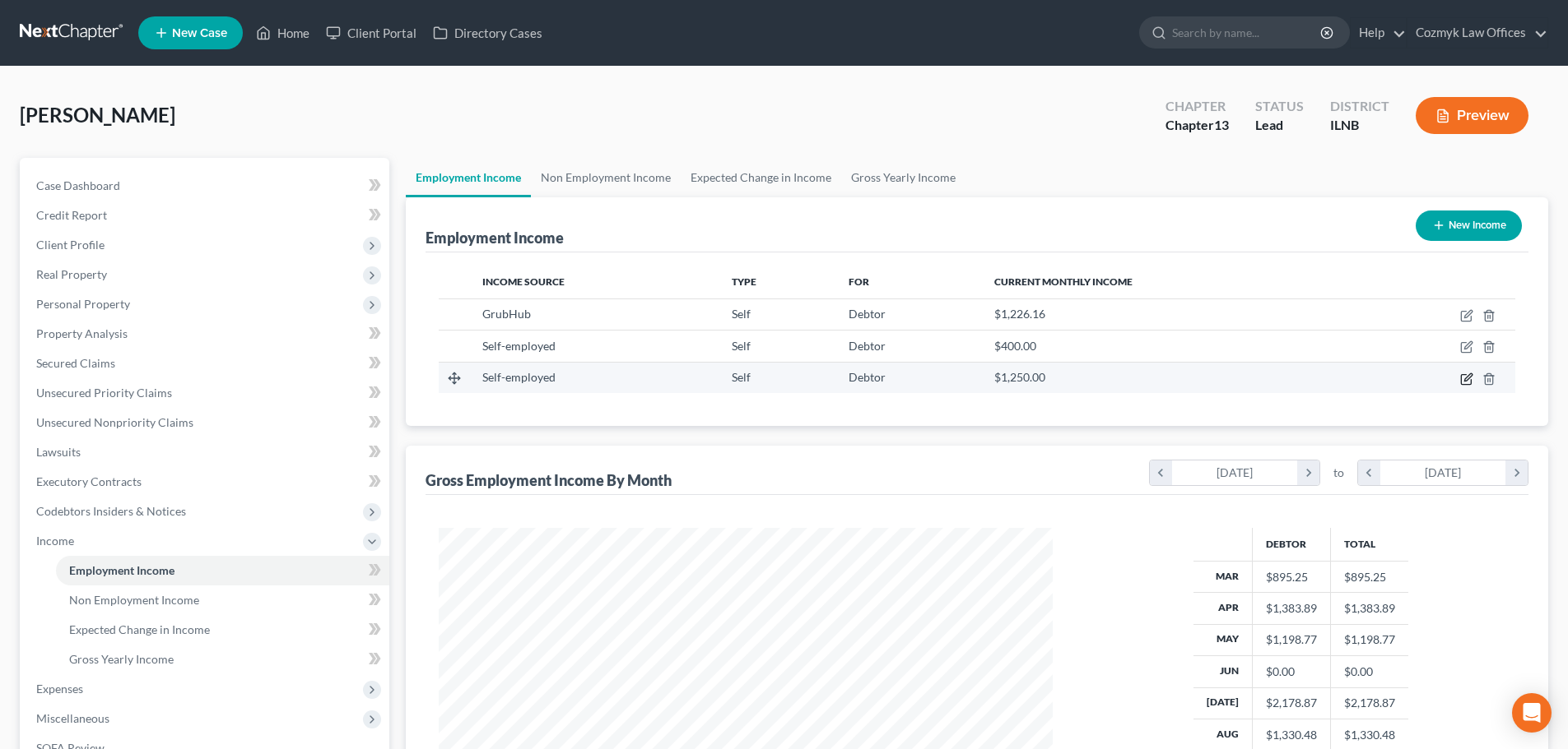
click at [1467, 378] on icon "button" at bounding box center [1466, 378] width 13 height 13
select select "1"
select select "0"
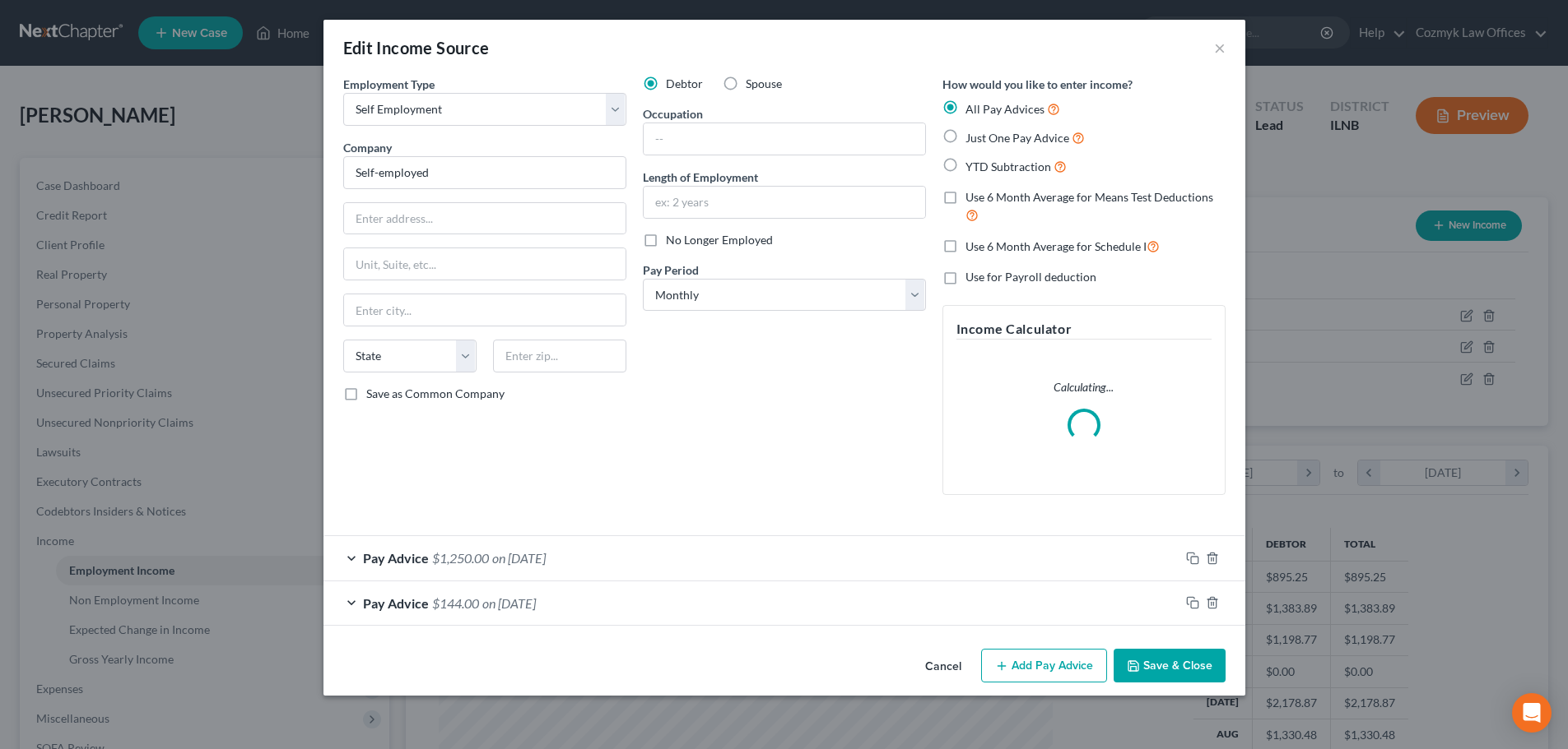
scroll to position [309, 653]
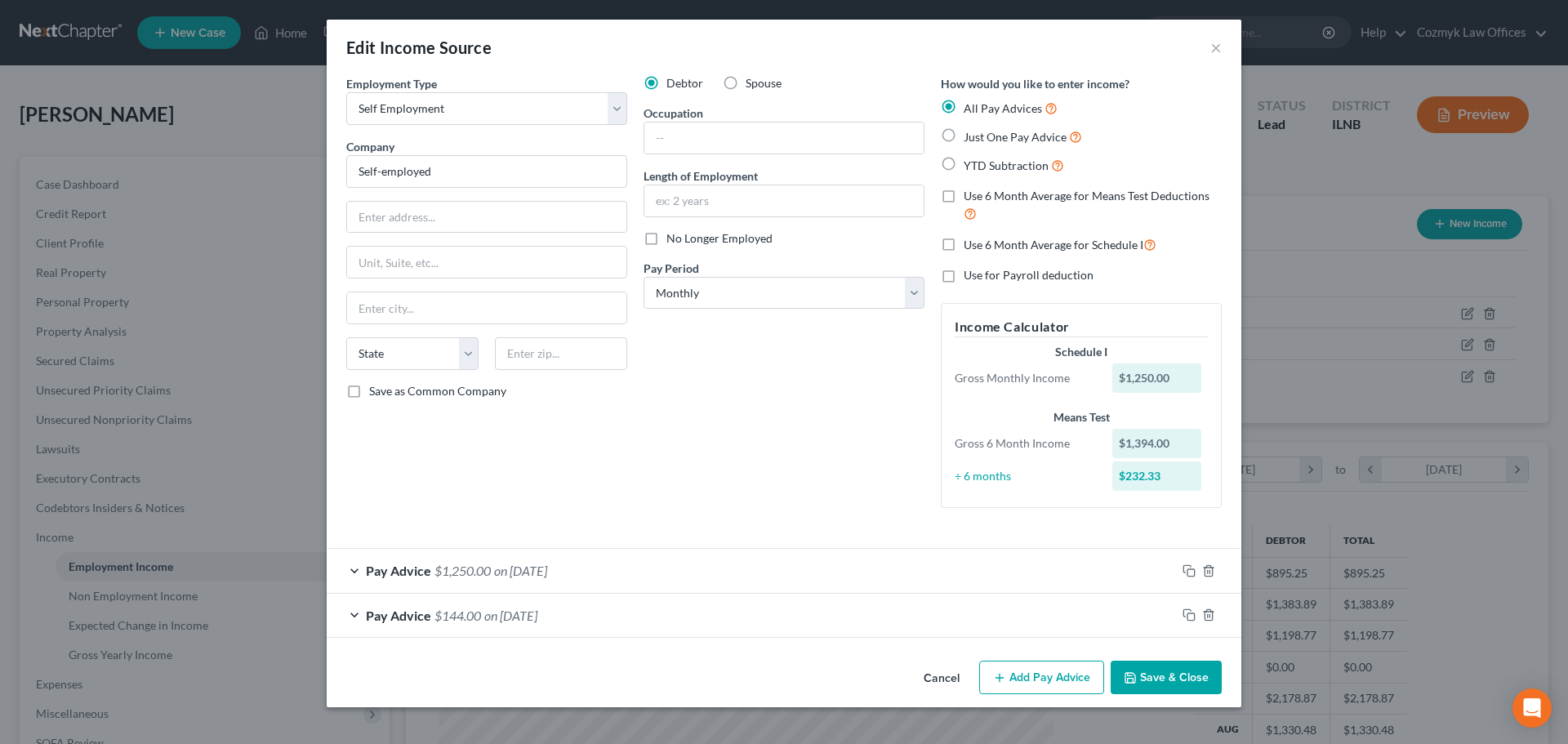
click at [945, 674] on button "Cancel" at bounding box center [941, 679] width 62 height 33
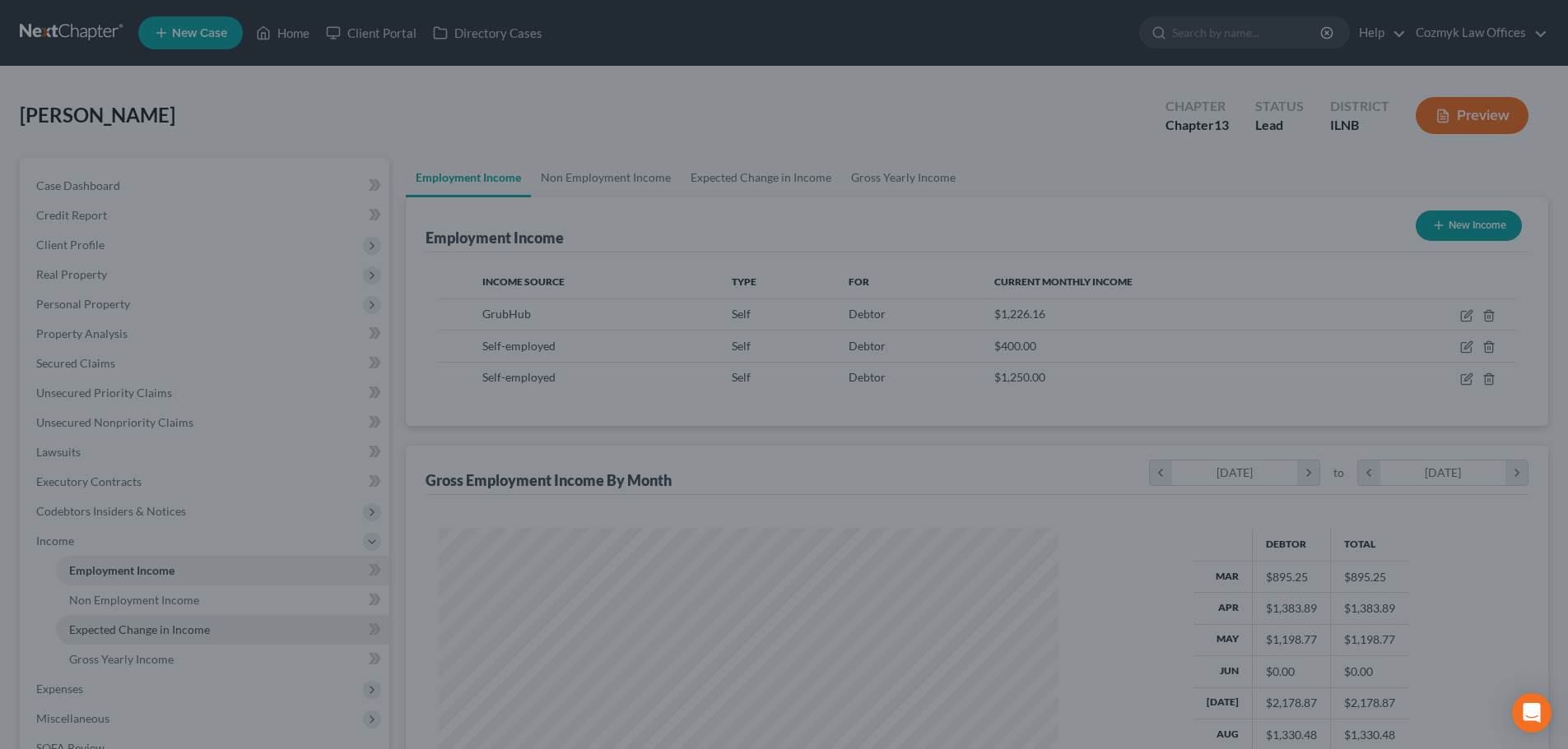
scroll to position [822397, 822301]
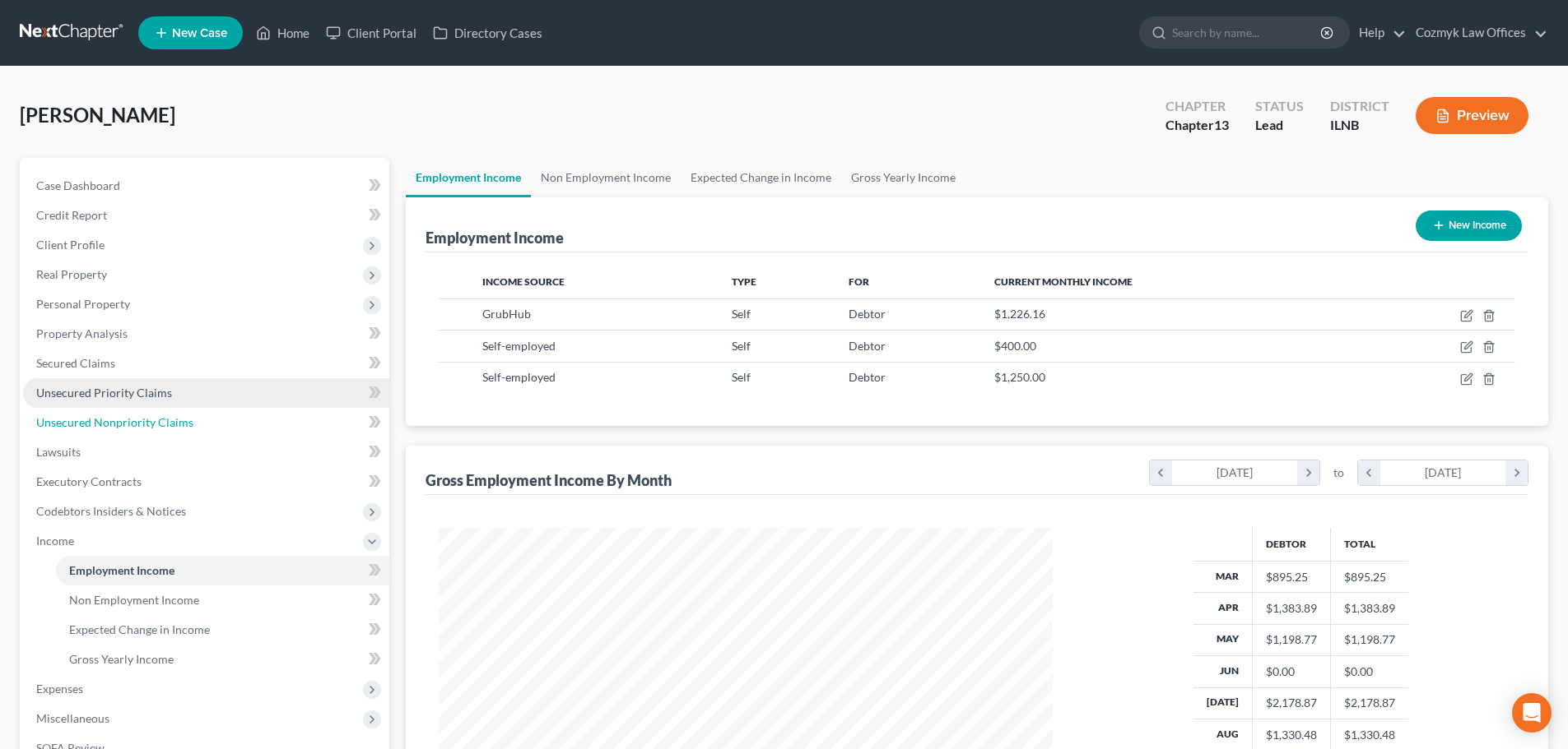
drag, startPoint x: 117, startPoint y: 424, endPoint x: 205, endPoint y: 389, distance: 94.7
click at [118, 424] on span "Unsecured Nonpriority Claims" at bounding box center [114, 422] width 157 height 14
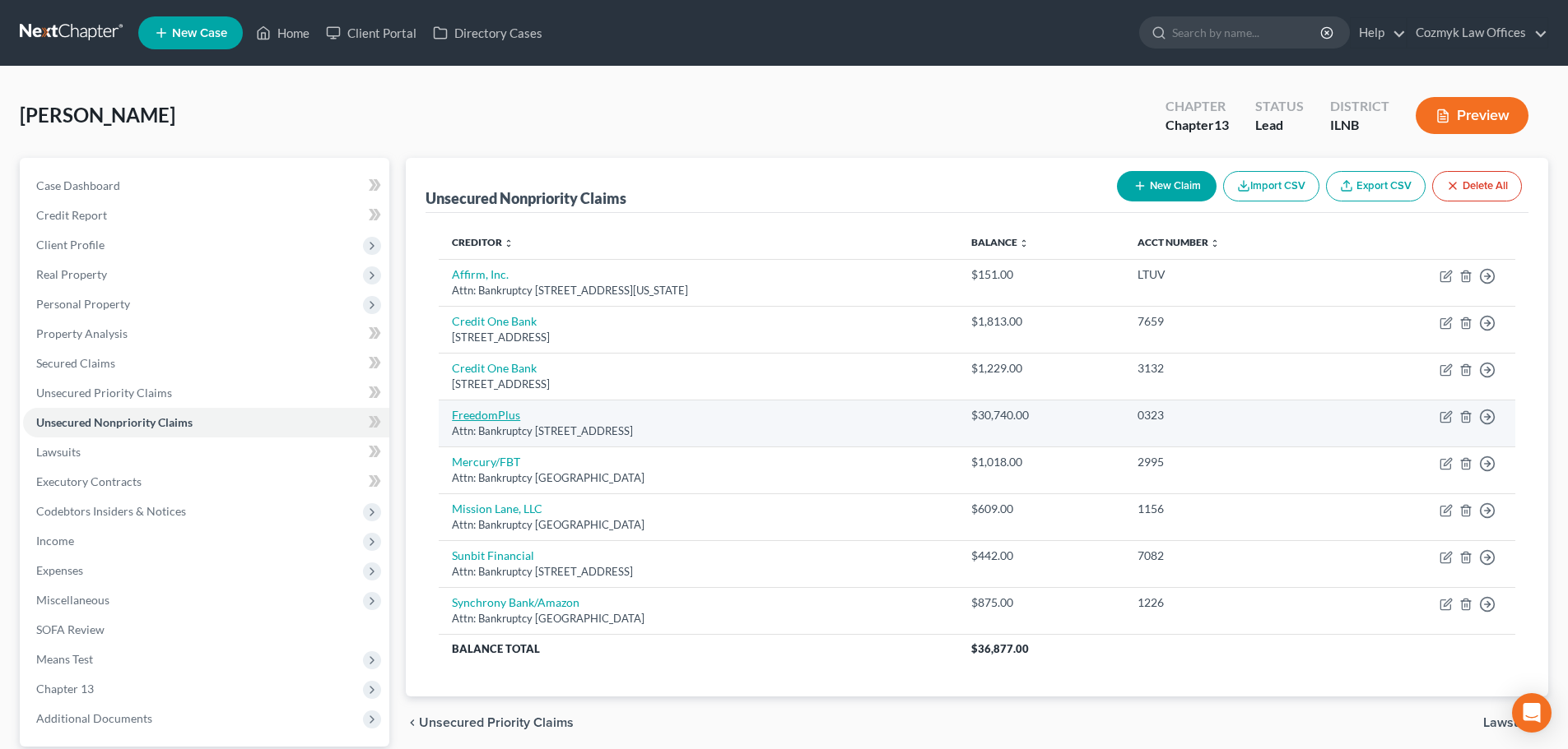
click at [493, 420] on link "FreedomPlus" at bounding box center [486, 415] width 69 height 14
select select "4"
select select "10"
select select "0"
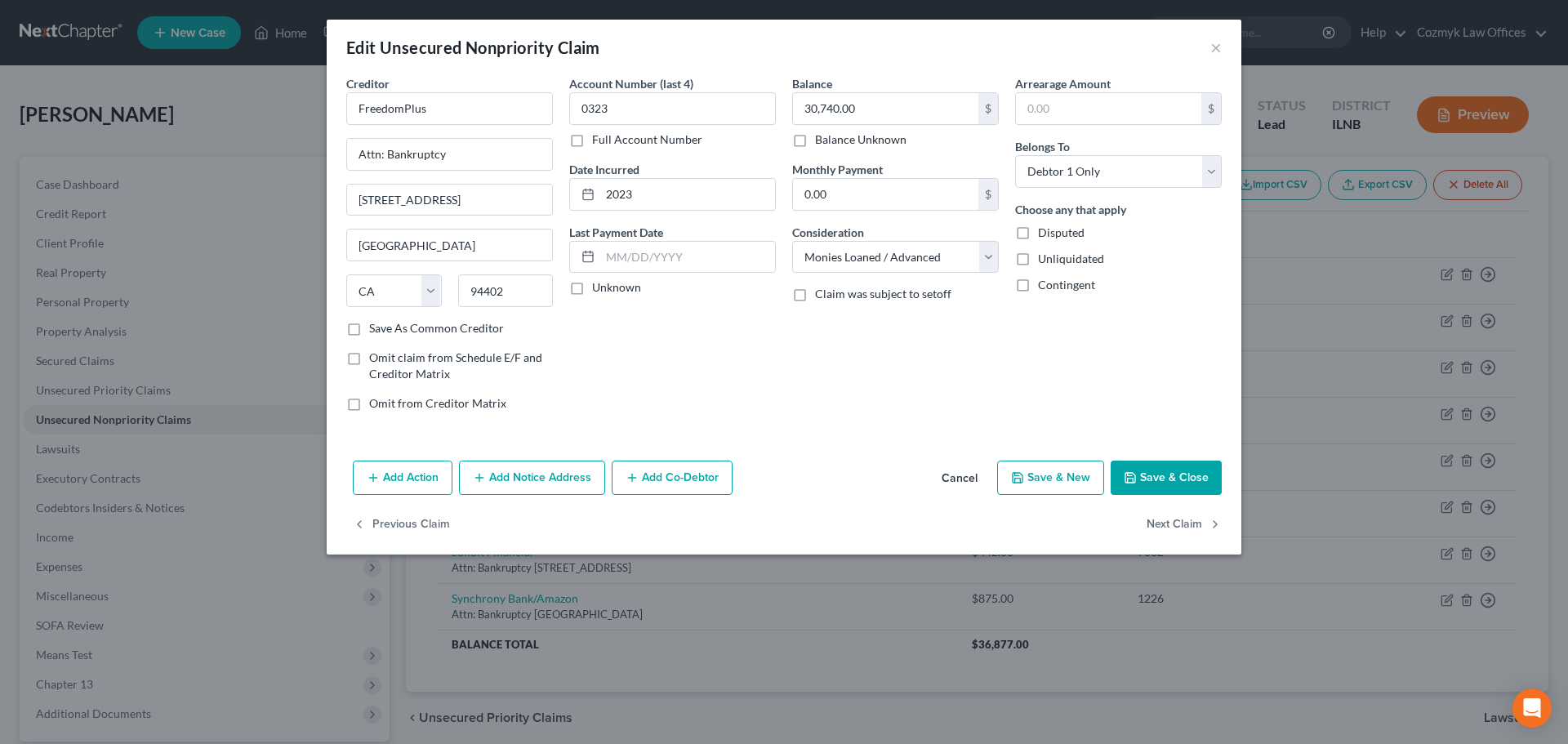
click at [958, 480] on button "Cancel" at bounding box center [960, 479] width 62 height 33
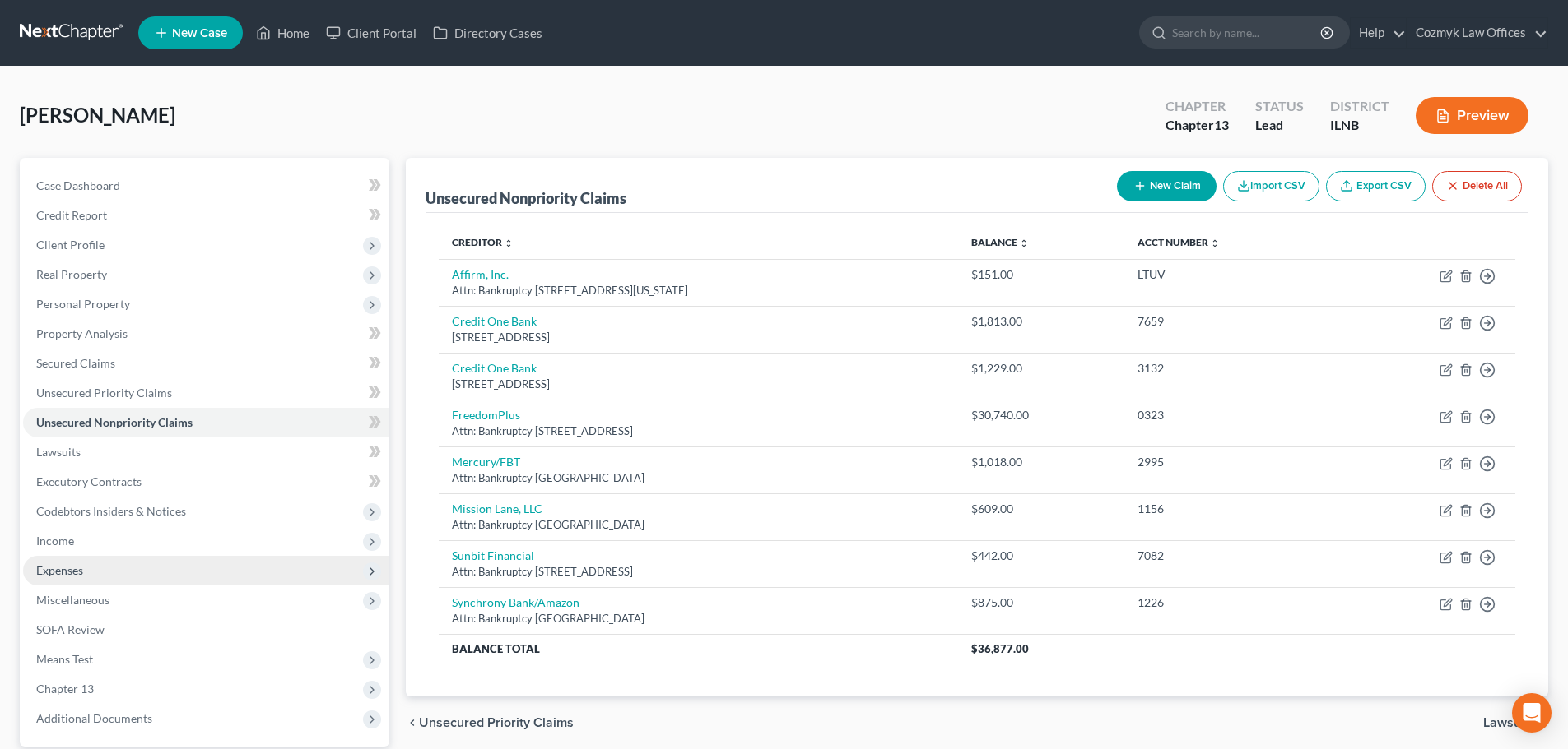
click at [139, 583] on span "Expenses" at bounding box center [206, 571] width 367 height 30
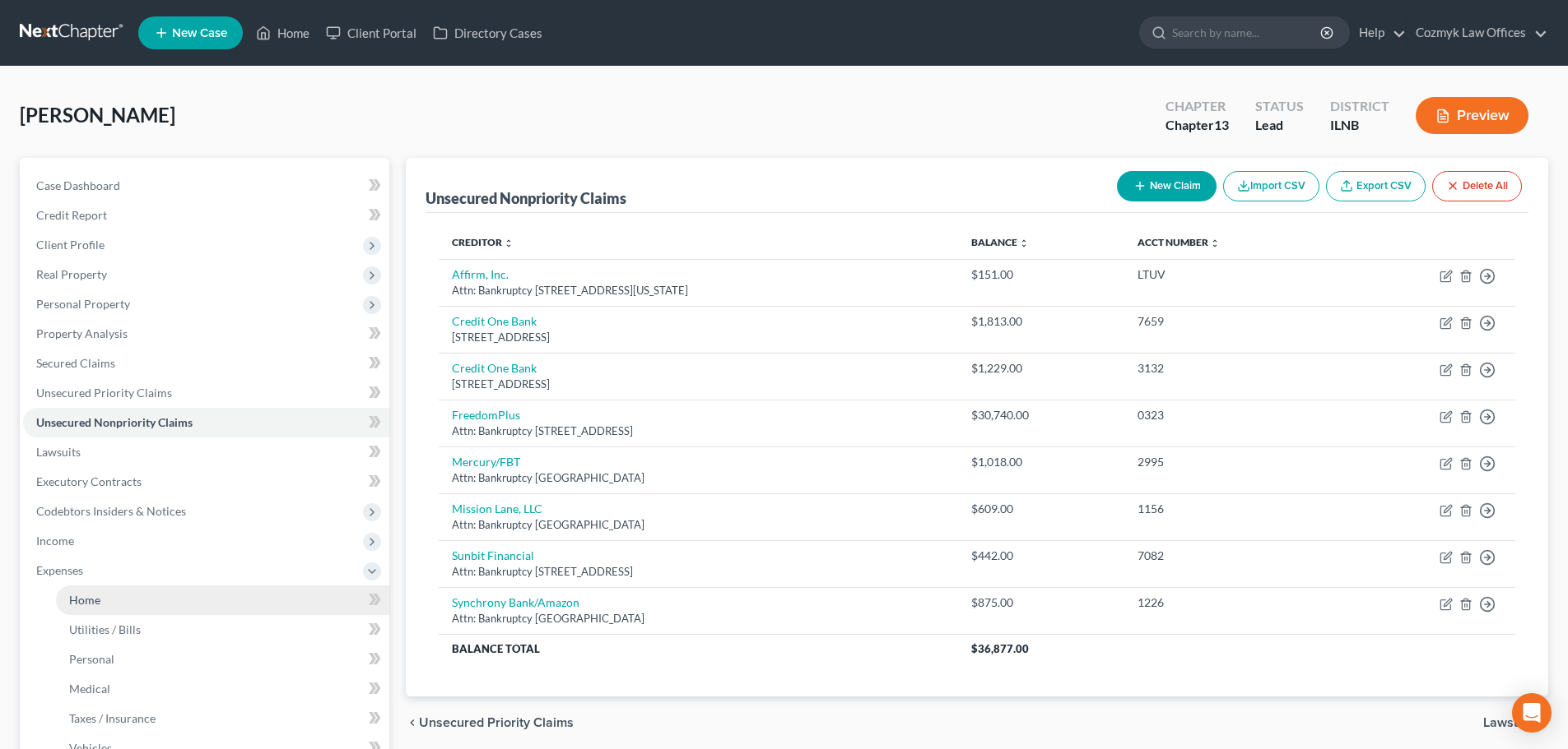
click at [142, 592] on link "Home" at bounding box center [222, 601] width 333 height 30
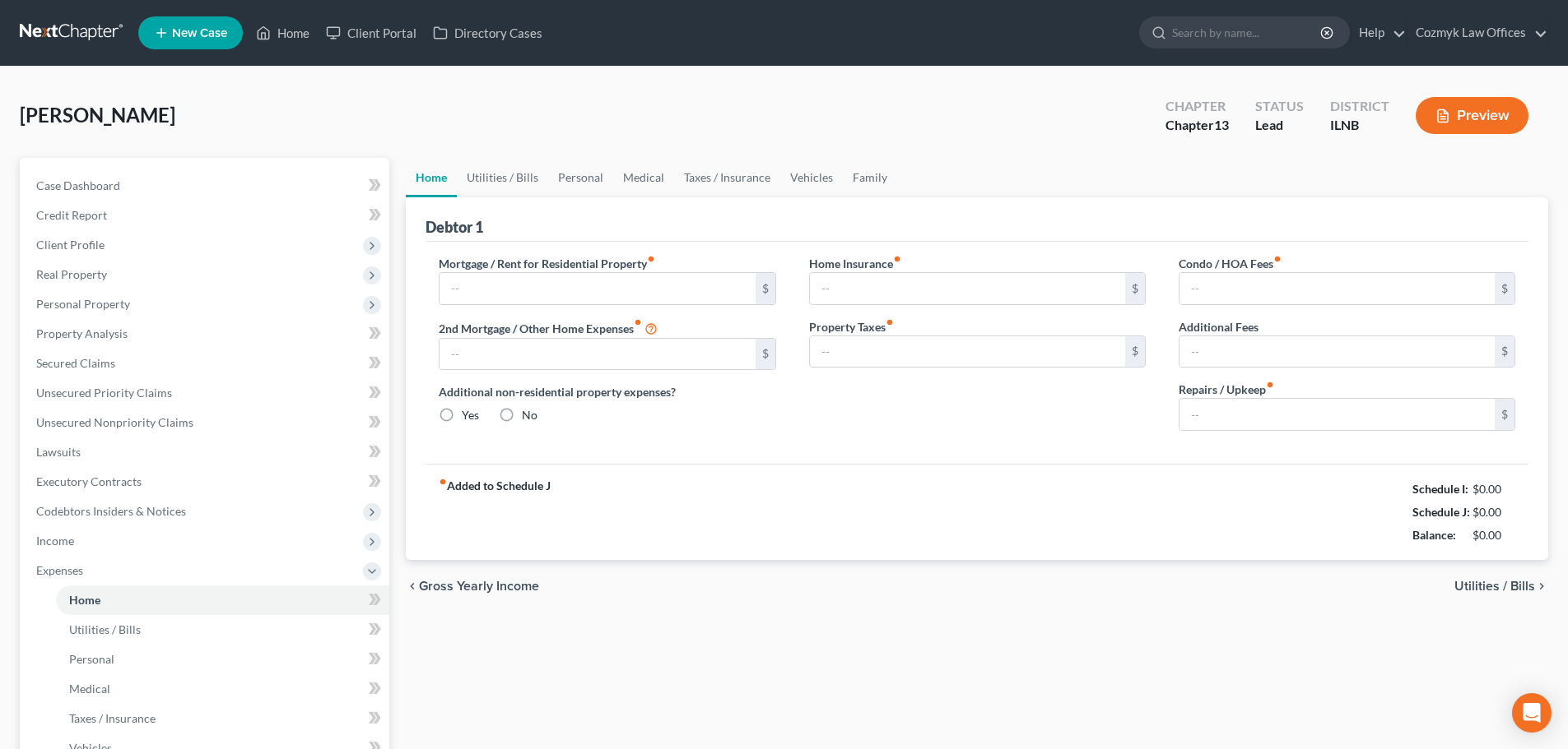
type input "0.00"
radio input "true"
type input "53.96"
type input "381.31"
type input "442.30"
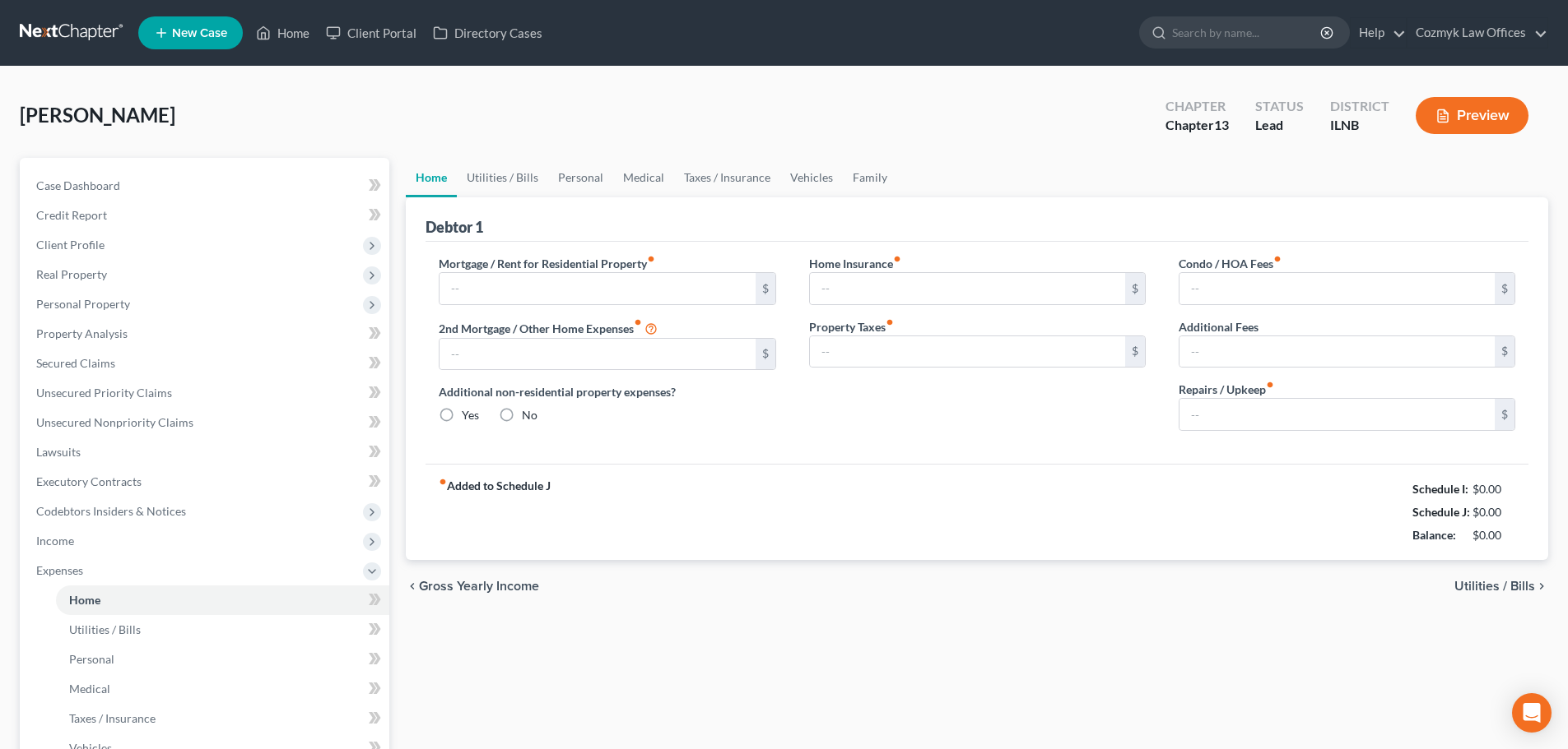
type input "0.00"
type input "100.00"
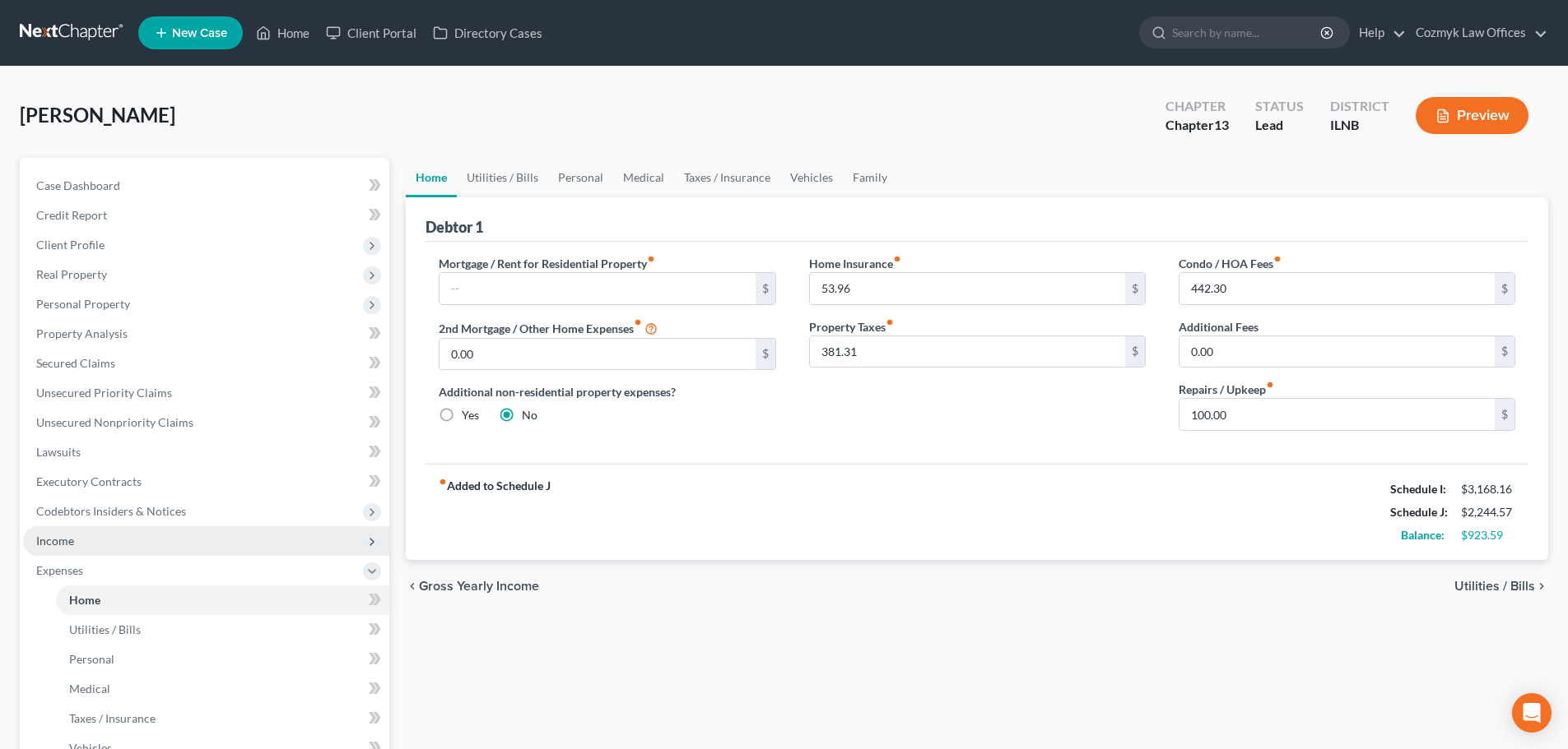
click at [252, 530] on span "Income" at bounding box center [206, 541] width 367 height 30
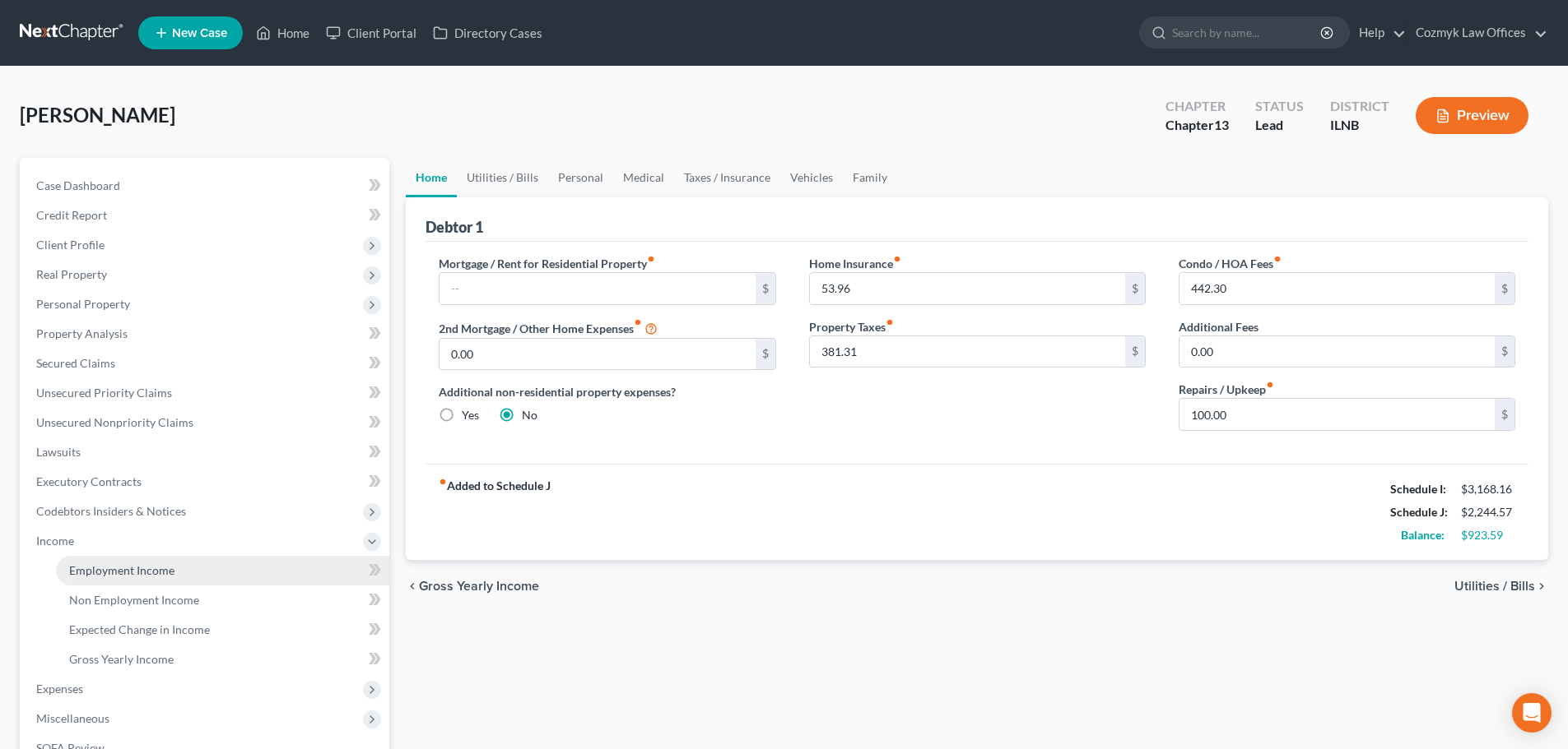
click at [234, 573] on link "Employment Income" at bounding box center [222, 571] width 333 height 30
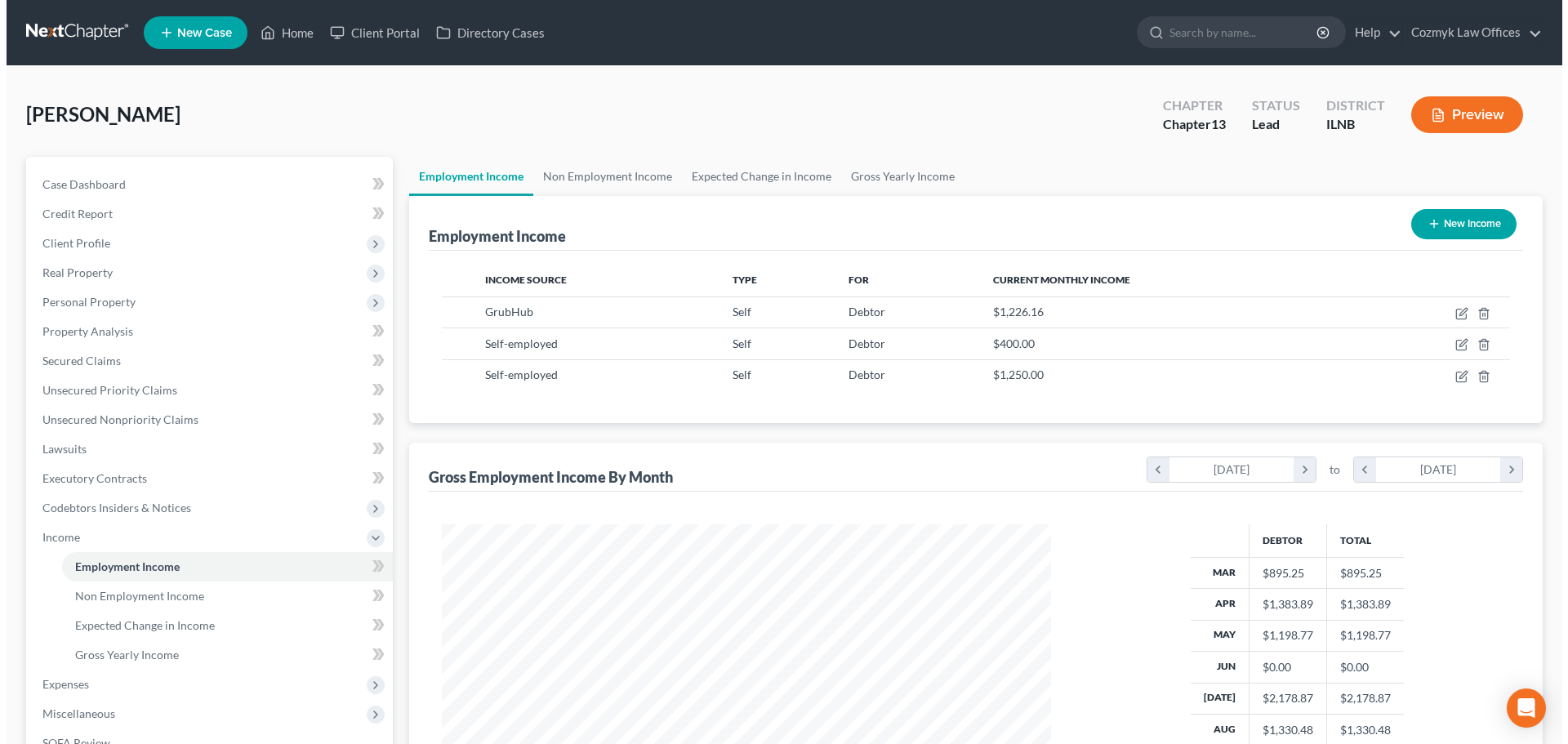
scroll to position [305, 642]
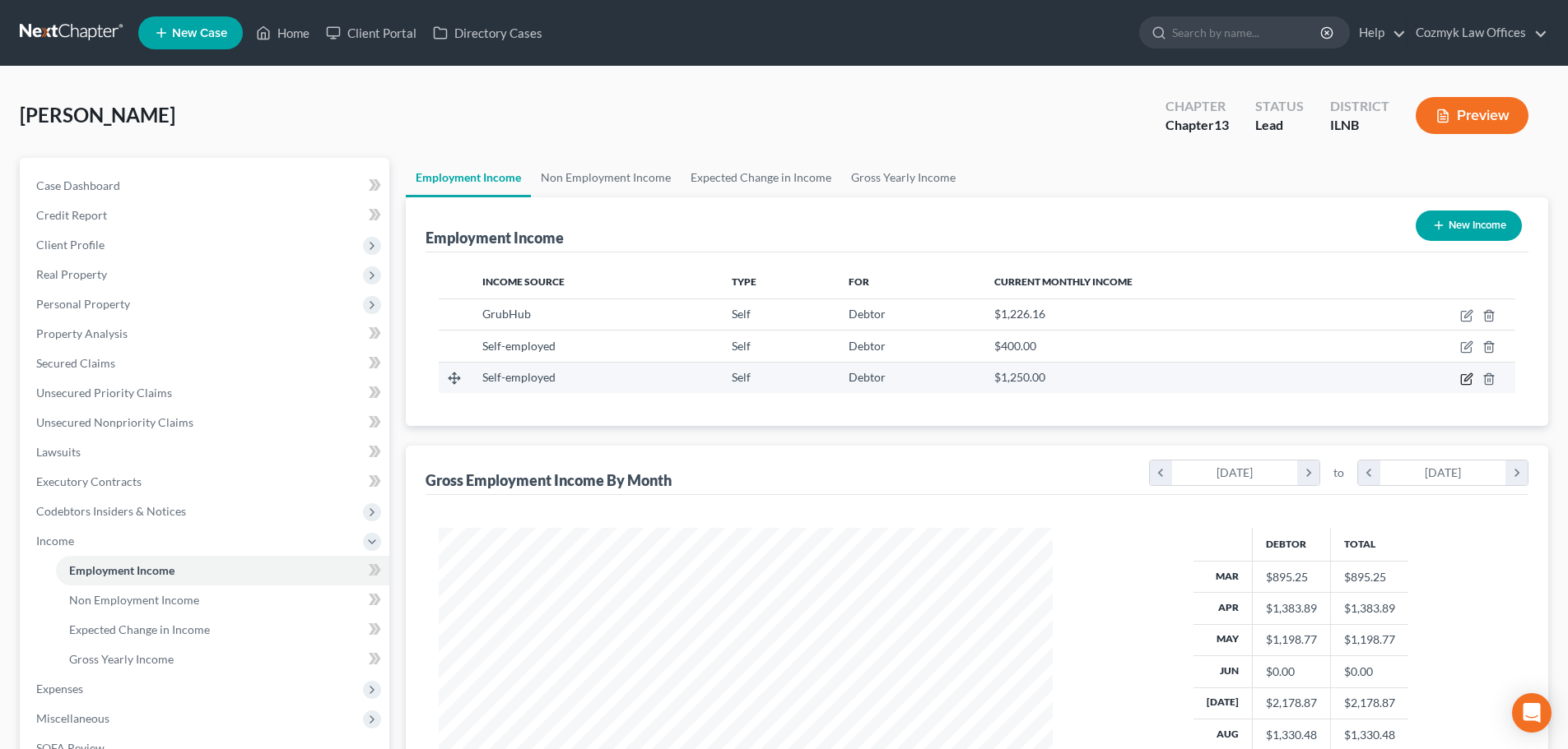
click at [1467, 375] on icon "button" at bounding box center [1466, 378] width 13 height 13
select select "1"
select select "0"
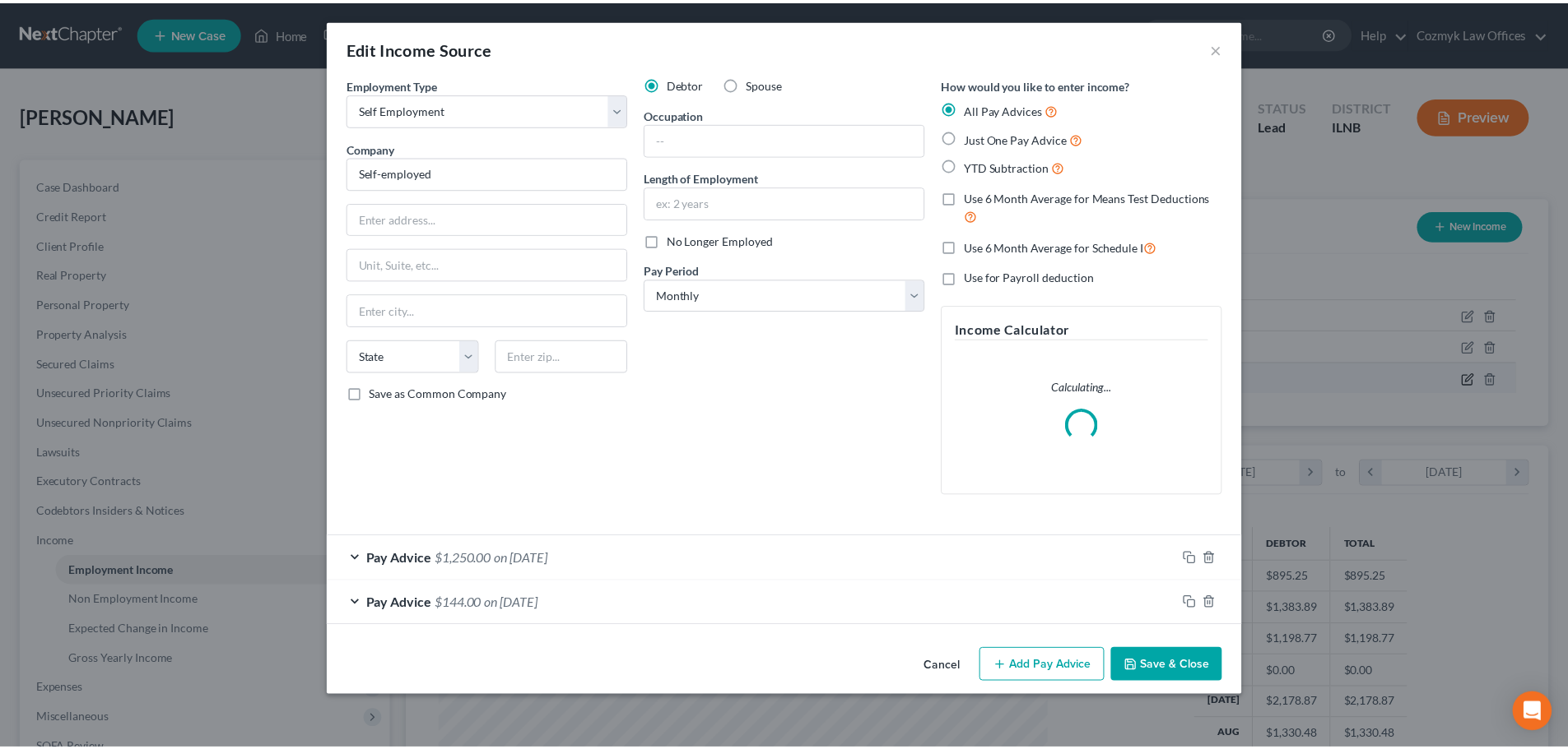
scroll to position [309, 653]
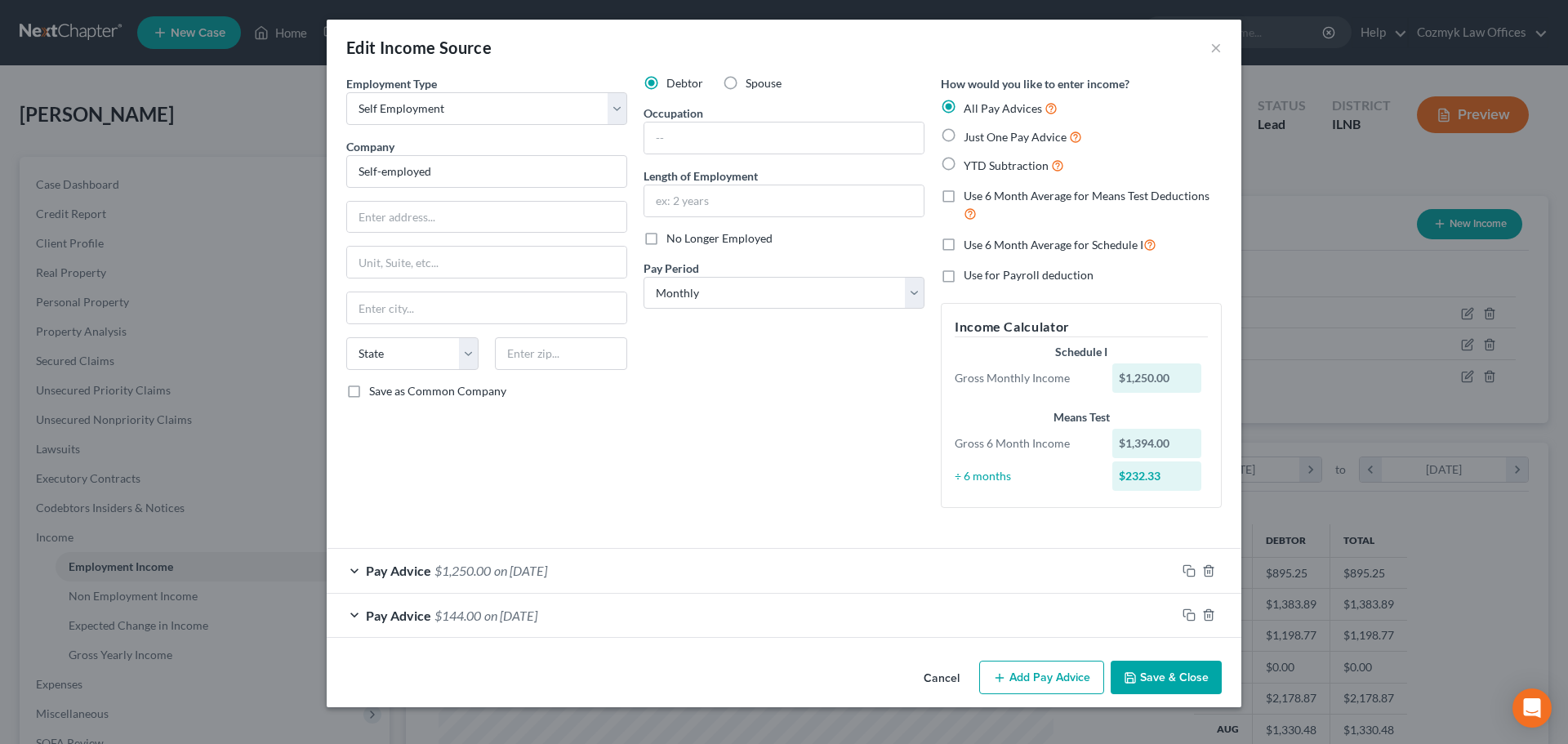
click at [946, 677] on button "Cancel" at bounding box center [941, 679] width 62 height 33
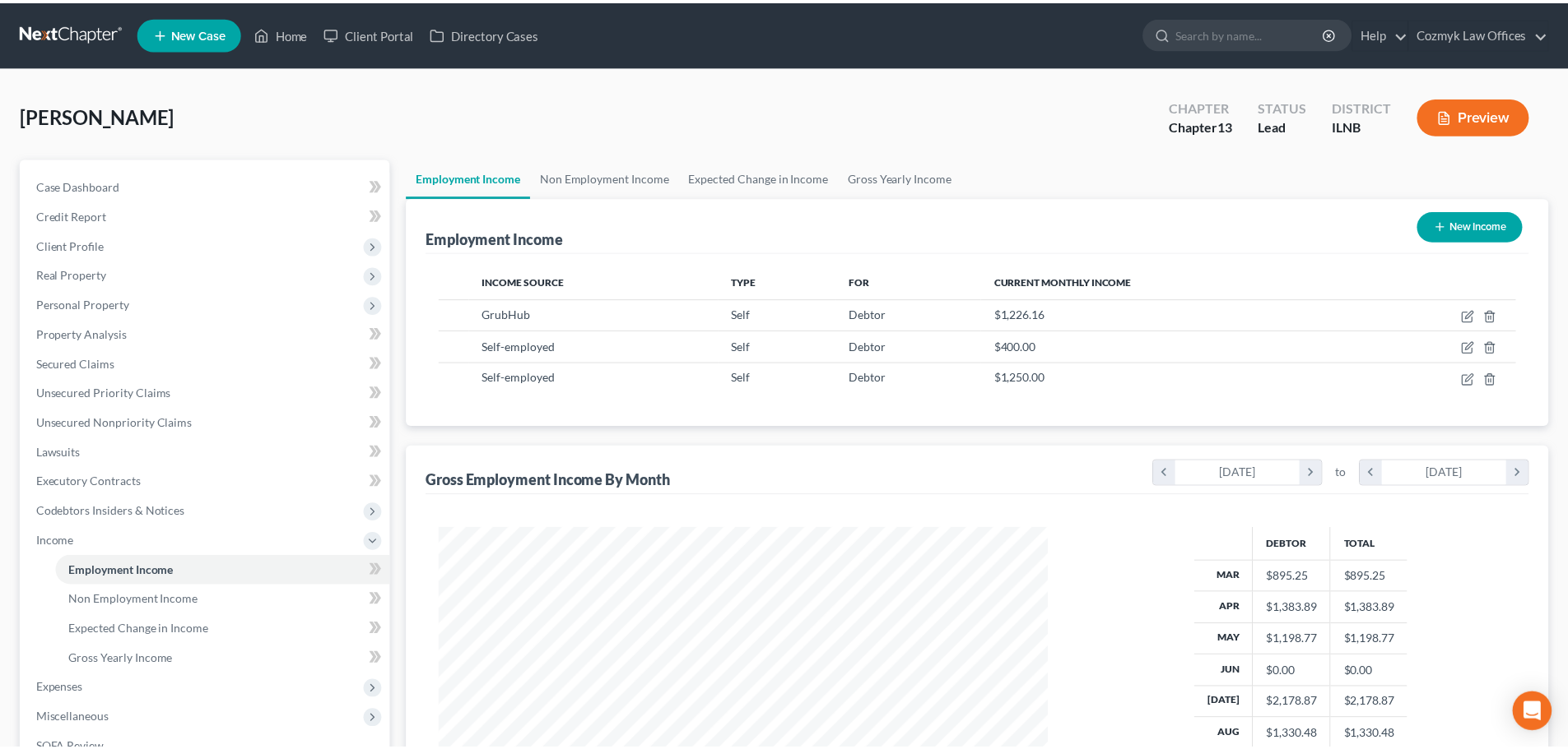
scroll to position [822397, 822301]
